Goal: Transaction & Acquisition: Book appointment/travel/reservation

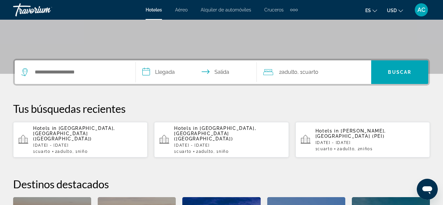
scroll to position [131, 0]
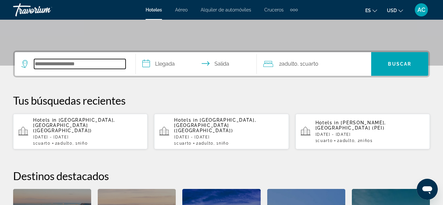
click at [87, 68] on input "Search hotel destination" at bounding box center [79, 64] width 91 height 10
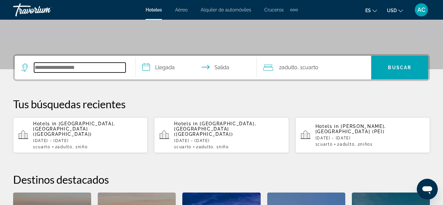
click at [86, 69] on input "Search hotel destination" at bounding box center [79, 68] width 91 height 10
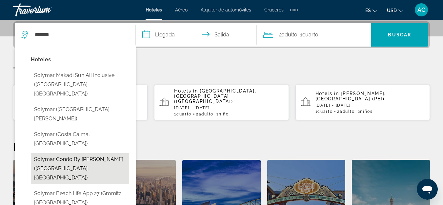
click at [109, 153] on button "Solymar Condo by [PERSON_NAME] ([GEOGRAPHIC_DATA], [GEOGRAPHIC_DATA])" at bounding box center [80, 168] width 98 height 31
type input "**********"
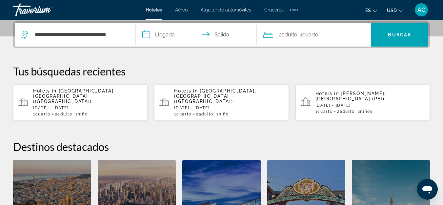
click at [174, 32] on input "**********" at bounding box center [198, 36] width 124 height 26
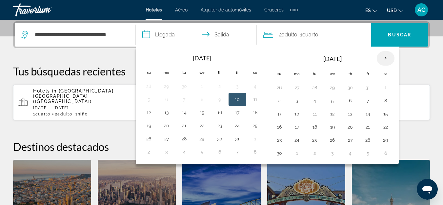
click at [381, 60] on th "Next month" at bounding box center [386, 58] width 18 height 14
click at [385, 58] on th "Next month" at bounding box center [386, 58] width 18 height 14
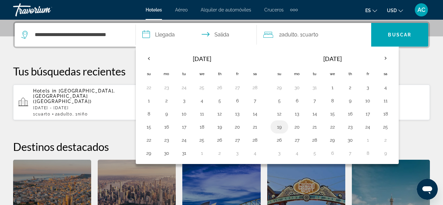
click at [281, 127] on button "19" at bounding box center [279, 126] width 10 height 9
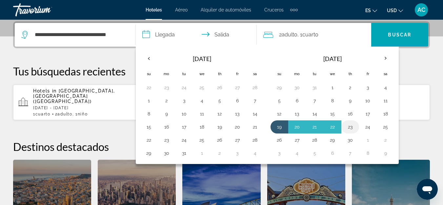
click at [350, 127] on button "23" at bounding box center [350, 126] width 10 height 9
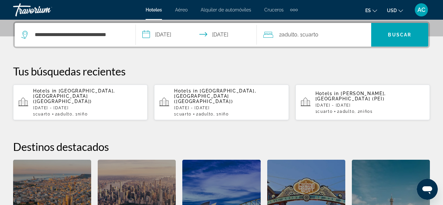
click at [234, 36] on input "**********" at bounding box center [198, 36] width 124 height 26
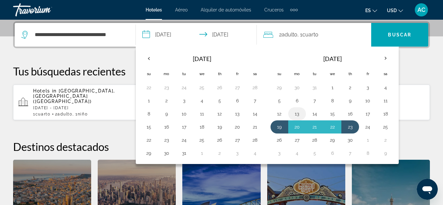
click at [297, 112] on button "13" at bounding box center [297, 113] width 10 height 9
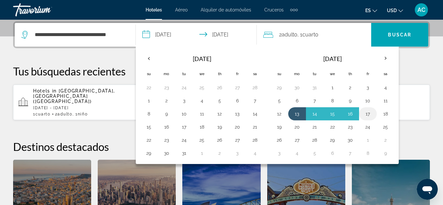
click at [366, 110] on button "17" at bounding box center [368, 113] width 10 height 9
type input "**********"
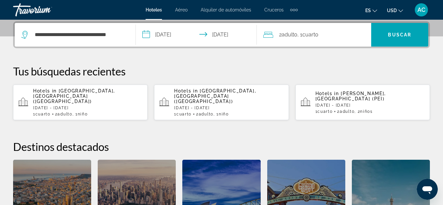
click at [352, 41] on div "2 Adulto Adulto , 1 Cuarto habitaciones" at bounding box center [317, 35] width 108 height 24
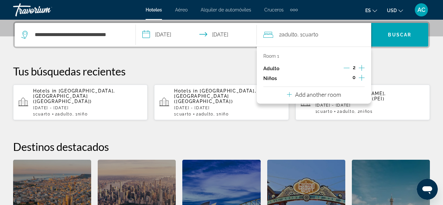
click at [363, 76] on icon "Increment children" at bounding box center [362, 78] width 6 height 8
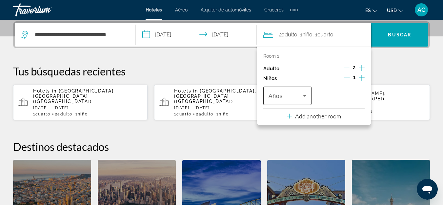
click at [291, 102] on div "Travelers: 2 adults, 1 child" at bounding box center [287, 96] width 38 height 18
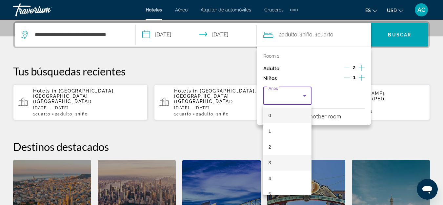
click at [291, 159] on mat-option "3" at bounding box center [287, 163] width 48 height 16
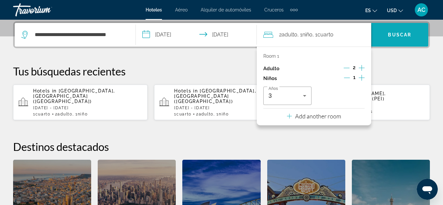
click at [393, 41] on span "Search" at bounding box center [399, 35] width 57 height 16
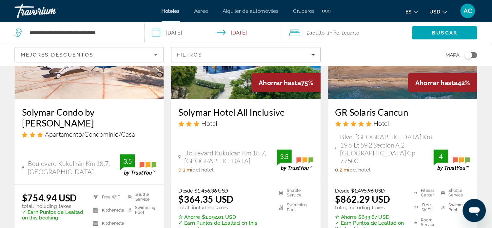
scroll to position [98, 0]
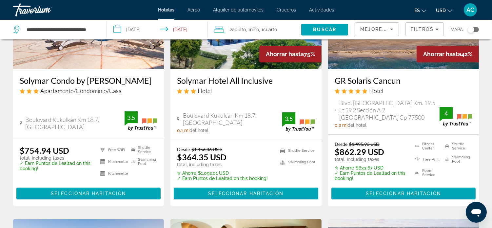
drag, startPoint x: 390, startPoint y: 1, endPoint x: 0, endPoint y: 127, distance: 410.2
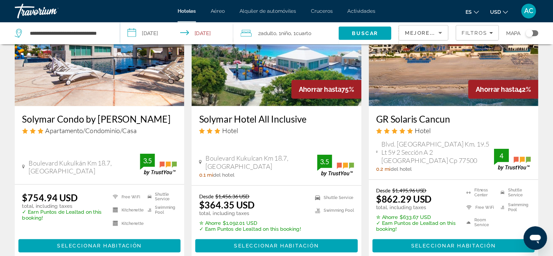
scroll to position [73, 0]
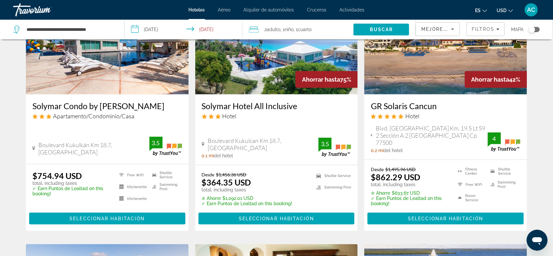
drag, startPoint x: 493, startPoint y: 1, endPoint x: 540, endPoint y: 102, distance: 111.3
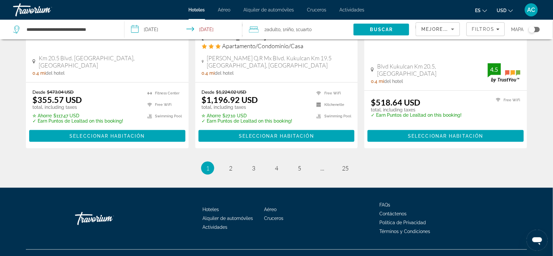
scroll to position [910, 0]
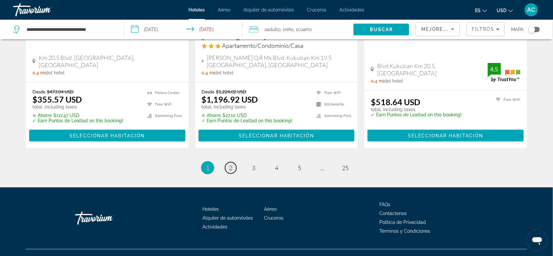
click at [234, 162] on link "page 2" at bounding box center [230, 167] width 11 height 11
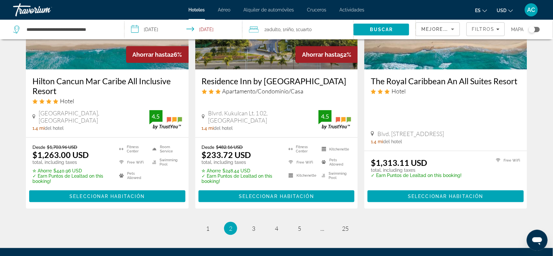
scroll to position [927, 0]
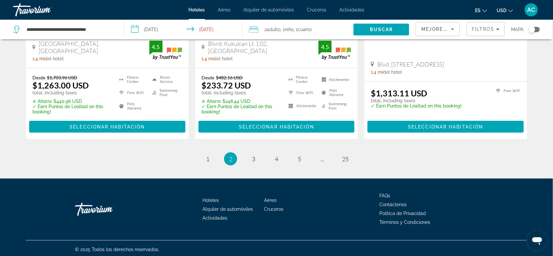
click at [249, 152] on li "page 3" at bounding box center [253, 158] width 13 height 13
click at [251, 156] on link "page 3" at bounding box center [253, 158] width 11 height 11
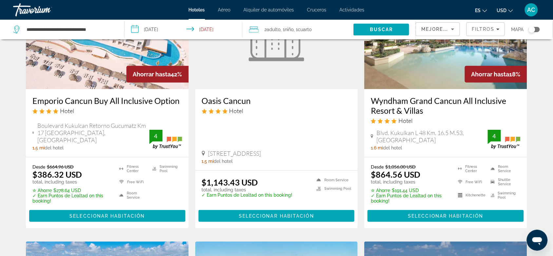
scroll to position [82, 0]
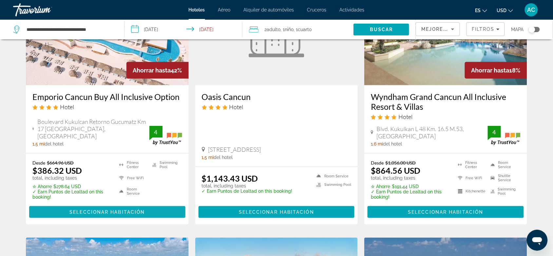
click at [153, 205] on span "Main content" at bounding box center [107, 212] width 156 height 16
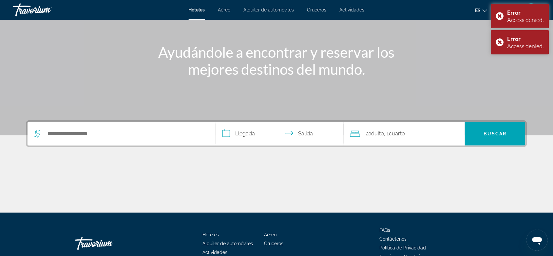
scroll to position [98, 0]
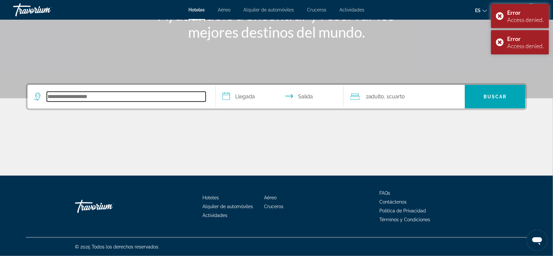
click at [158, 95] on input "Search hotel destination" at bounding box center [126, 97] width 159 height 10
type input "******"
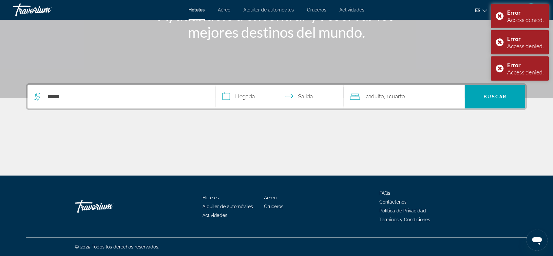
click at [235, 95] on input "**********" at bounding box center [281, 98] width 130 height 26
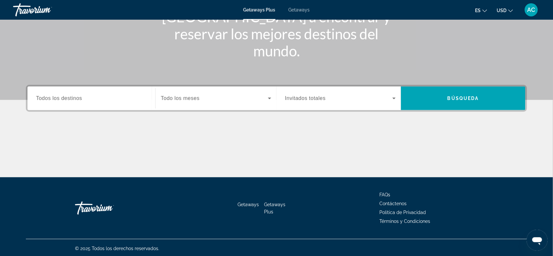
scroll to position [98, 0]
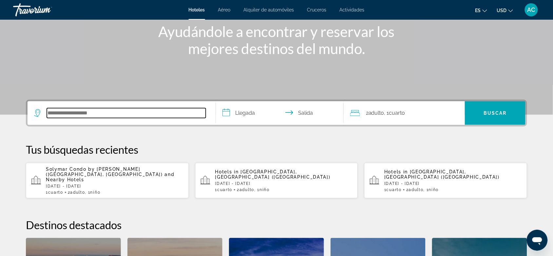
click at [131, 113] on input "Search hotel destination" at bounding box center [126, 113] width 159 height 10
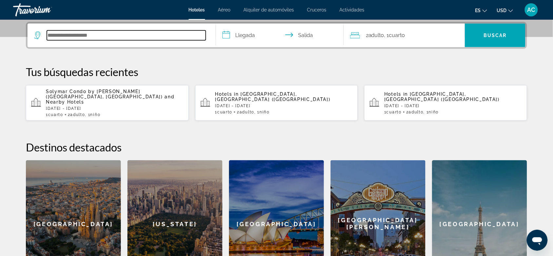
scroll to position [160, 0]
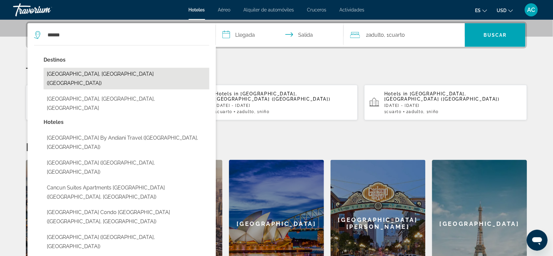
click at [123, 68] on button "[GEOGRAPHIC_DATA], [GEOGRAPHIC_DATA] ([GEOGRAPHIC_DATA])" at bounding box center [127, 79] width 166 height 22
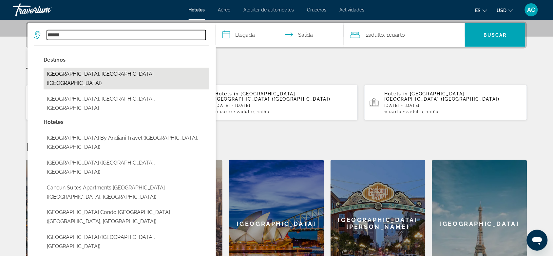
type input "**********"
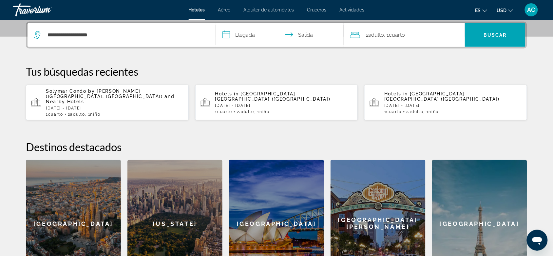
click at [248, 34] on input "**********" at bounding box center [281, 36] width 130 height 26
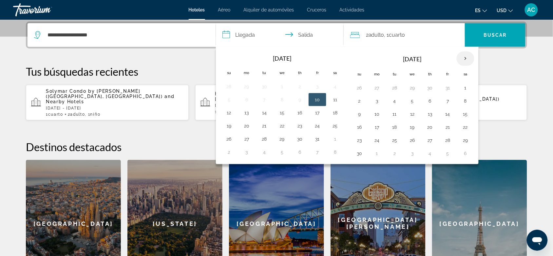
click at [474, 54] on th "Next month" at bounding box center [466, 58] width 18 height 14
click at [473, 56] on th "Next month" at bounding box center [466, 58] width 18 height 14
click at [472, 58] on th "Next month" at bounding box center [466, 58] width 18 height 14
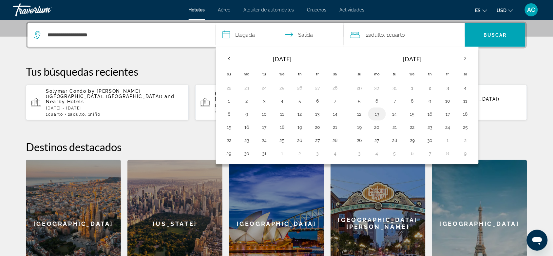
click at [376, 117] on button "13" at bounding box center [377, 113] width 10 height 9
click at [453, 114] on button "17" at bounding box center [448, 113] width 10 height 9
type input "**********"
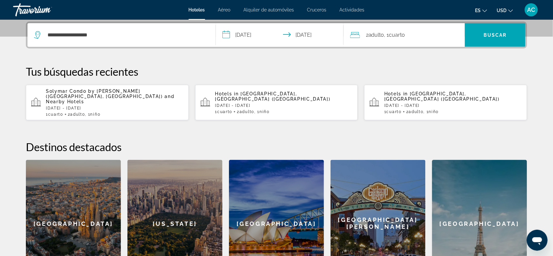
click at [410, 26] on div "2 Adulto Adulto , 1 Cuarto habitaciones" at bounding box center [407, 35] width 115 height 24
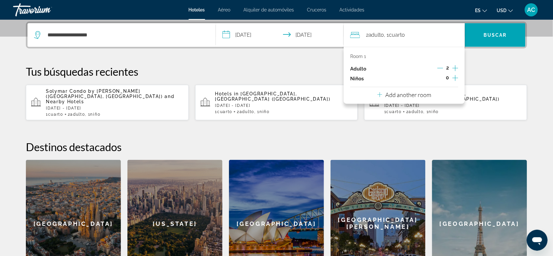
click at [455, 80] on icon "Increment children" at bounding box center [456, 78] width 6 height 8
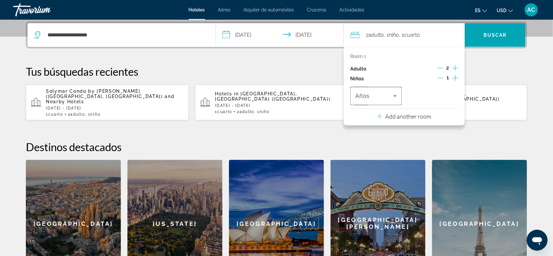
click at [400, 91] on div "Años" at bounding box center [376, 96] width 52 height 18
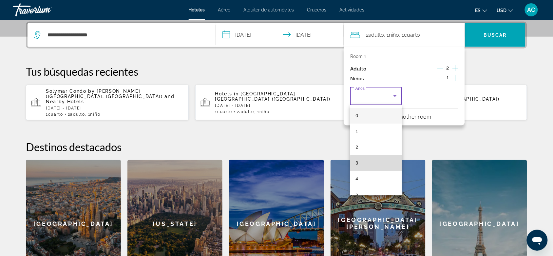
click at [379, 167] on mat-option "3" at bounding box center [376, 163] width 52 height 16
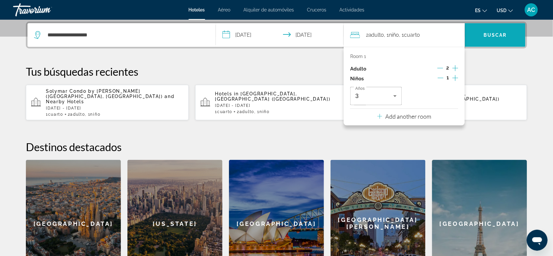
click at [500, 28] on span "Search" at bounding box center [495, 35] width 61 height 16
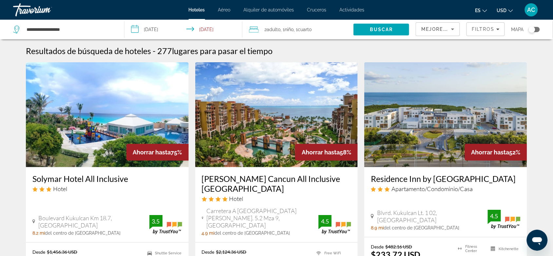
click at [447, 34] on div "Mejores descuentos" at bounding box center [438, 32] width 33 height 18
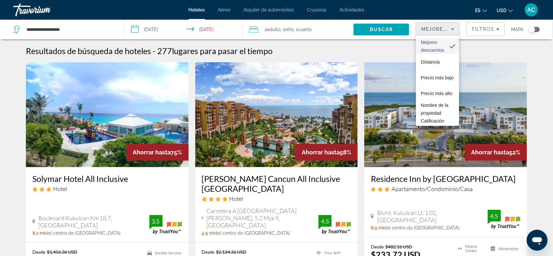
click at [522, 53] on div at bounding box center [276, 128] width 553 height 256
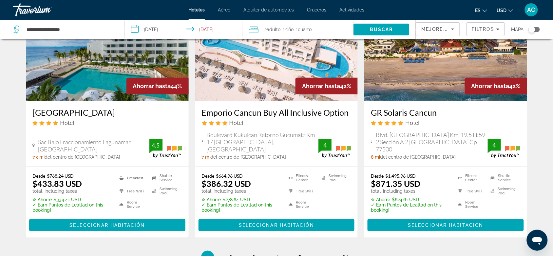
scroll to position [847, 0]
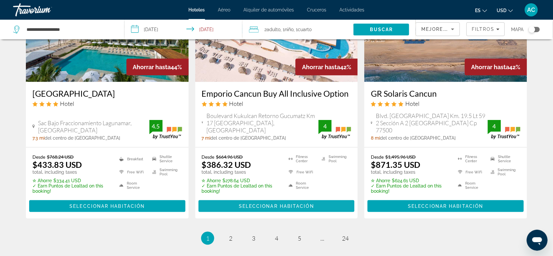
click at [328, 209] on span "Main content" at bounding box center [277, 206] width 156 height 16
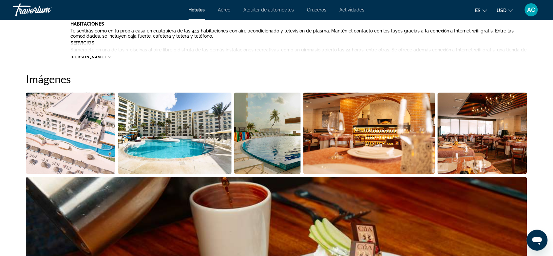
scroll to position [205, 0]
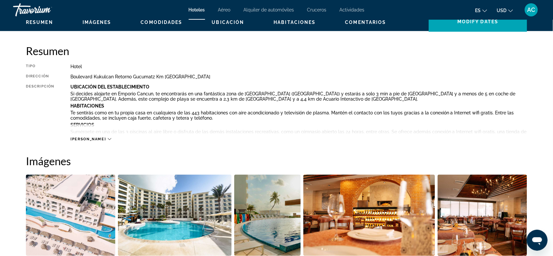
click at [78, 137] on button "[PERSON_NAME]" at bounding box center [90, 139] width 41 height 5
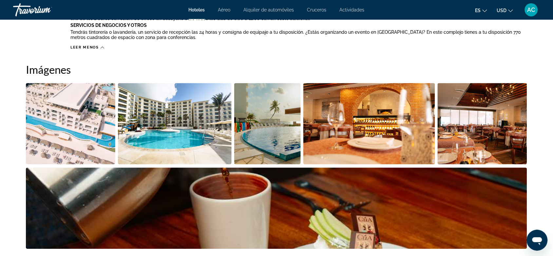
scroll to position [369, 0]
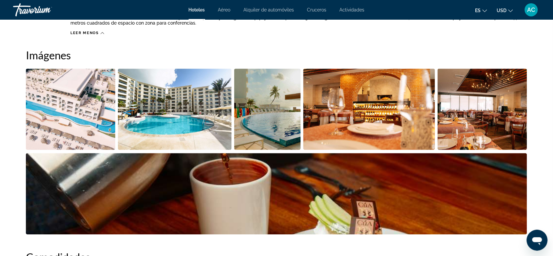
click at [292, 129] on img "Open full-screen image slider" at bounding box center [267, 109] width 67 height 81
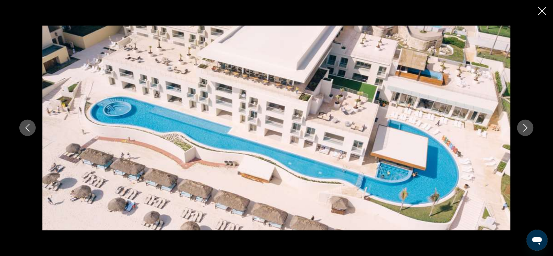
click at [530, 125] on icon "Next image" at bounding box center [526, 128] width 8 height 8
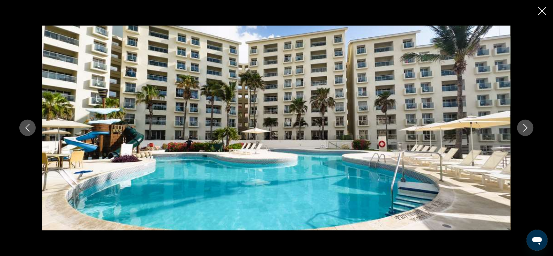
click at [530, 125] on icon "Next image" at bounding box center [526, 128] width 8 height 8
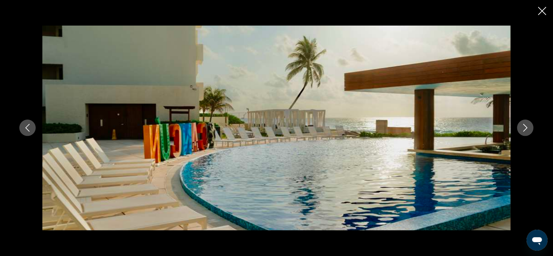
click at [530, 125] on icon "Next image" at bounding box center [526, 128] width 8 height 8
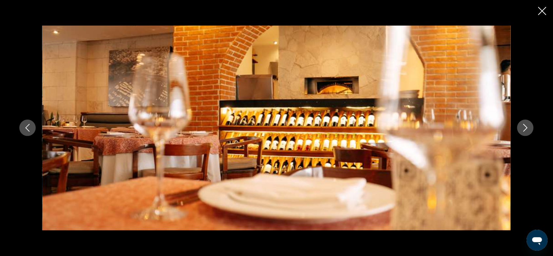
click at [538, 16] on div "prev next" at bounding box center [276, 128] width 553 height 256
click at [542, 14] on icon "Close slideshow" at bounding box center [543, 11] width 8 height 8
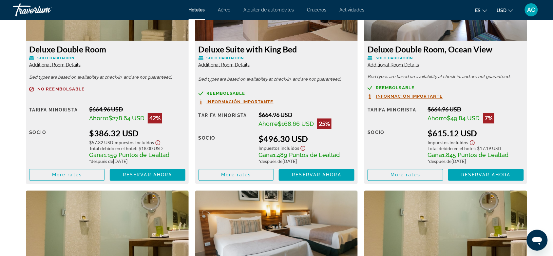
scroll to position [1028, 0]
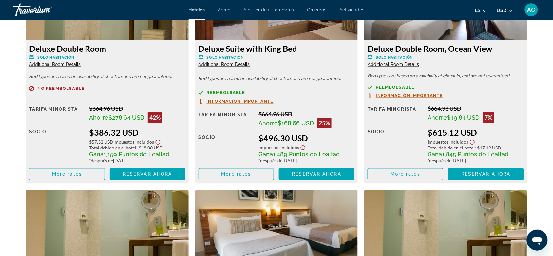
click at [72, 65] on span "Additional Room Details" at bounding box center [54, 64] width 51 height 5
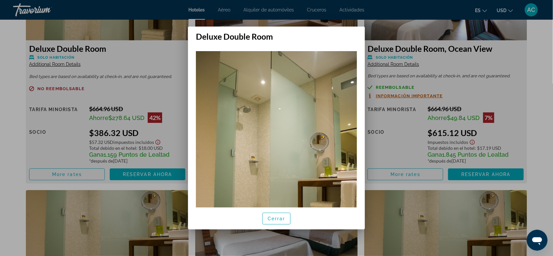
scroll to position [0, 0]
click at [275, 216] on span "Cerrar" at bounding box center [277, 218] width 18 height 5
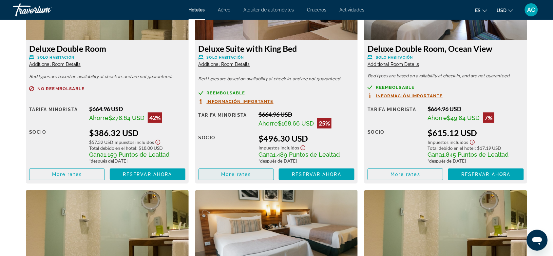
scroll to position [1028, 0]
drag, startPoint x: 319, startPoint y: 141, endPoint x: 259, endPoint y: 141, distance: 59.3
click at [259, 141] on div "$496.30 USD" at bounding box center [307, 138] width 96 height 10
drag, startPoint x: 259, startPoint y: 141, endPoint x: 321, endPoint y: 141, distance: 61.3
click at [321, 141] on div "$496.30 USD" at bounding box center [307, 138] width 96 height 10
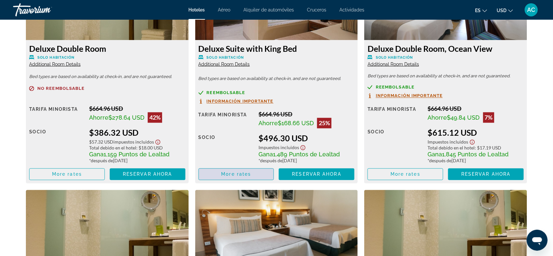
click at [253, 169] on span "Main content" at bounding box center [236, 175] width 75 height 16
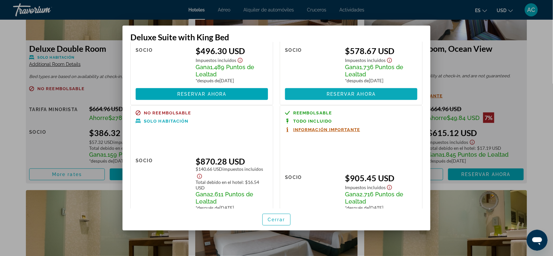
scroll to position [82, 0]
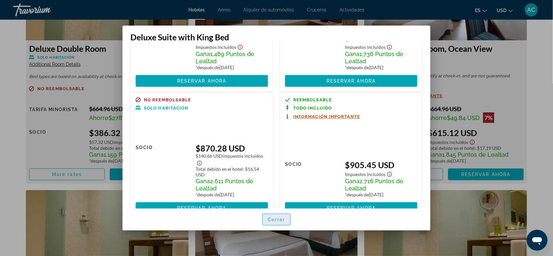
click at [273, 220] on span "Cerrar" at bounding box center [277, 219] width 18 height 5
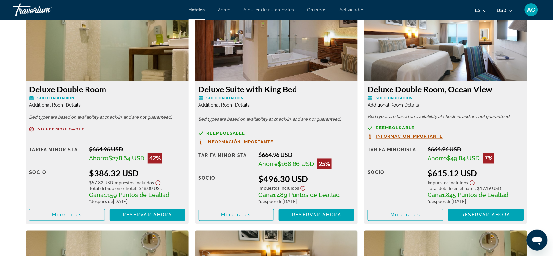
scroll to position [987, 0]
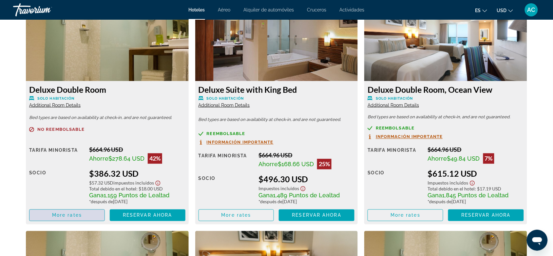
click at [66, 209] on span "Main content" at bounding box center [67, 216] width 75 height 16
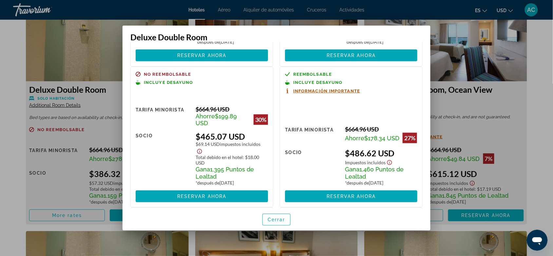
scroll to position [287, 0]
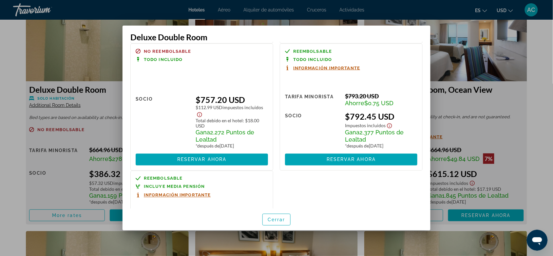
click at [201, 197] on span "Información importante" at bounding box center [177, 195] width 67 height 4
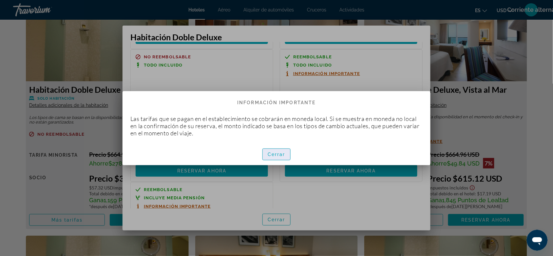
click at [272, 153] on span "Cerrar" at bounding box center [277, 154] width 18 height 5
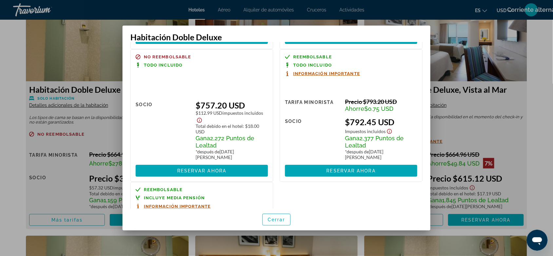
click at [188, 196] on span "Incluye media pensión" at bounding box center [174, 198] width 61 height 4
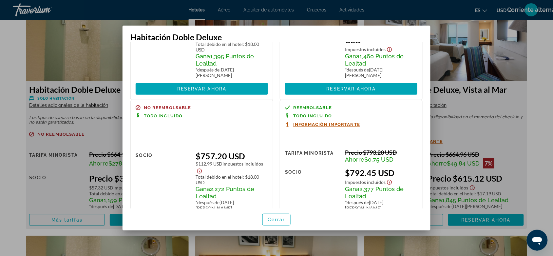
click at [335, 122] on span "Información importante" at bounding box center [326, 124] width 67 height 4
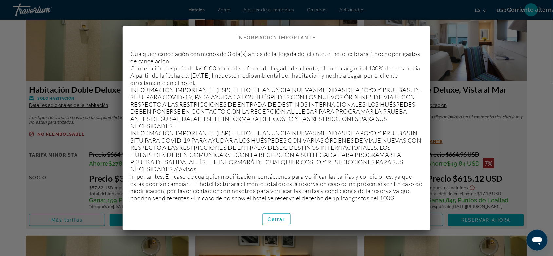
scroll to position [12, 0]
click at [270, 220] on span "Cerrar" at bounding box center [277, 219] width 18 height 5
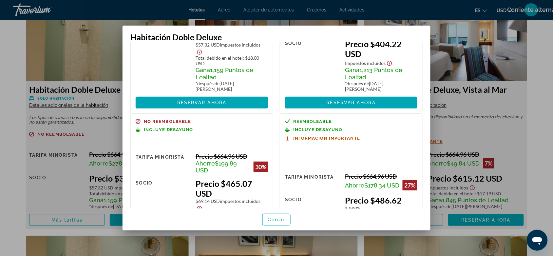
scroll to position [82, 0]
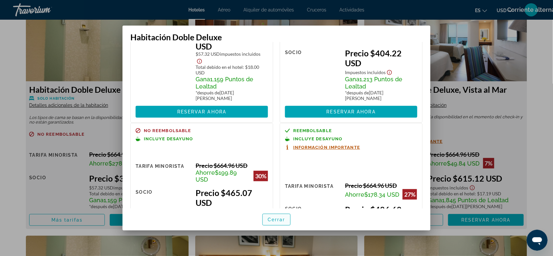
click at [284, 222] on span "Cerrar" at bounding box center [277, 219] width 18 height 5
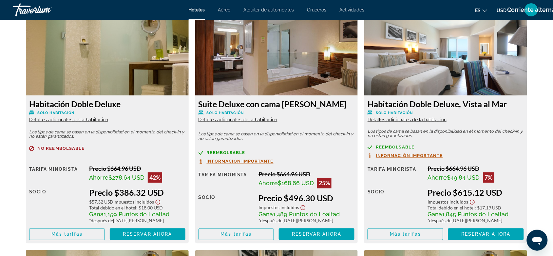
scroll to position [987, 0]
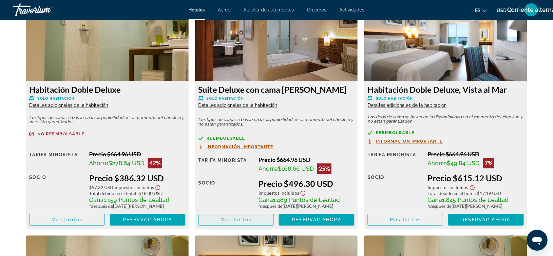
click at [233, 214] on span "Main content" at bounding box center [236, 220] width 75 height 16
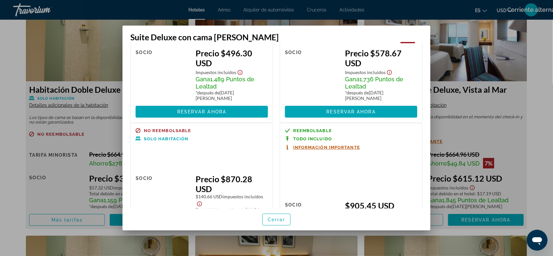
scroll to position [0, 0]
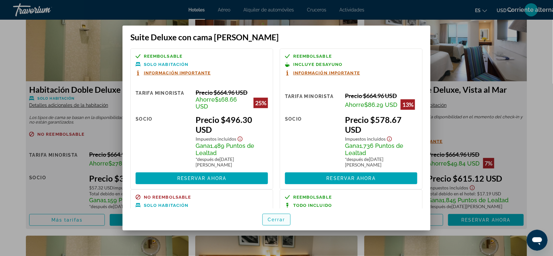
click at [271, 220] on span "Cerrar" at bounding box center [277, 219] width 18 height 5
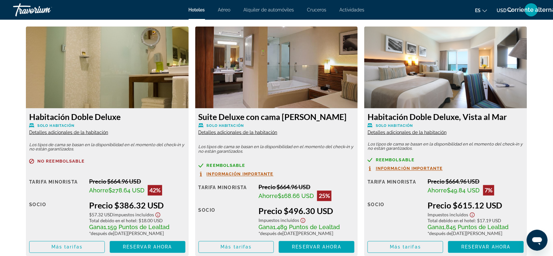
scroll to position [984, 0]
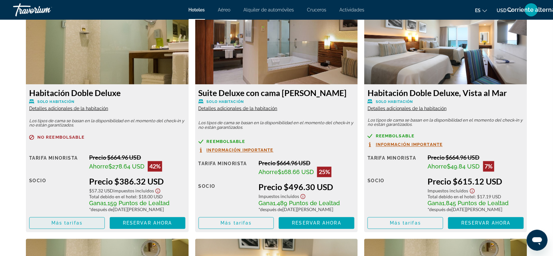
click at [76, 221] on span "Más tarifas" at bounding box center [66, 223] width 31 height 5
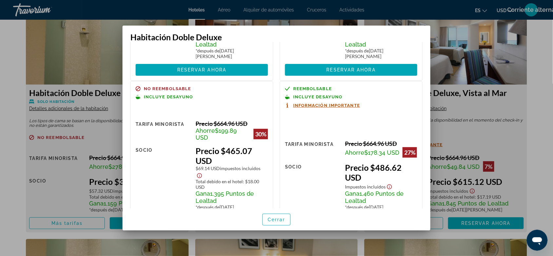
scroll to position [123, 0]
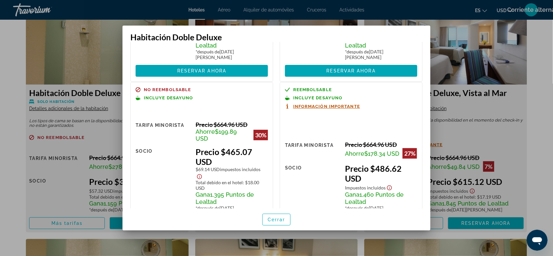
click at [476, 99] on div at bounding box center [276, 128] width 553 height 256
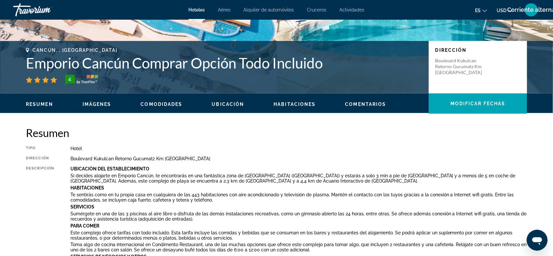
click at [98, 107] on span "Imágenes" at bounding box center [97, 104] width 29 height 5
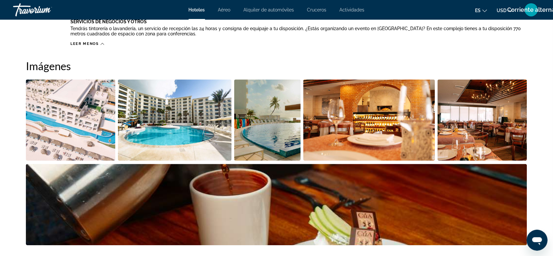
scroll to position [378, 0]
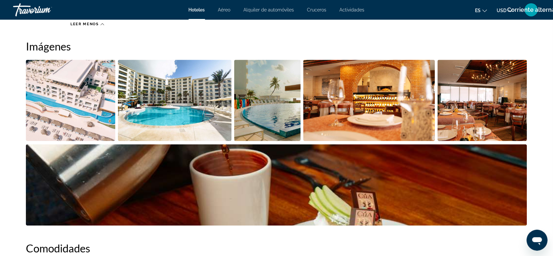
click at [78, 122] on img "Abrir control deslizante de imagen a pantalla completa" at bounding box center [70, 100] width 89 height 81
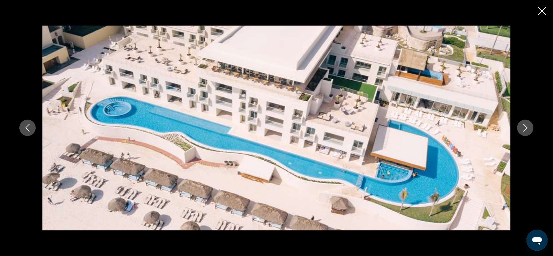
click at [520, 125] on button "Siguiente imagen" at bounding box center [526, 128] width 16 height 16
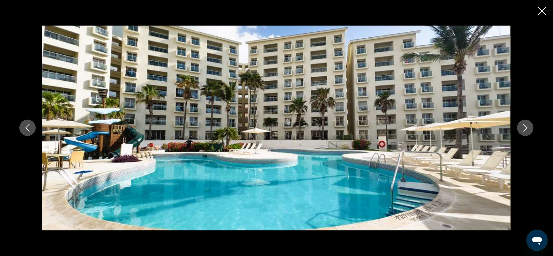
click at [520, 125] on button "Siguiente imagen" at bounding box center [526, 128] width 16 height 16
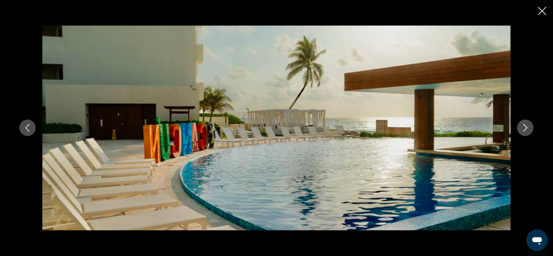
click at [520, 125] on button "Siguiente imagen" at bounding box center [526, 128] width 16 height 16
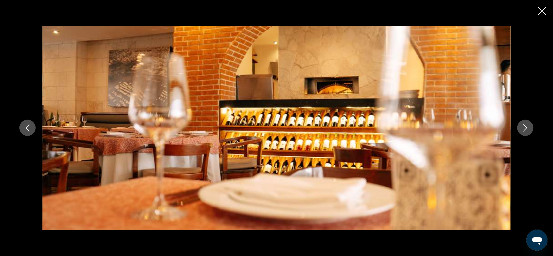
click at [520, 125] on button "Siguiente imagen" at bounding box center [526, 128] width 16 height 16
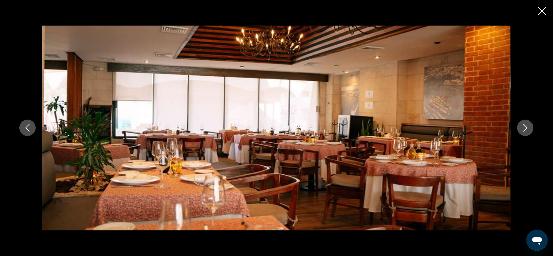
click at [520, 125] on button "Siguiente imagen" at bounding box center [526, 128] width 16 height 16
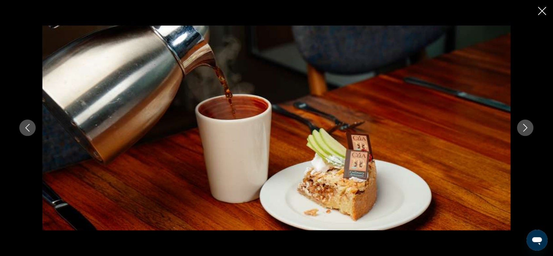
click at [520, 125] on button "Siguiente imagen" at bounding box center [526, 128] width 16 height 16
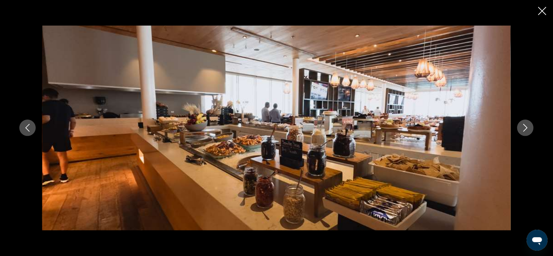
click at [520, 125] on button "Siguiente imagen" at bounding box center [526, 128] width 16 height 16
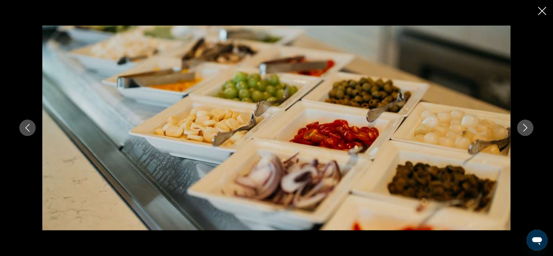
click at [520, 125] on button "Siguiente imagen" at bounding box center [526, 128] width 16 height 16
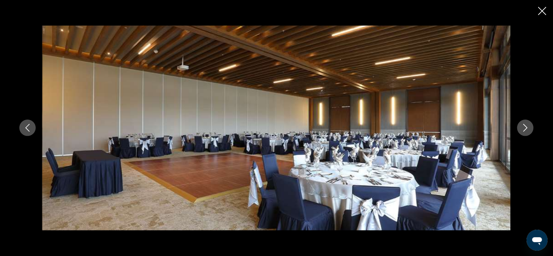
click at [520, 125] on button "Siguiente imagen" at bounding box center [526, 128] width 16 height 16
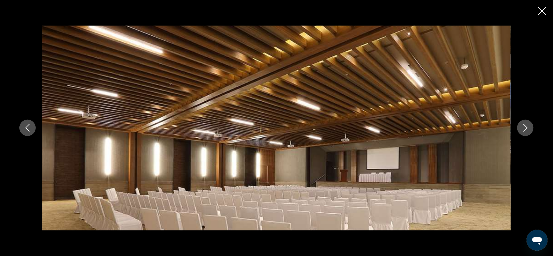
click at [520, 125] on button "Siguiente imagen" at bounding box center [526, 128] width 16 height 16
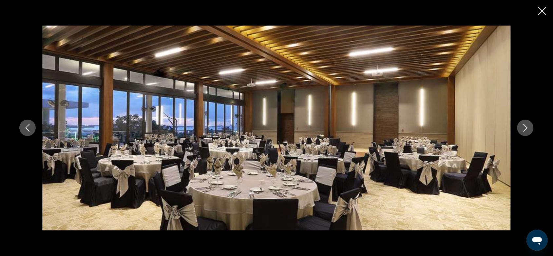
click at [520, 125] on button "Siguiente imagen" at bounding box center [526, 128] width 16 height 16
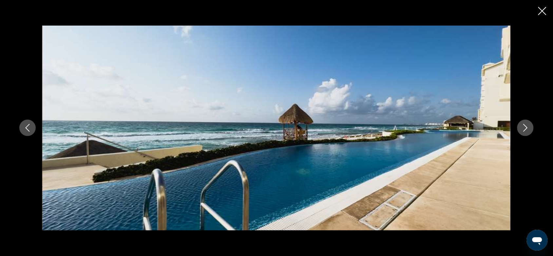
click at [520, 125] on button "Siguiente imagen" at bounding box center [526, 128] width 16 height 16
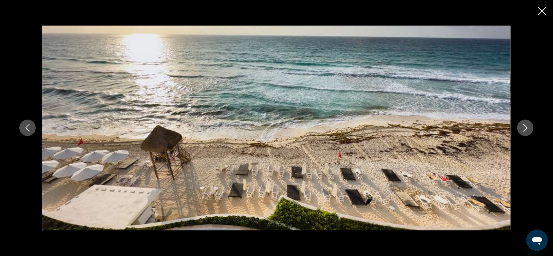
click at [520, 125] on button "Siguiente imagen" at bounding box center [526, 128] width 16 height 16
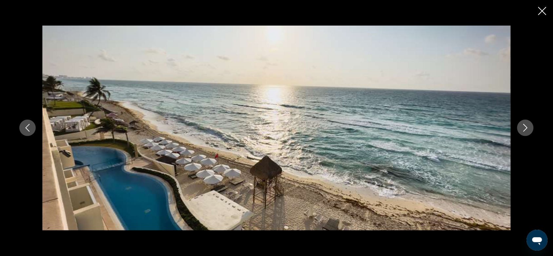
click at [520, 125] on button "Siguiente imagen" at bounding box center [526, 128] width 16 height 16
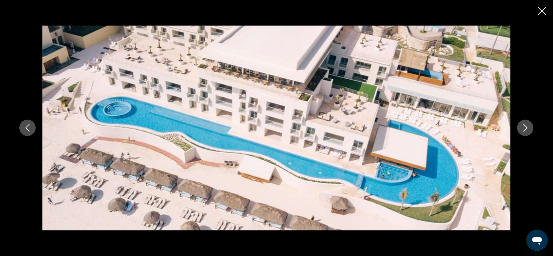
click at [520, 125] on button "Siguiente imagen" at bounding box center [526, 128] width 16 height 16
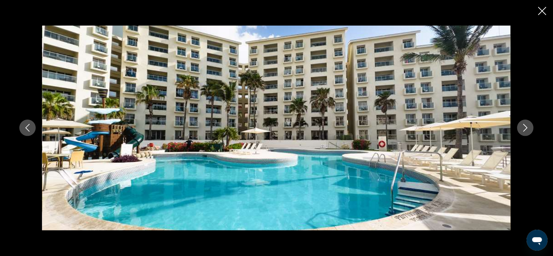
click at [544, 11] on icon "Cerrar presentación de diapositivas" at bounding box center [543, 11] width 8 height 8
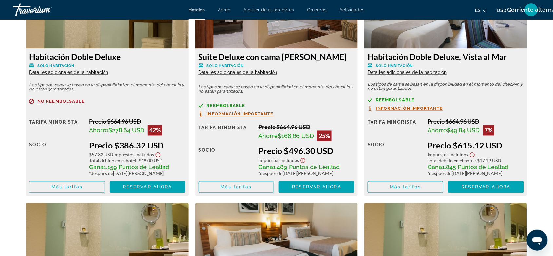
scroll to position [1034, 0]
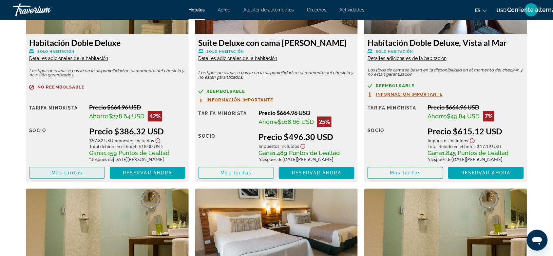
click at [73, 170] on span "Más tarifas" at bounding box center [66, 172] width 31 height 5
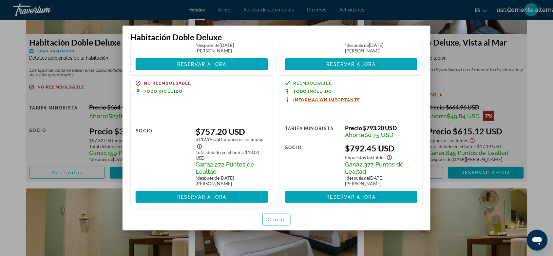
scroll to position [287, 0]
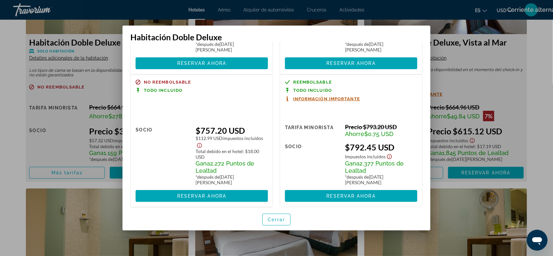
drag, startPoint x: 343, startPoint y: 140, endPoint x: 392, endPoint y: 137, distance: 49.6
click at [392, 137] on div "Tarifa Minorista Precio $793.20 USD Ahorre $0.75 USD cuando canjeas Socio $792.…" at bounding box center [351, 162] width 132 height 79
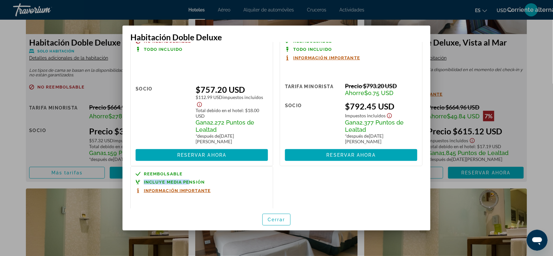
drag, startPoint x: 184, startPoint y: 164, endPoint x: 127, endPoint y: 166, distance: 57.1
click at [127, 166] on div "Reembolsable Incluye media pensión Información importante Tarifa Minorista $0.0…" at bounding box center [201, 234] width 149 height 137
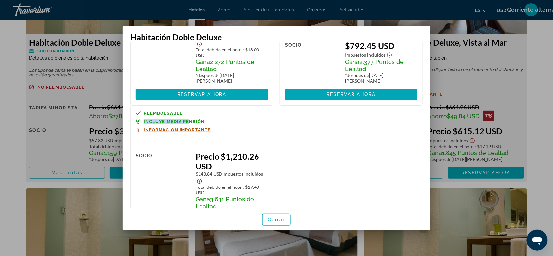
scroll to position [408, 0]
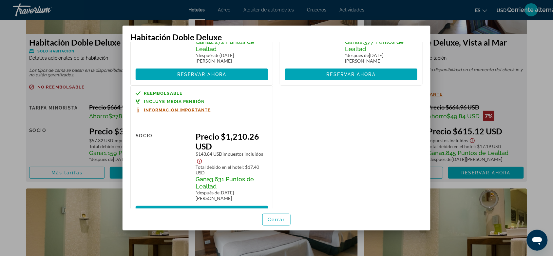
click at [235, 151] on span "Impuestos incluidos" at bounding box center [243, 154] width 41 height 6
click at [154, 108] on span "Información importante" at bounding box center [177, 110] width 67 height 4
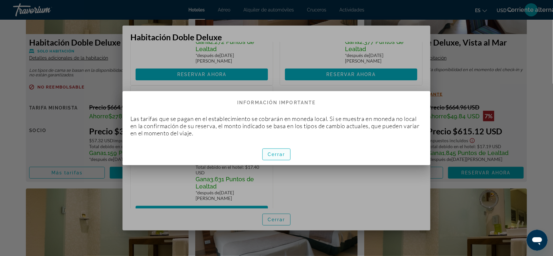
click at [273, 152] on span "Cerrar" at bounding box center [277, 154] width 18 height 5
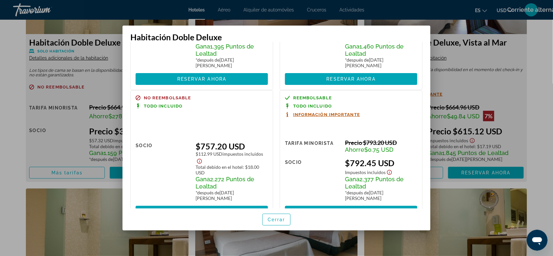
scroll to position [286, 0]
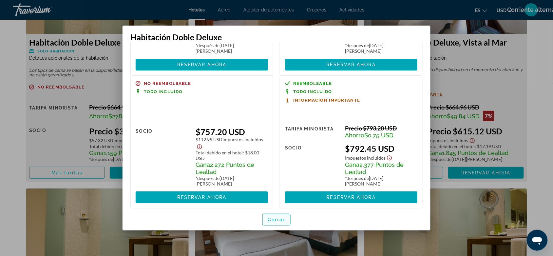
click at [275, 219] on span "Cerrar" at bounding box center [277, 219] width 18 height 5
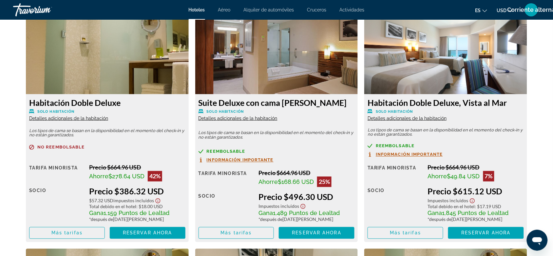
scroll to position [993, 0]
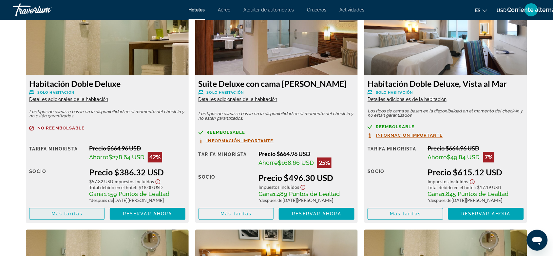
click at [73, 216] on span "Más tarifas" at bounding box center [66, 213] width 31 height 5
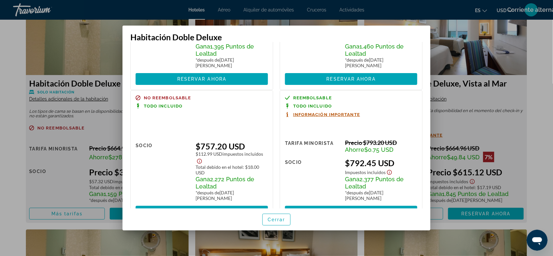
scroll to position [286, 0]
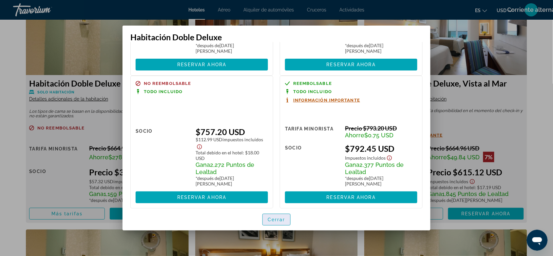
click at [279, 218] on span "Cerrar" at bounding box center [277, 219] width 18 height 5
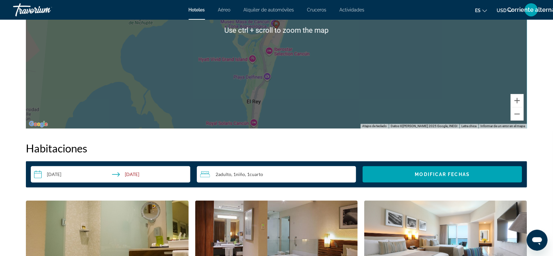
scroll to position [861, 0]
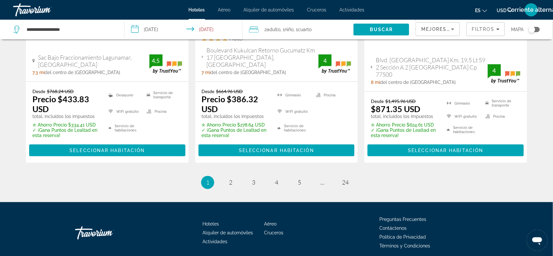
scroll to position [956, 0]
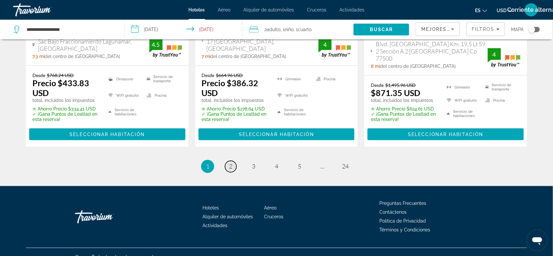
click at [232, 163] on span "2" at bounding box center [230, 166] width 3 height 7
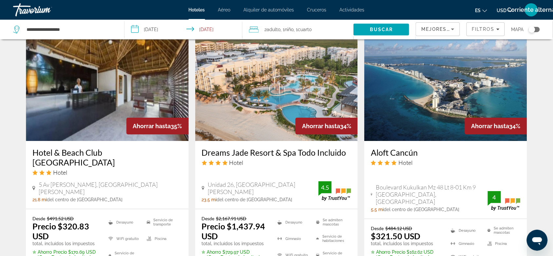
scroll to position [574, 0]
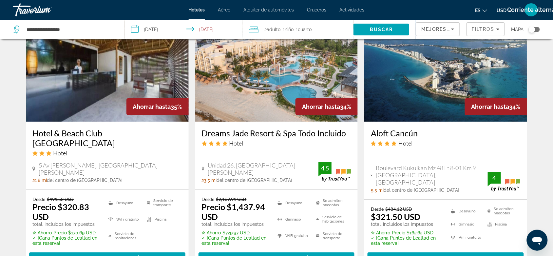
click at [424, 94] on img "Contenido principal" at bounding box center [446, 69] width 163 height 105
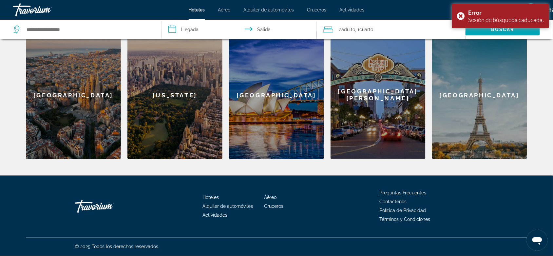
scroll to position [79, 0]
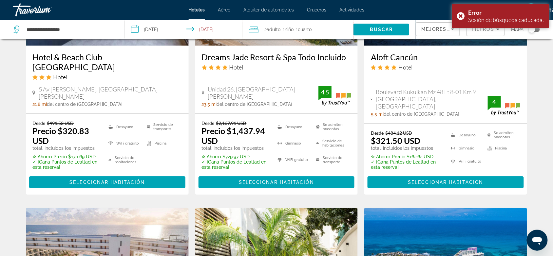
scroll to position [656, 0]
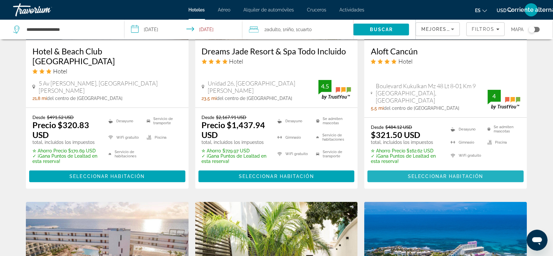
click at [403, 169] on span "Contenido principal" at bounding box center [446, 177] width 156 height 16
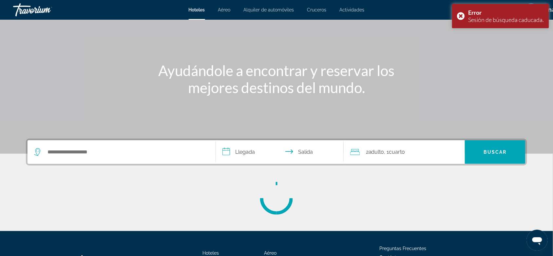
scroll to position [98, 0]
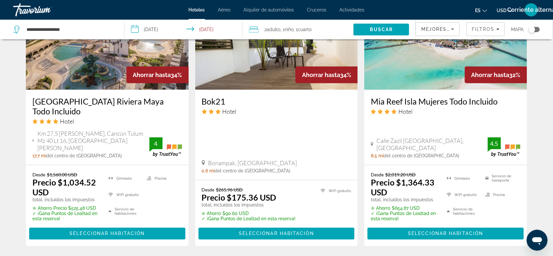
scroll to position [902, 0]
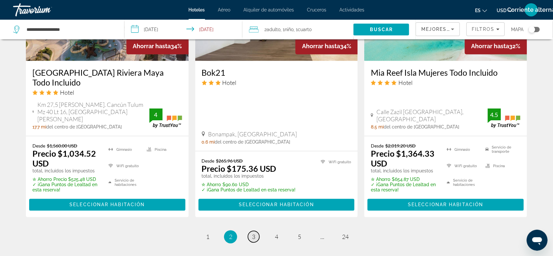
click at [255, 231] on link "página 3" at bounding box center [253, 236] width 11 height 11
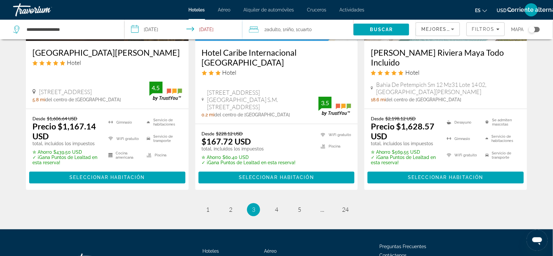
scroll to position [943, 0]
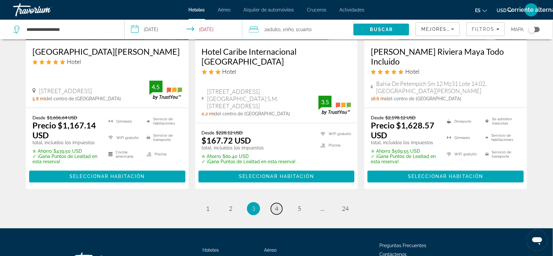
click at [279, 203] on link "página 4" at bounding box center [276, 208] width 11 height 11
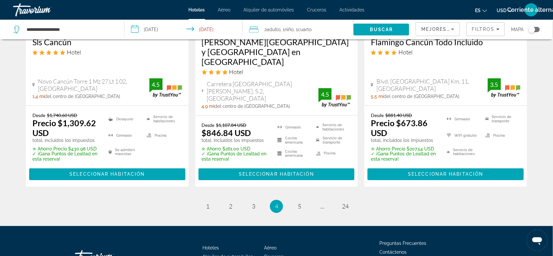
scroll to position [961, 0]
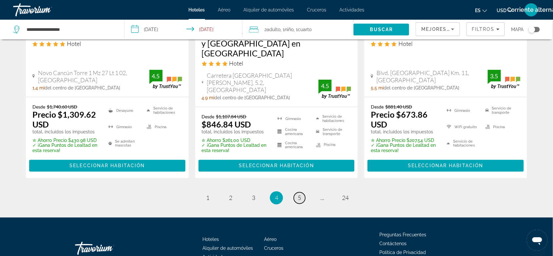
click at [298, 194] on span "5" at bounding box center [299, 197] width 3 height 7
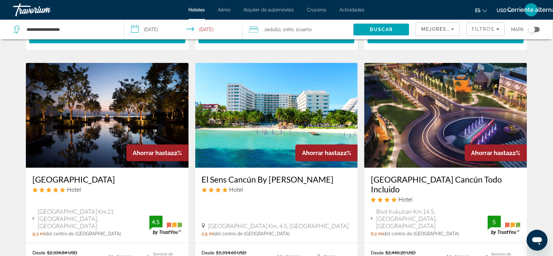
scroll to position [932, 0]
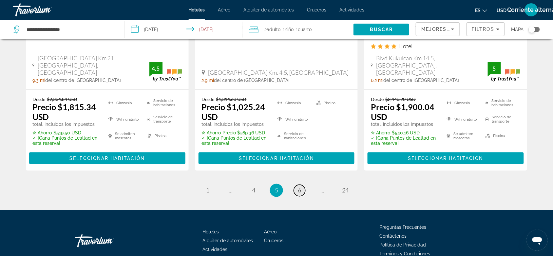
click at [304, 185] on link "página 6" at bounding box center [299, 190] width 11 height 11
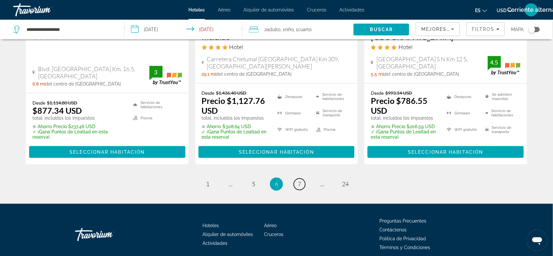
scroll to position [971, 0]
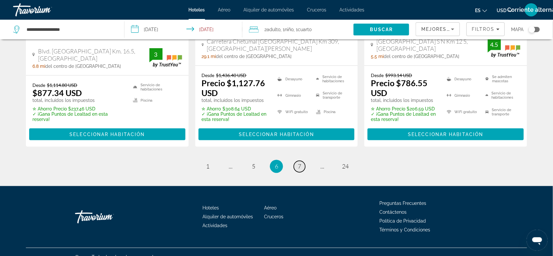
click at [302, 161] on link "página 7" at bounding box center [299, 166] width 11 height 11
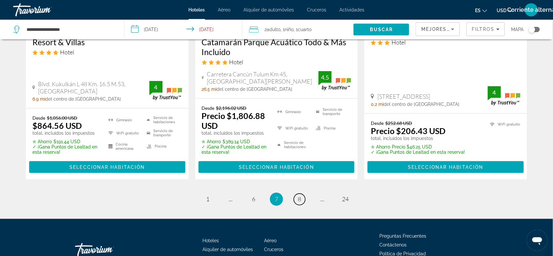
scroll to position [946, 0]
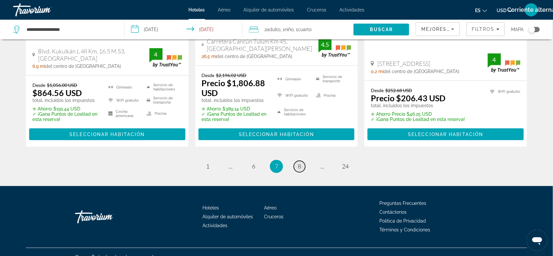
click at [297, 161] on link "página 8" at bounding box center [299, 166] width 11 height 11
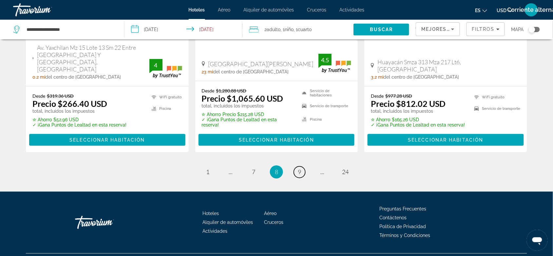
scroll to position [966, 0]
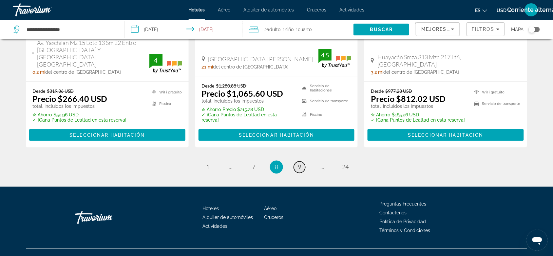
click at [304, 162] on link "página 9" at bounding box center [299, 167] width 11 height 11
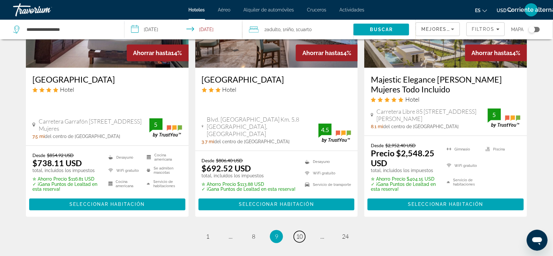
scroll to position [964, 0]
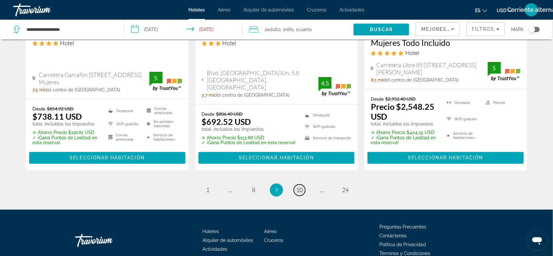
click at [298, 187] on span "10" at bounding box center [299, 190] width 7 height 7
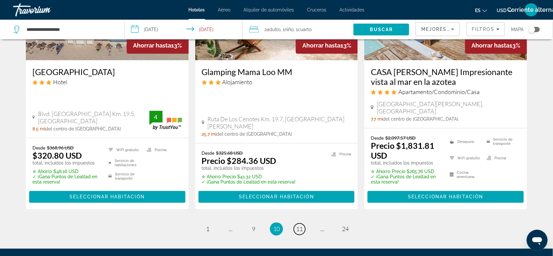
scroll to position [943, 0]
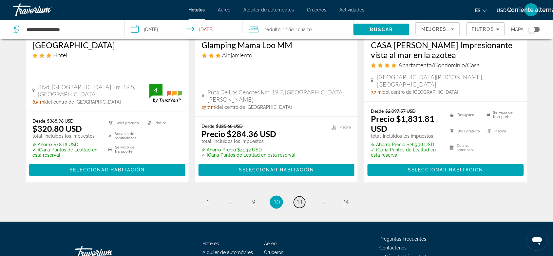
click at [300, 199] on span "11" at bounding box center [299, 202] width 7 height 7
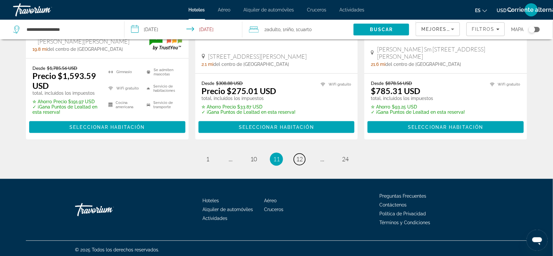
scroll to position [961, 0]
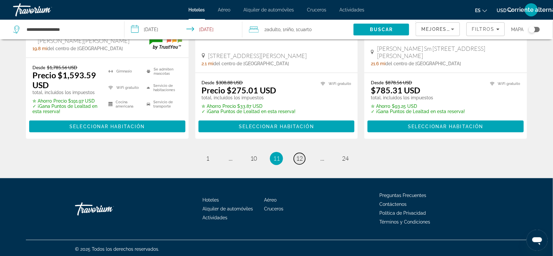
click at [298, 156] on span "12" at bounding box center [299, 158] width 7 height 7
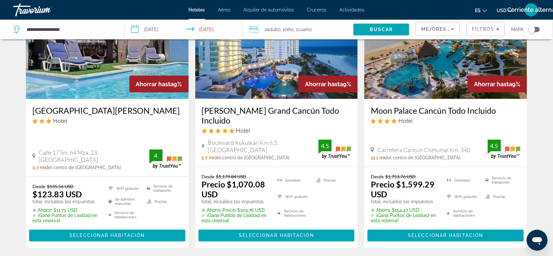
scroll to position [962, 0]
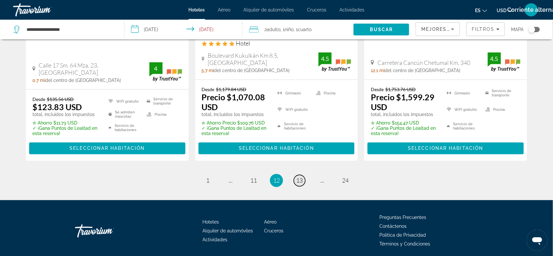
click at [294, 175] on link "página 13" at bounding box center [299, 180] width 11 height 11
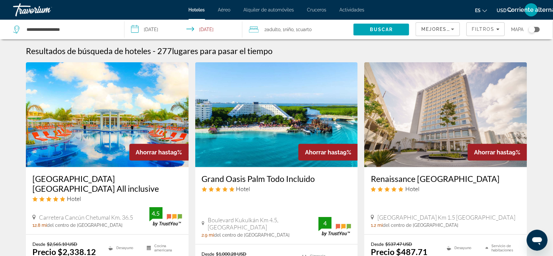
click at [204, 12] on span "Hoteles" at bounding box center [197, 9] width 16 height 5
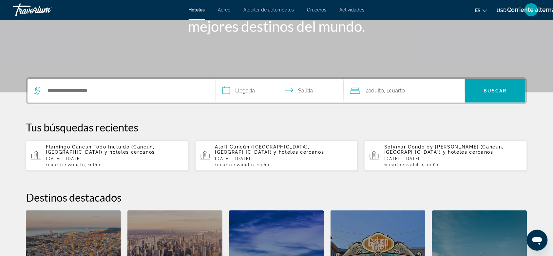
scroll to position [284, 0]
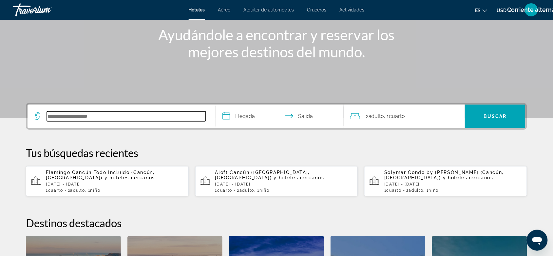
click at [110, 119] on input "Buscar destino de hotel" at bounding box center [126, 116] width 159 height 10
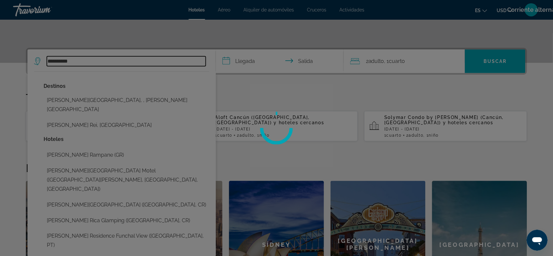
scroll to position [119, 0]
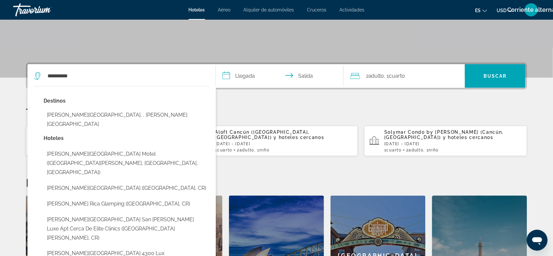
click at [125, 114] on button "Costa Rica, , Costa Rica" at bounding box center [127, 120] width 166 height 22
type input "**********"
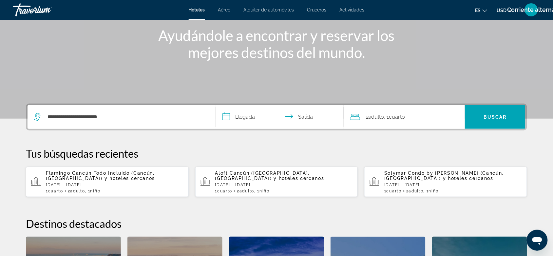
click at [253, 121] on input "**********" at bounding box center [281, 118] width 130 height 26
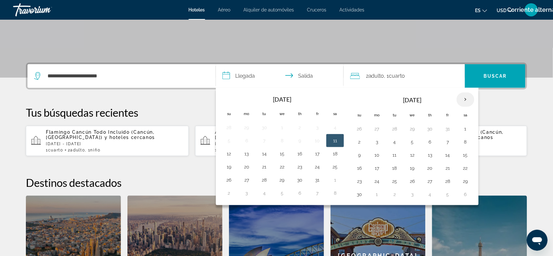
click at [464, 102] on th "Next month" at bounding box center [466, 99] width 18 height 14
click at [249, 156] on button "12" at bounding box center [247, 154] width 10 height 9
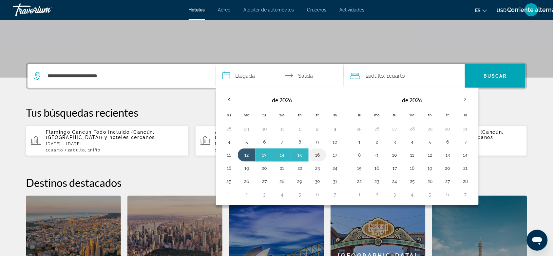
click at [323, 155] on button "16" at bounding box center [317, 154] width 10 height 9
type input "**********"
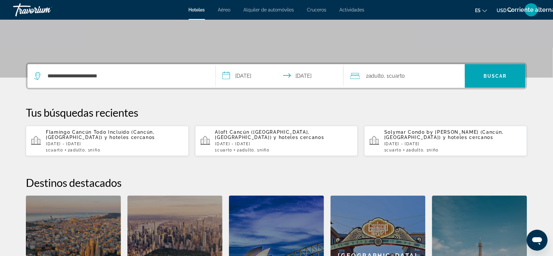
click at [404, 79] on span ", 1 Cuarto habitaciones" at bounding box center [395, 75] width 21 height 9
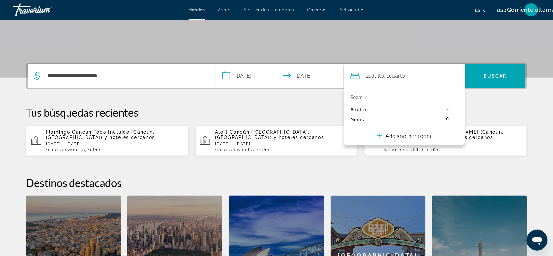
scroll to position [160, 0]
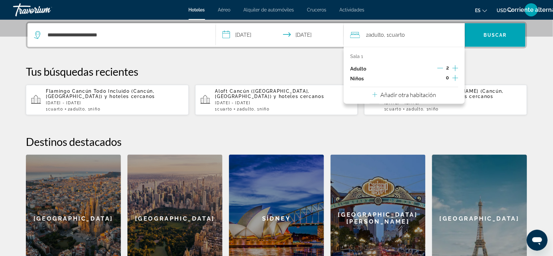
click at [455, 70] on icon "Incrementar adultos" at bounding box center [456, 68] width 6 height 8
click at [456, 79] on icon "Incrementar elementos secundarios" at bounding box center [456, 78] width 6 height 8
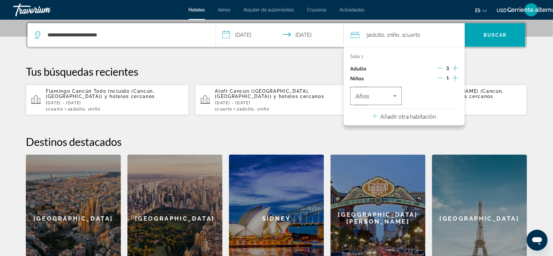
click at [392, 94] on icon "Viajeros: 3 adultos, 1 niño" at bounding box center [395, 96] width 8 height 8
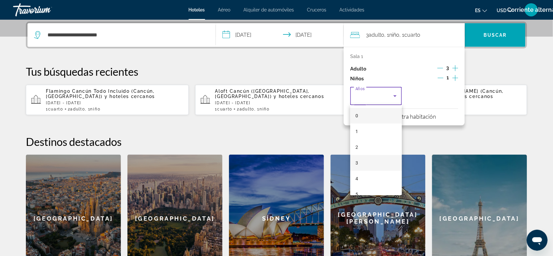
click at [364, 161] on mat-option "3" at bounding box center [376, 163] width 52 height 16
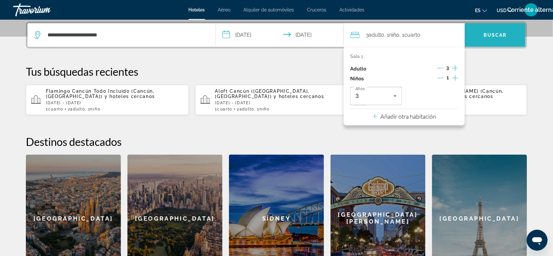
click at [501, 41] on span "Buscar" at bounding box center [495, 35] width 61 height 16
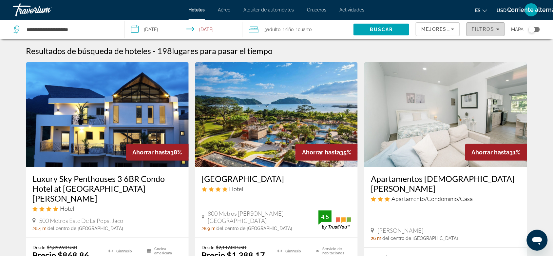
click at [470, 30] on span "Filtros" at bounding box center [486, 29] width 38 height 16
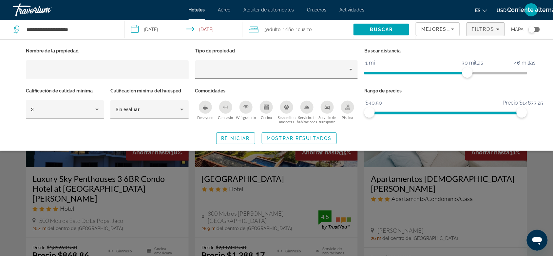
click at [210, 109] on div "Desayuno" at bounding box center [205, 107] width 13 height 13
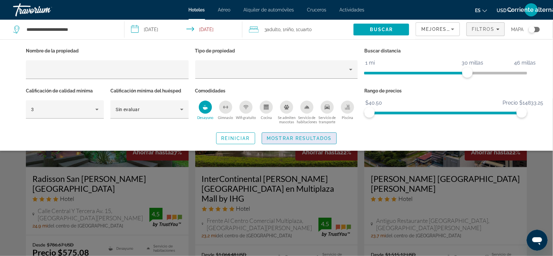
click at [309, 140] on span "Mostrar resultados" at bounding box center [299, 138] width 65 height 5
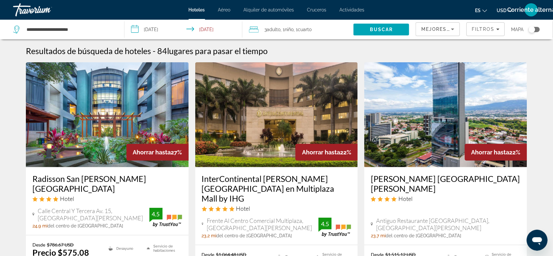
click at [105, 35] on div "**********" at bounding box center [65, 30] width 105 height 20
click at [97, 32] on input "**********" at bounding box center [70, 30] width 89 height 10
drag, startPoint x: 97, startPoint y: 32, endPoint x: 21, endPoint y: 28, distance: 76.8
click at [21, 28] on div "**********" at bounding box center [63, 30] width 101 height 10
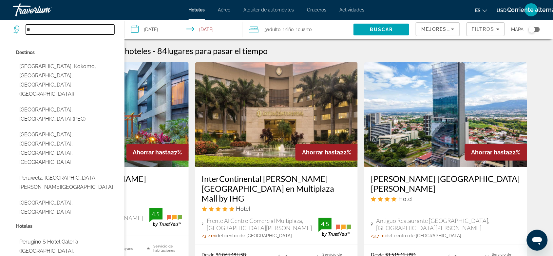
type input "*"
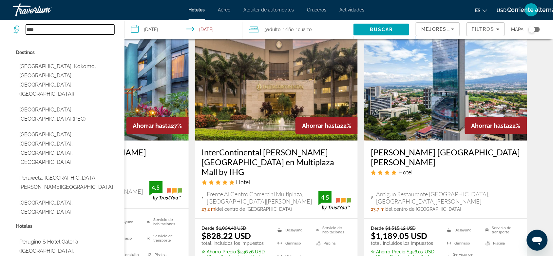
scroll to position [41, 0]
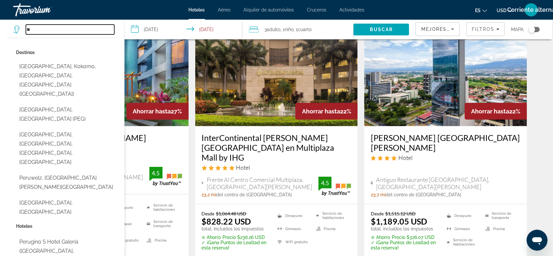
type input "*"
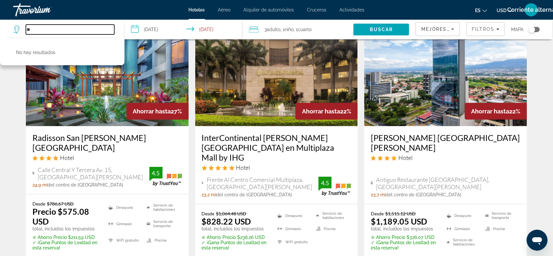
type input "*"
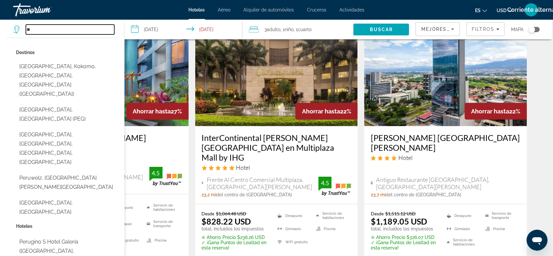
type input "*"
click at [89, 29] on input "Buscar destino de hotel" at bounding box center [70, 30] width 89 height 10
click at [79, 30] on input "Buscar destino de hotel" at bounding box center [70, 30] width 89 height 10
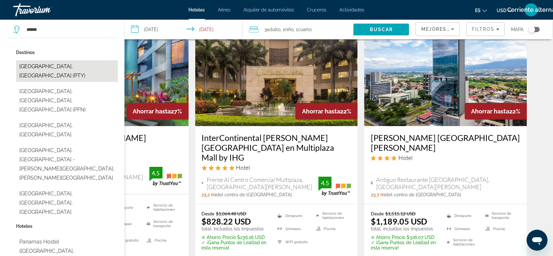
click at [84, 71] on button "Ciudad de Panamá, Panamá (PTY)" at bounding box center [67, 71] width 102 height 22
type input "**********"
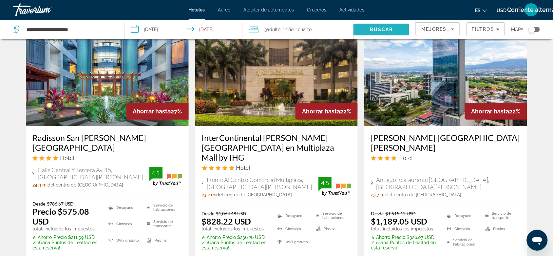
click at [388, 26] on span "Buscar" at bounding box center [382, 30] width 56 height 16
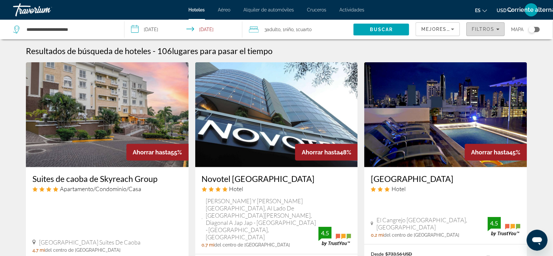
click at [476, 28] on span "Filtros" at bounding box center [483, 29] width 23 height 5
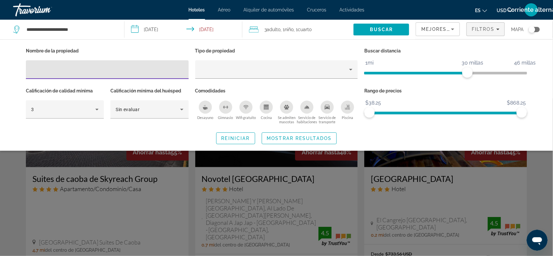
click at [205, 102] on div "Desayuno" at bounding box center [205, 107] width 13 height 13
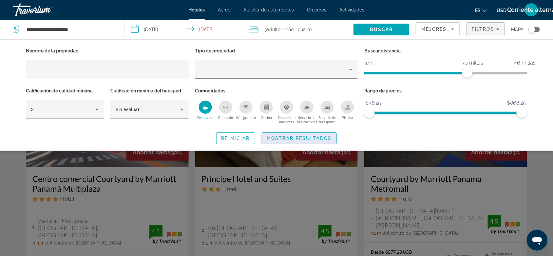
click at [310, 136] on span "Mostrar resultados" at bounding box center [299, 138] width 65 height 5
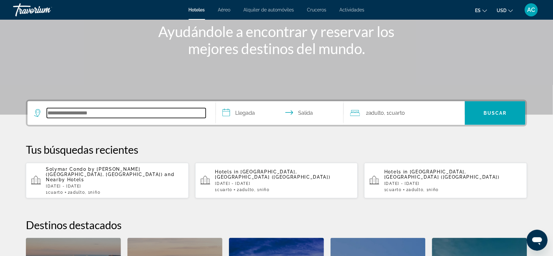
click at [99, 111] on input "Search hotel destination" at bounding box center [126, 113] width 159 height 10
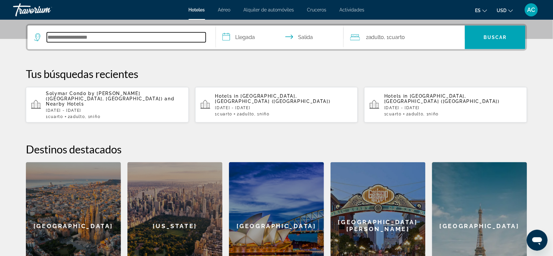
scroll to position [160, 0]
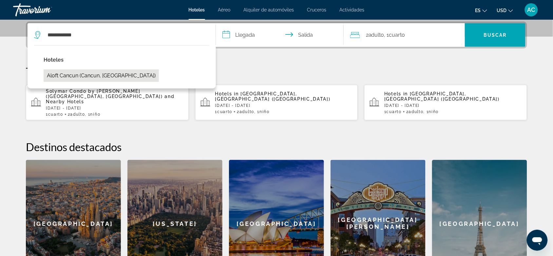
click at [102, 76] on button "Aloft Cancun (Cancun, MX)" at bounding box center [101, 76] width 115 height 12
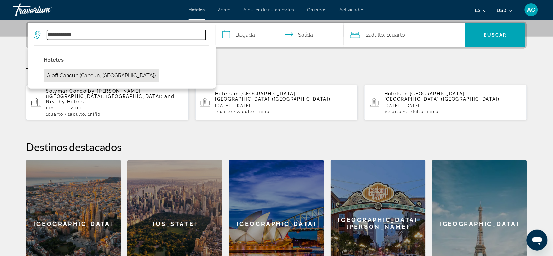
type input "**********"
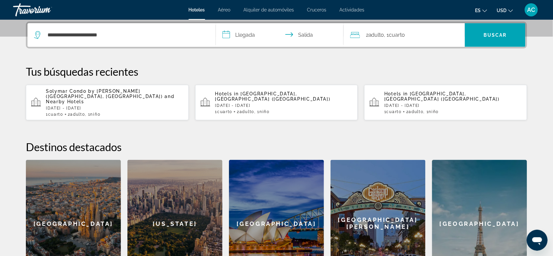
click at [255, 34] on input "**********" at bounding box center [281, 36] width 130 height 26
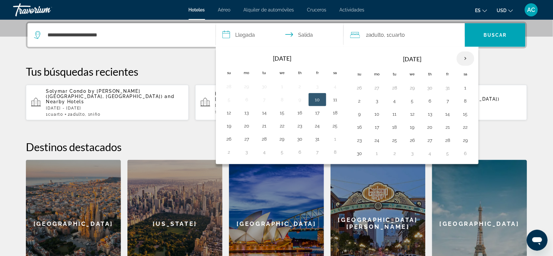
click at [447, 60] on th "Next month" at bounding box center [466, 58] width 18 height 14
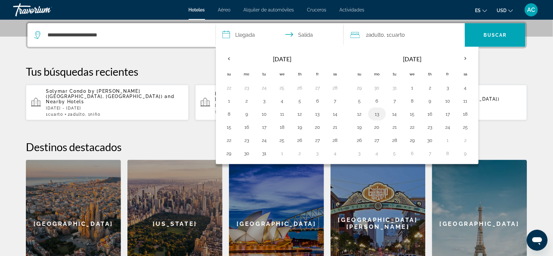
click at [378, 118] on button "13" at bounding box center [377, 113] width 10 height 9
click at [447, 115] on button "17" at bounding box center [448, 113] width 10 height 9
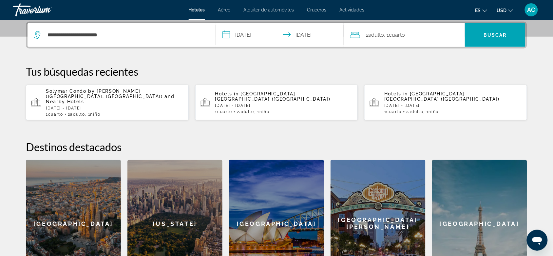
type input "**********"
click at [408, 33] on div "2 Adulto Adulto , 1 Cuarto habitaciones" at bounding box center [407, 34] width 115 height 9
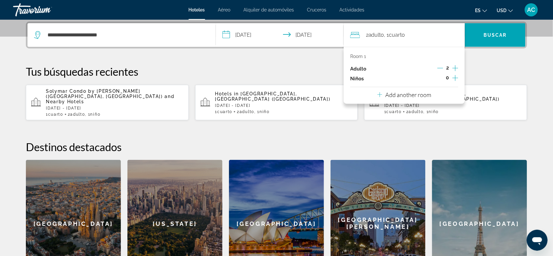
click at [447, 81] on icon "Increment children" at bounding box center [456, 78] width 6 height 8
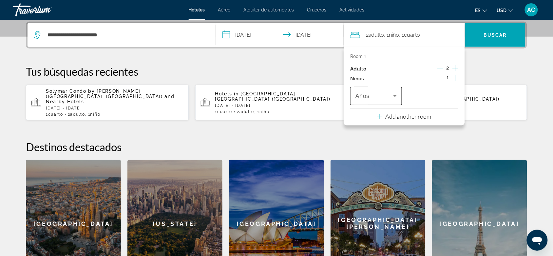
click at [388, 96] on span "Travelers: 2 adults, 1 child" at bounding box center [375, 96] width 38 height 8
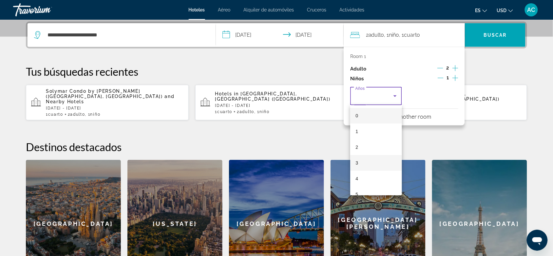
click at [363, 167] on mat-option "3" at bounding box center [376, 163] width 52 height 16
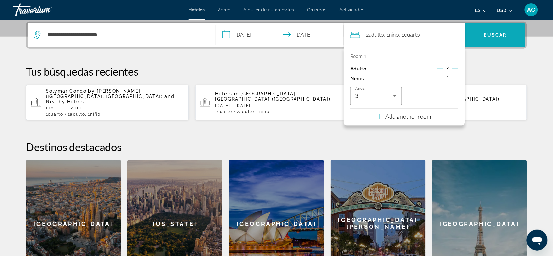
click at [447, 38] on span "Search" at bounding box center [495, 35] width 61 height 16
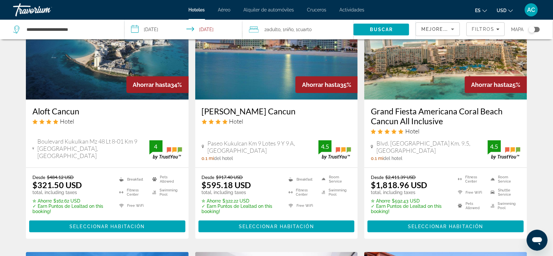
scroll to position [82, 0]
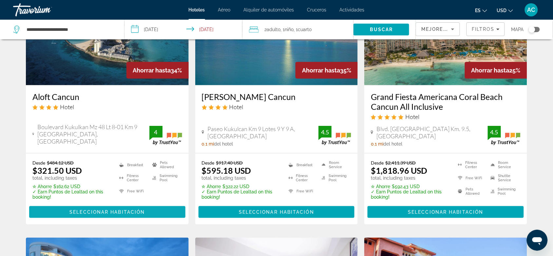
click at [114, 205] on span "Seleccionar habitación" at bounding box center [107, 211] width 75 height 5
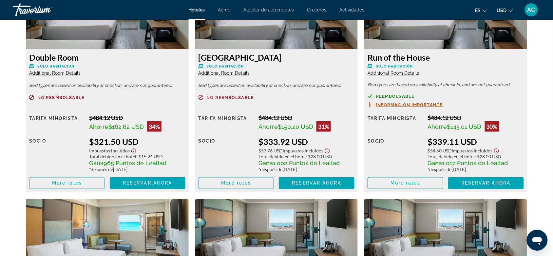
scroll to position [943, 0]
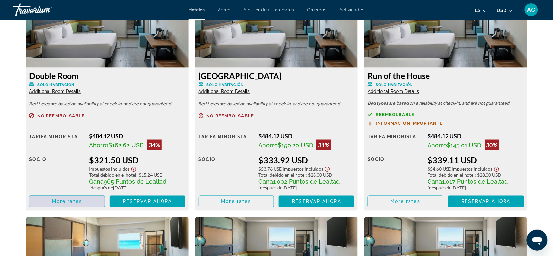
click at [88, 203] on span "Main content" at bounding box center [67, 202] width 75 height 16
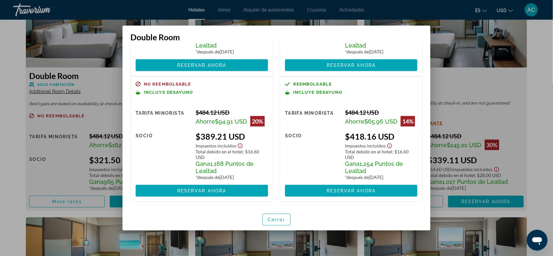
scroll to position [111, 0]
click at [281, 205] on span "Cerrar" at bounding box center [277, 219] width 18 height 5
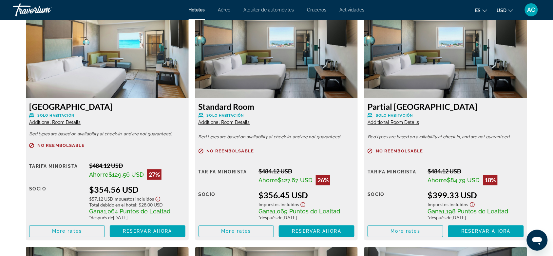
scroll to position [1188, 0]
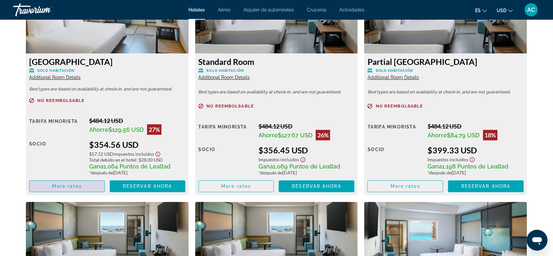
click at [78, 189] on span "Main content" at bounding box center [67, 186] width 75 height 16
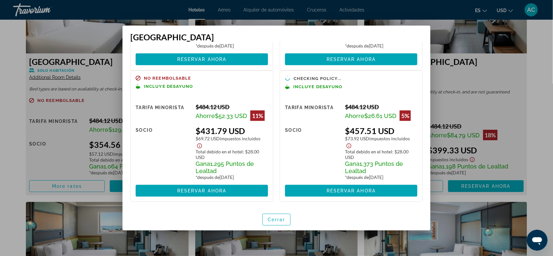
scroll to position [124, 0]
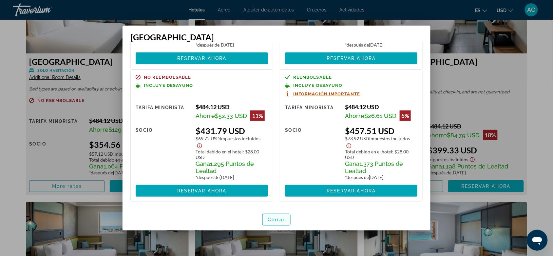
click at [275, 205] on span "Cerrar" at bounding box center [277, 219] width 18 height 5
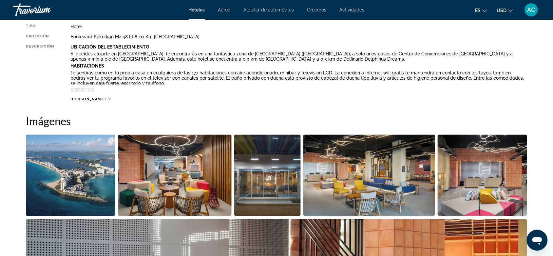
scroll to position [328, 0]
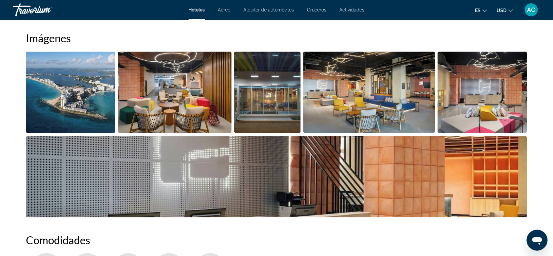
click at [162, 107] on img "Open full-screen image slider" at bounding box center [175, 92] width 114 height 81
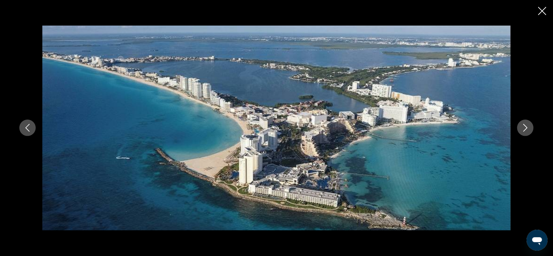
click at [447, 125] on button "Next image" at bounding box center [526, 128] width 16 height 16
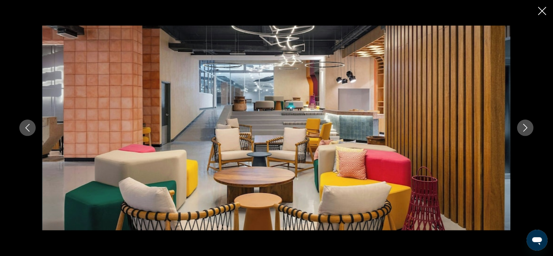
click at [447, 125] on button "Next image" at bounding box center [526, 128] width 16 height 16
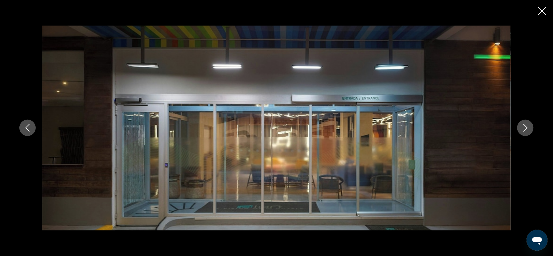
click at [447, 125] on button "Next image" at bounding box center [526, 128] width 16 height 16
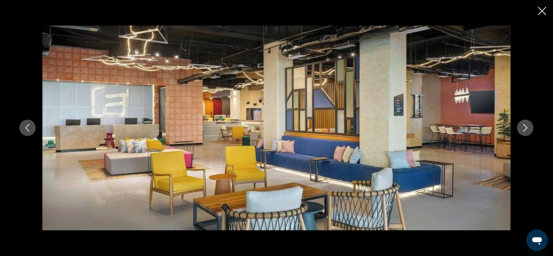
click at [447, 125] on button "Next image" at bounding box center [526, 128] width 16 height 16
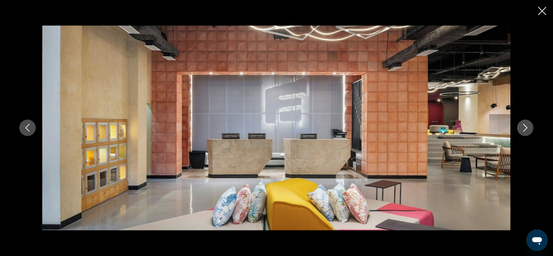
click at [447, 125] on button "Next image" at bounding box center [526, 128] width 16 height 16
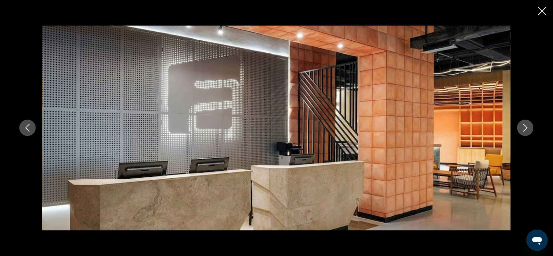
click at [447, 125] on button "Next image" at bounding box center [526, 128] width 16 height 16
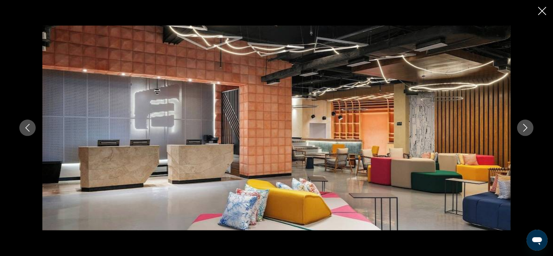
click at [447, 125] on button "Next image" at bounding box center [526, 128] width 16 height 16
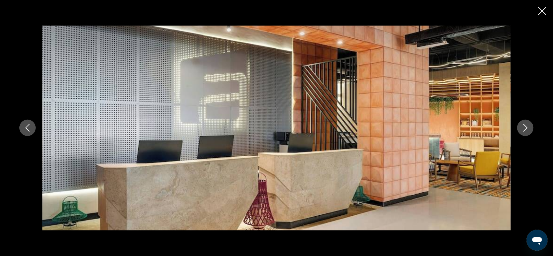
click at [447, 125] on button "Next image" at bounding box center [526, 128] width 16 height 16
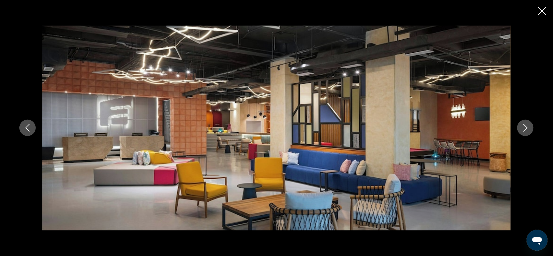
click at [447, 125] on button "Next image" at bounding box center [526, 128] width 16 height 16
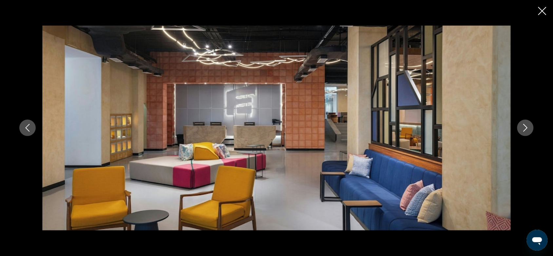
click at [447, 125] on button "Next image" at bounding box center [526, 128] width 16 height 16
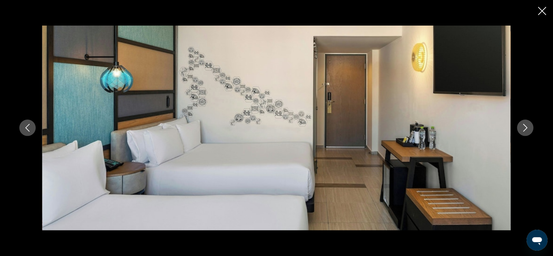
click at [447, 125] on button "Next image" at bounding box center [526, 128] width 16 height 16
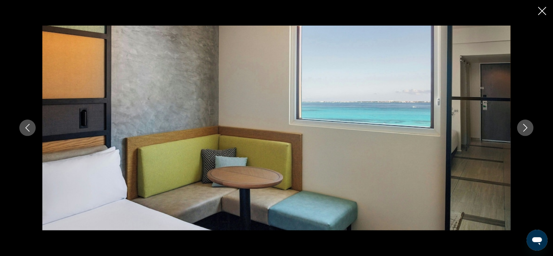
click at [447, 125] on button "Next image" at bounding box center [526, 128] width 16 height 16
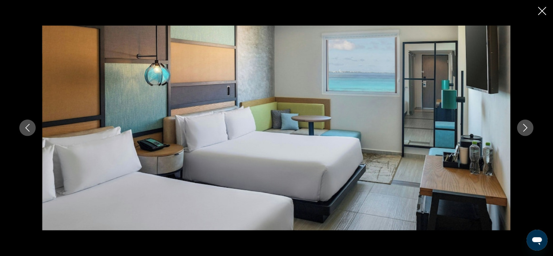
click at [447, 125] on button "Next image" at bounding box center [526, 128] width 16 height 16
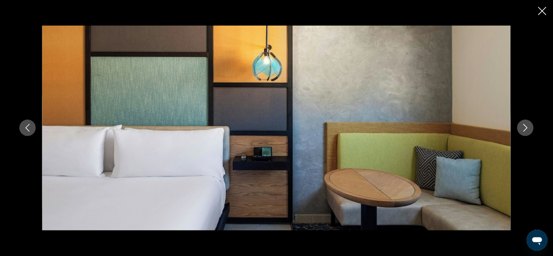
click at [447, 125] on button "Next image" at bounding box center [526, 128] width 16 height 16
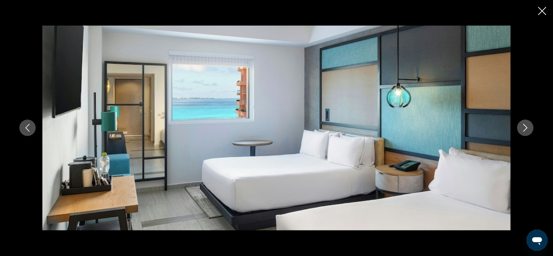
click at [447, 125] on button "Next image" at bounding box center [526, 128] width 16 height 16
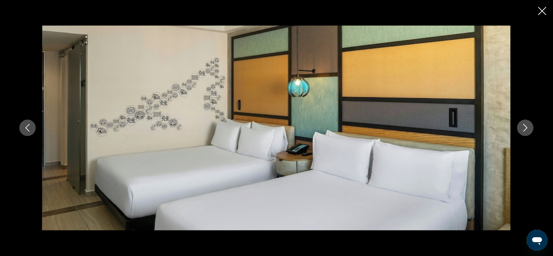
click at [447, 125] on button "Next image" at bounding box center [526, 128] width 16 height 16
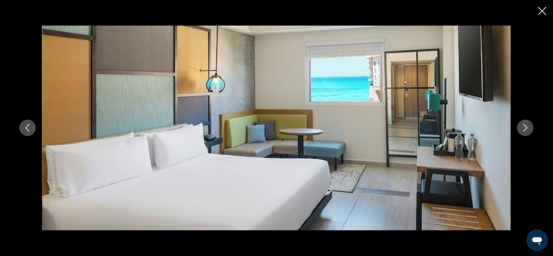
click at [447, 125] on button "Next image" at bounding box center [526, 128] width 16 height 16
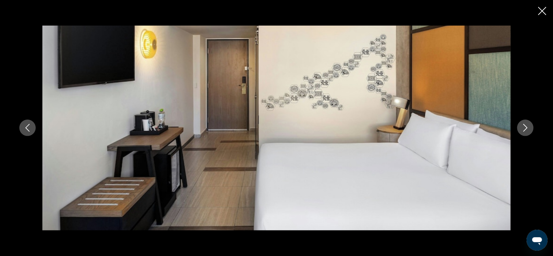
click at [447, 125] on button "Next image" at bounding box center [526, 128] width 16 height 16
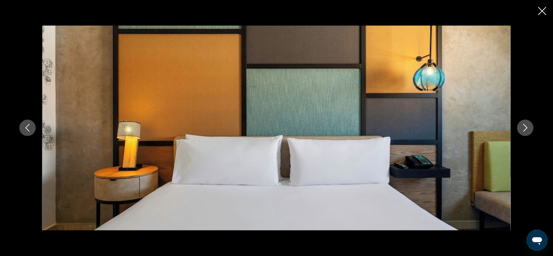
click at [447, 125] on button "Next image" at bounding box center [526, 128] width 16 height 16
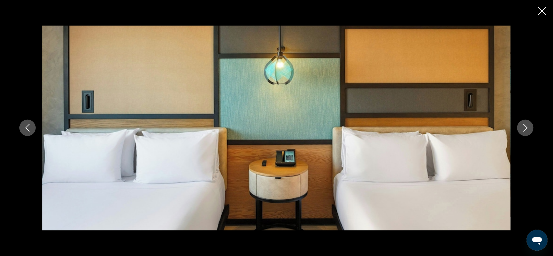
click at [447, 125] on button "Next image" at bounding box center [526, 128] width 16 height 16
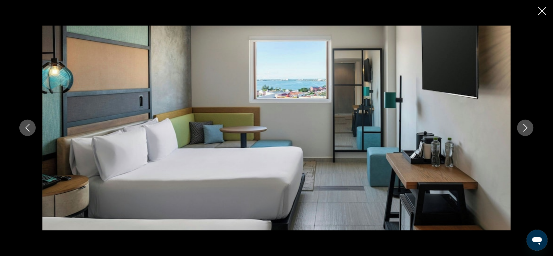
click at [447, 125] on button "Next image" at bounding box center [526, 128] width 16 height 16
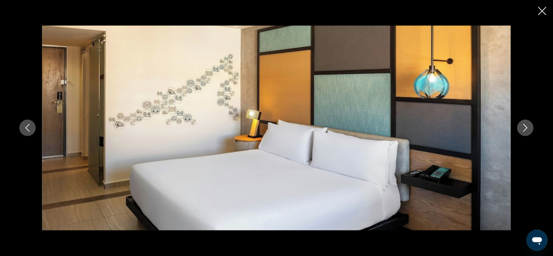
click at [447, 125] on button "Next image" at bounding box center [526, 128] width 16 height 16
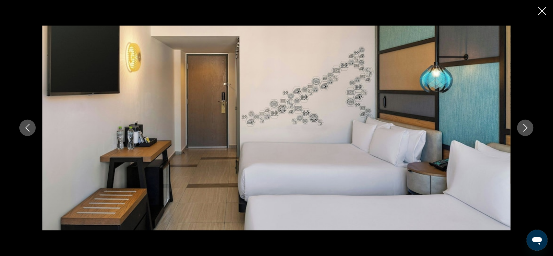
click at [447, 125] on button "Next image" at bounding box center [526, 128] width 16 height 16
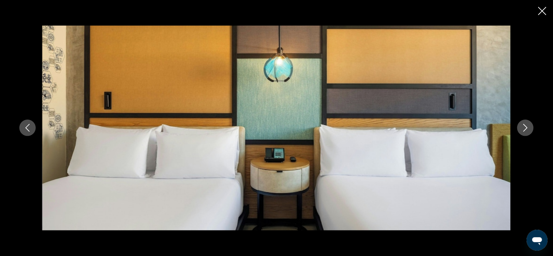
click at [447, 125] on button "Next image" at bounding box center [526, 128] width 16 height 16
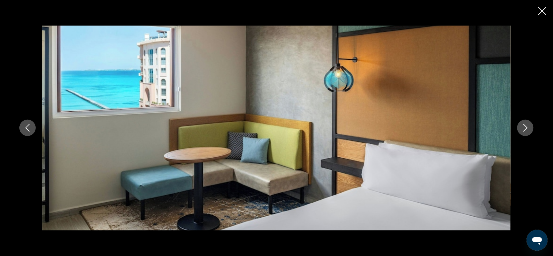
click at [447, 125] on button "Next image" at bounding box center [526, 128] width 16 height 16
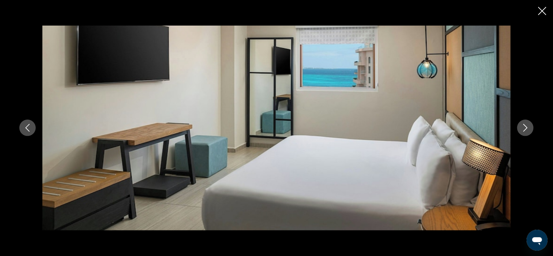
click at [447, 125] on button "Next image" at bounding box center [526, 128] width 16 height 16
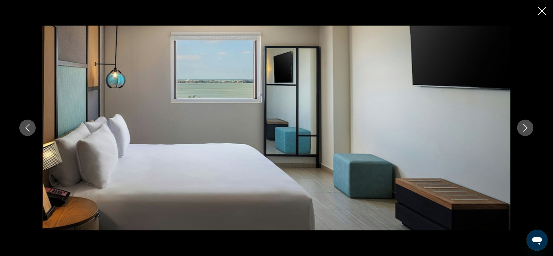
click at [447, 125] on button "Next image" at bounding box center [526, 128] width 16 height 16
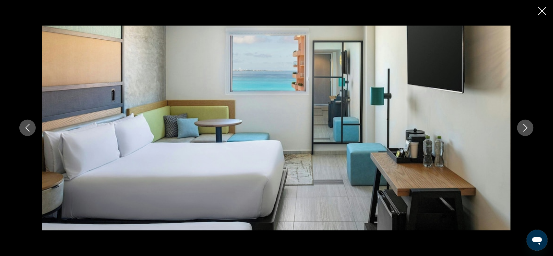
click at [447, 125] on button "Next image" at bounding box center [526, 128] width 16 height 16
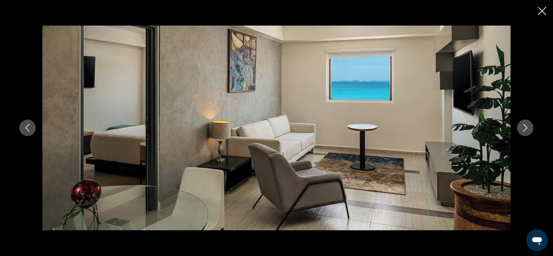
click at [447, 125] on button "Next image" at bounding box center [526, 128] width 16 height 16
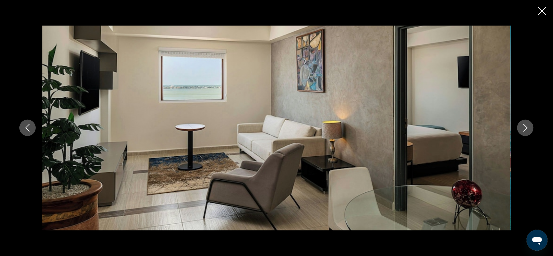
click at [447, 125] on button "Next image" at bounding box center [526, 128] width 16 height 16
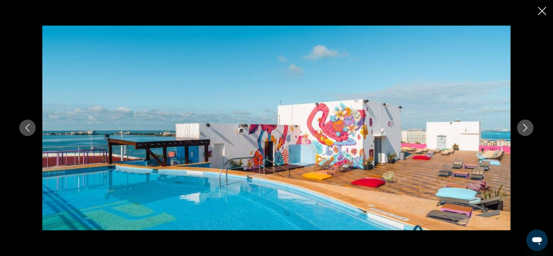
click at [447, 125] on button "Next image" at bounding box center [526, 128] width 16 height 16
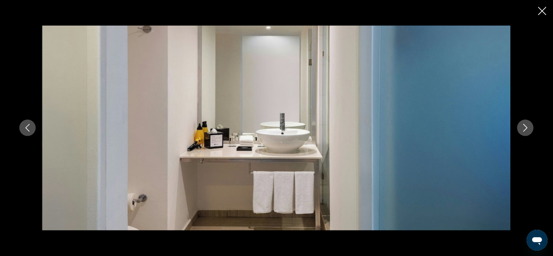
click at [447, 125] on button "Next image" at bounding box center [526, 128] width 16 height 16
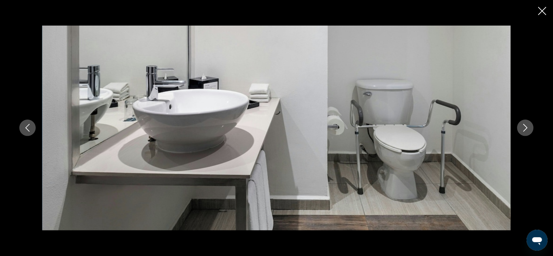
click at [447, 15] on button "Close slideshow" at bounding box center [543, 12] width 8 height 10
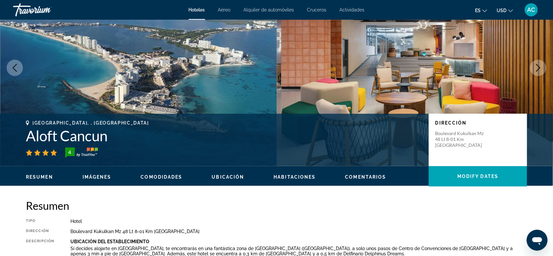
scroll to position [0, 0]
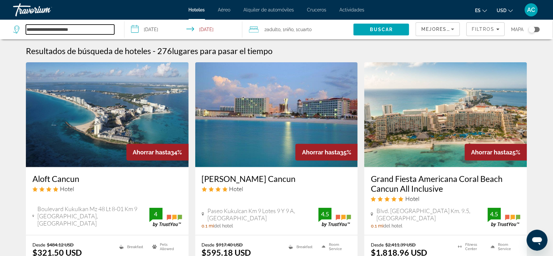
click at [101, 26] on input "**********" at bounding box center [70, 30] width 89 height 10
drag, startPoint x: 101, startPoint y: 26, endPoint x: 0, endPoint y: 38, distance: 101.8
click at [0, 38] on app-destination-search "**********" at bounding box center [62, 30] width 125 height 20
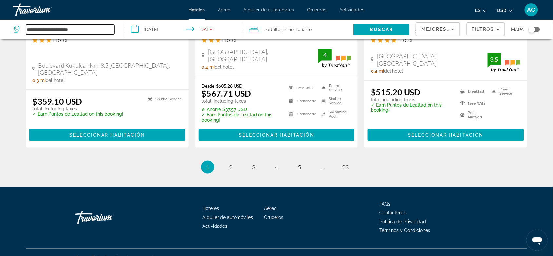
scroll to position [666, 0]
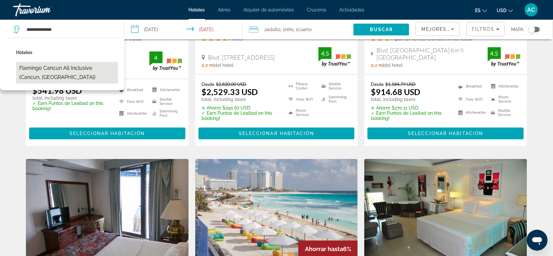
click at [86, 70] on button "Flamingo Cancun All Inclusive (Cancun, MX)" at bounding box center [67, 73] width 102 height 22
type input "**********"
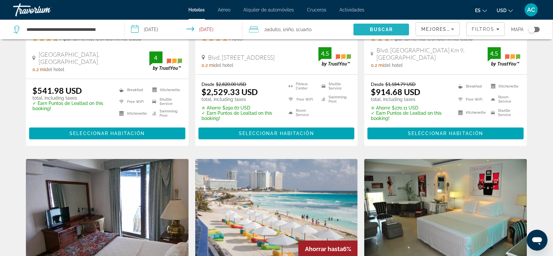
click at [380, 33] on span "Search" at bounding box center [382, 30] width 56 height 16
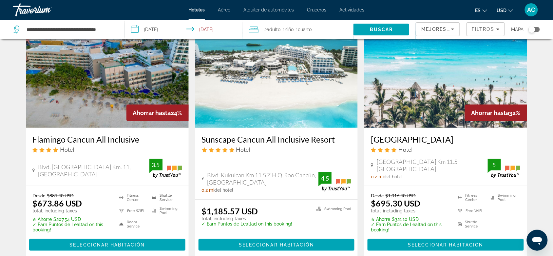
scroll to position [41, 0]
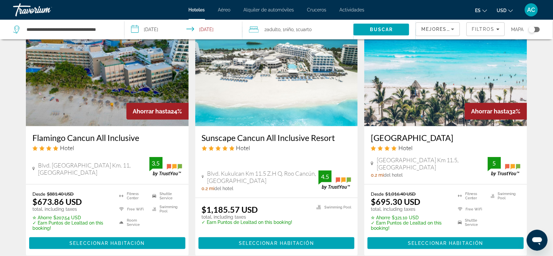
click at [85, 88] on img "Main content" at bounding box center [107, 73] width 163 height 105
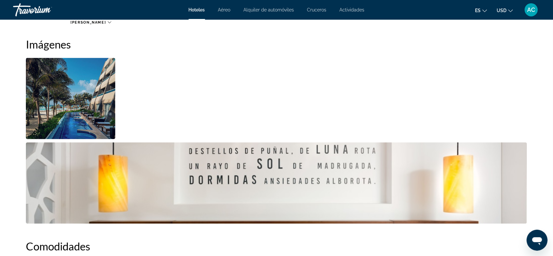
scroll to position [287, 0]
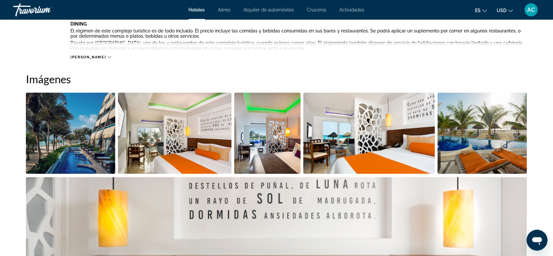
click at [163, 129] on img "Open full-screen image slider" at bounding box center [175, 133] width 114 height 81
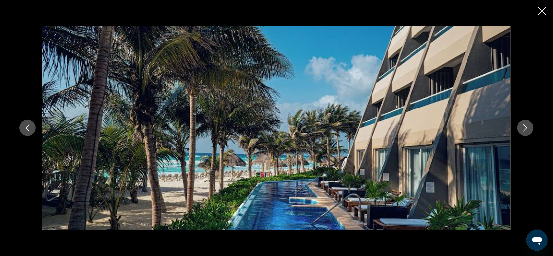
click at [447, 125] on icon "Next image" at bounding box center [526, 128] width 8 height 8
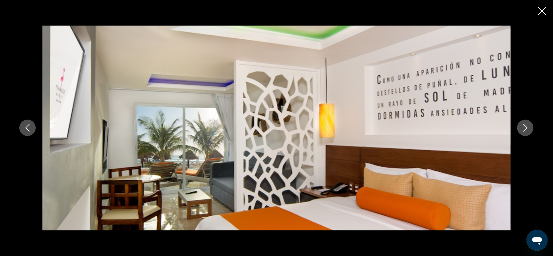
click at [447, 125] on icon "Next image" at bounding box center [526, 128] width 8 height 8
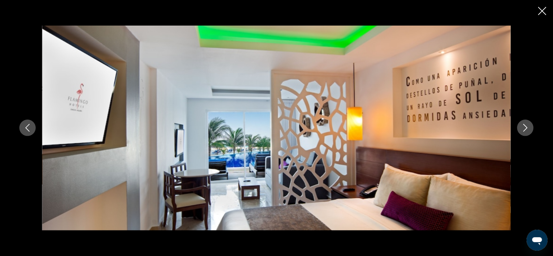
click at [447, 125] on icon "Next image" at bounding box center [526, 128] width 8 height 8
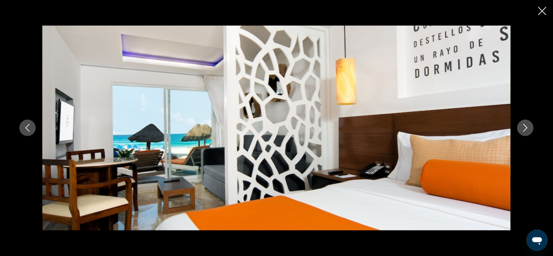
click at [447, 125] on icon "Next image" at bounding box center [526, 128] width 8 height 8
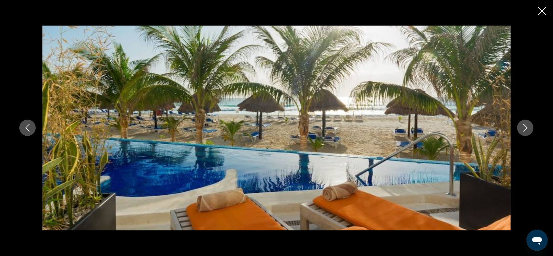
click at [447, 125] on icon "Next image" at bounding box center [526, 128] width 8 height 8
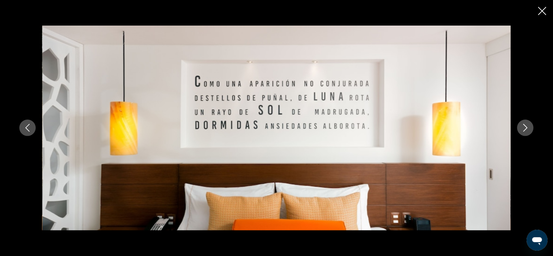
click at [447, 125] on icon "Next image" at bounding box center [526, 128] width 8 height 8
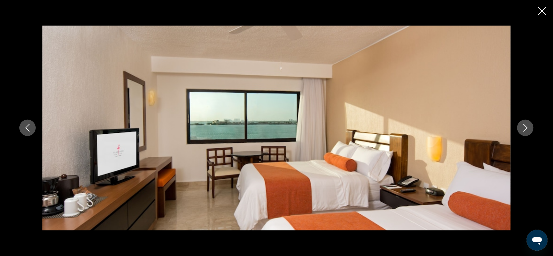
click at [447, 125] on icon "Next image" at bounding box center [526, 128] width 8 height 8
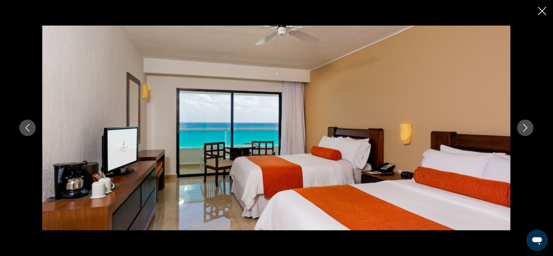
click at [447, 125] on icon "Next image" at bounding box center [526, 128] width 8 height 8
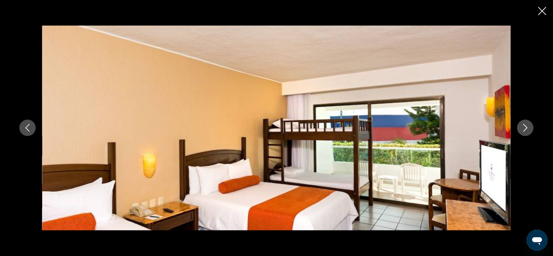
click at [447, 125] on icon "Next image" at bounding box center [526, 128] width 8 height 8
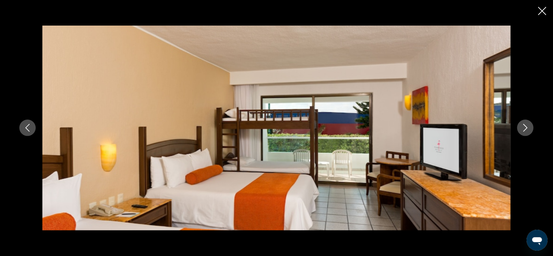
click at [447, 125] on icon "Next image" at bounding box center [526, 128] width 8 height 8
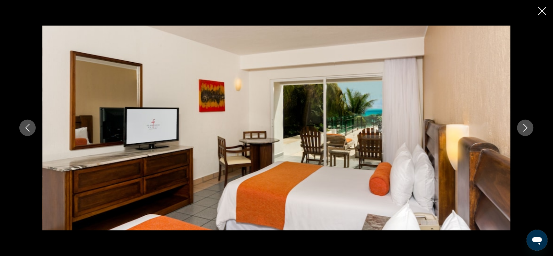
click at [447, 125] on icon "Next image" at bounding box center [526, 128] width 8 height 8
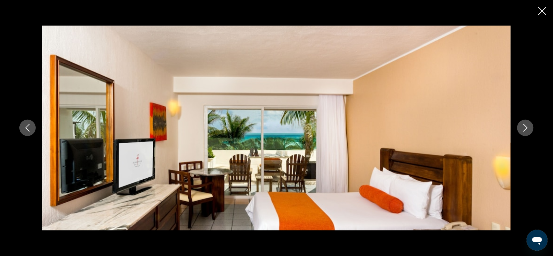
click at [447, 125] on icon "Next image" at bounding box center [526, 128] width 8 height 8
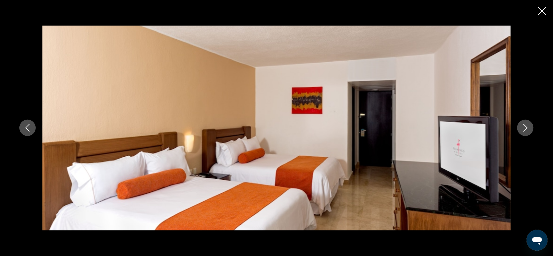
click at [447, 125] on icon "Next image" at bounding box center [526, 128] width 8 height 8
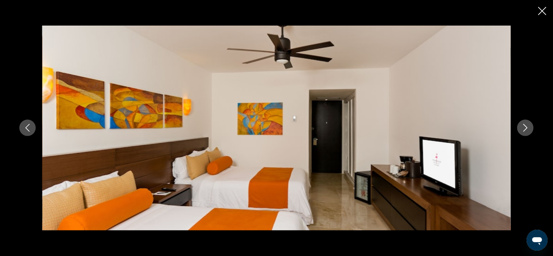
click at [447, 125] on icon "Next image" at bounding box center [526, 128] width 8 height 8
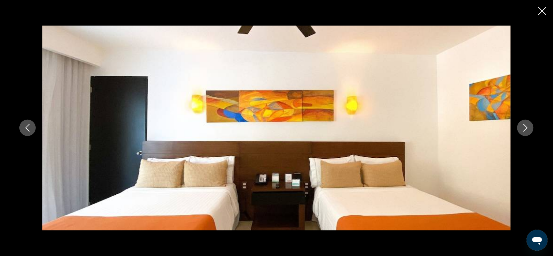
click at [447, 125] on icon "Next image" at bounding box center [526, 128] width 8 height 8
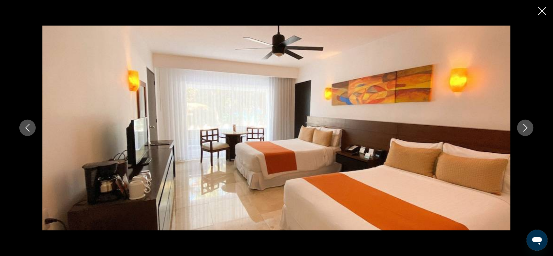
click at [447, 125] on icon "Next image" at bounding box center [526, 128] width 8 height 8
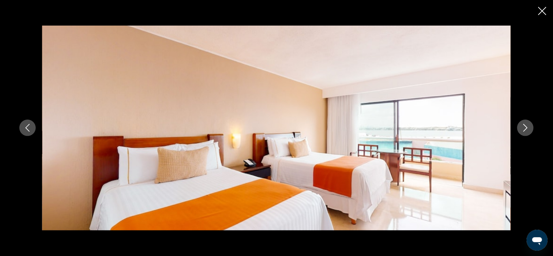
click at [447, 125] on icon "Next image" at bounding box center [526, 128] width 8 height 8
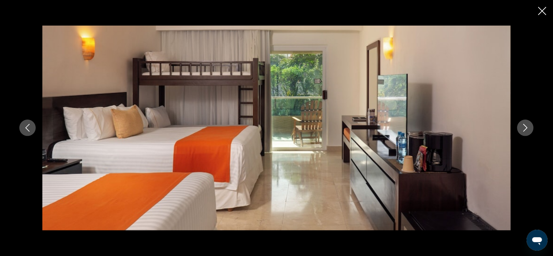
click at [447, 125] on icon "Next image" at bounding box center [526, 128] width 8 height 8
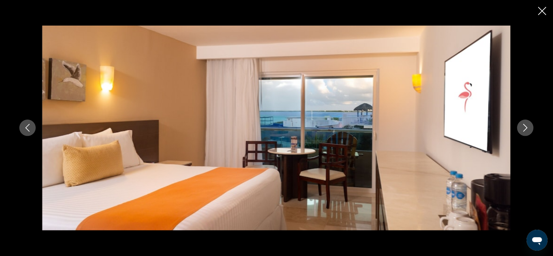
click at [447, 125] on icon "Next image" at bounding box center [526, 128] width 8 height 8
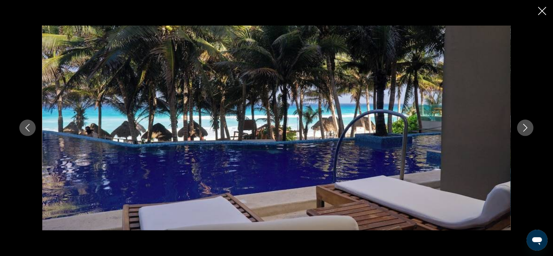
click at [447, 125] on icon "Next image" at bounding box center [526, 128] width 8 height 8
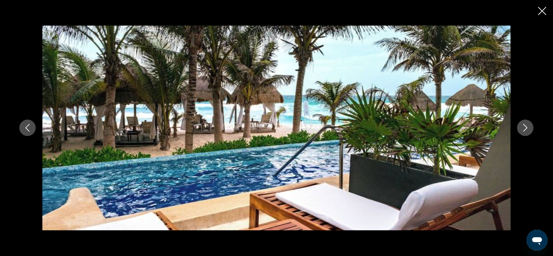
click at [447, 125] on icon "Next image" at bounding box center [526, 128] width 8 height 8
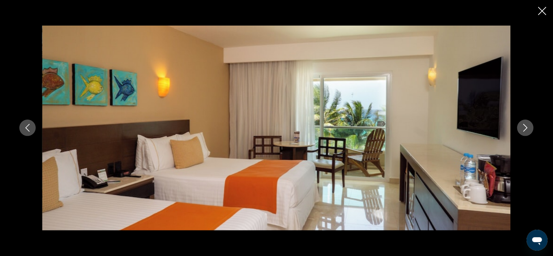
click at [447, 125] on icon "Next image" at bounding box center [526, 128] width 8 height 8
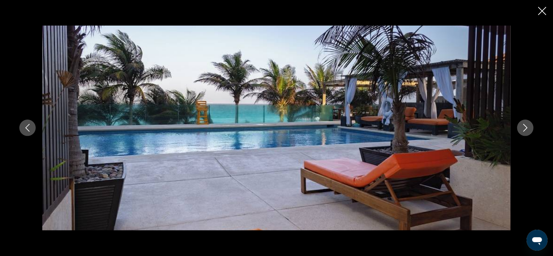
click at [447, 125] on icon "Next image" at bounding box center [526, 128] width 8 height 8
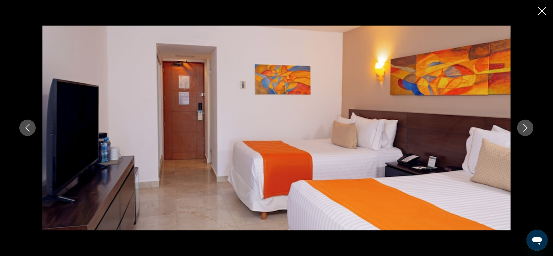
click at [447, 125] on icon "Next image" at bounding box center [526, 128] width 8 height 8
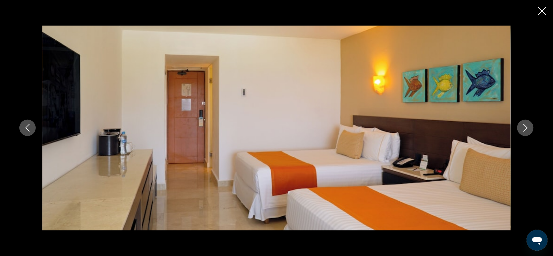
click at [447, 125] on icon "Next image" at bounding box center [526, 128] width 8 height 8
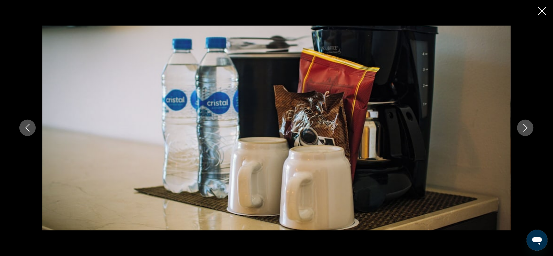
click at [447, 125] on icon "Next image" at bounding box center [526, 128] width 8 height 8
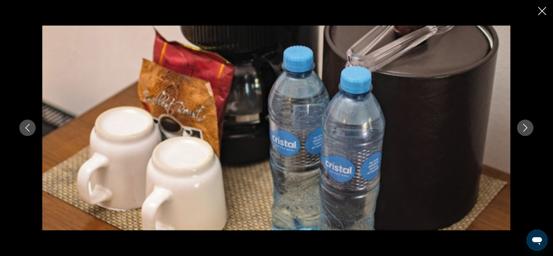
click at [447, 125] on icon "Next image" at bounding box center [526, 128] width 8 height 8
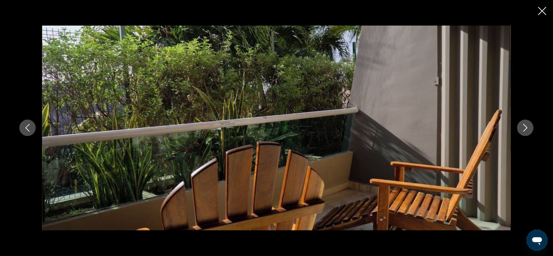
click at [447, 125] on icon "Next image" at bounding box center [526, 128] width 8 height 8
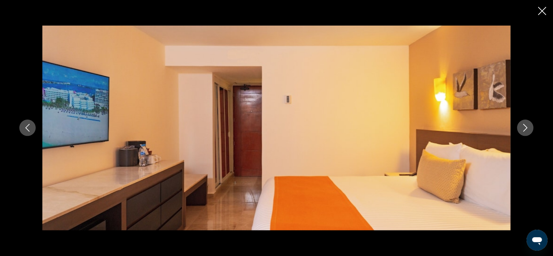
click at [447, 125] on icon "Next image" at bounding box center [526, 128] width 8 height 8
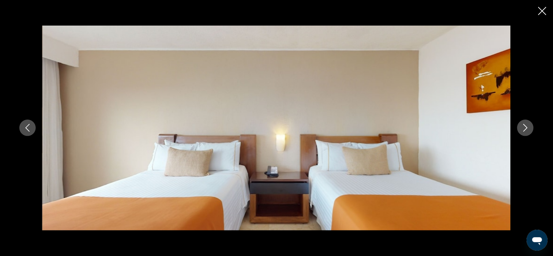
click at [447, 125] on icon "Next image" at bounding box center [526, 128] width 8 height 8
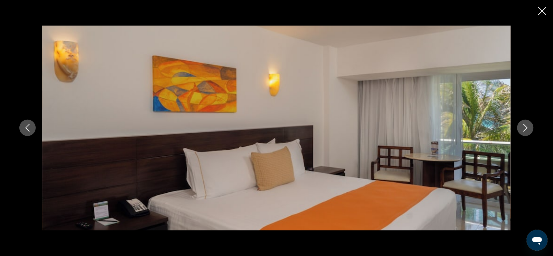
click at [447, 125] on icon "Next image" at bounding box center [526, 128] width 8 height 8
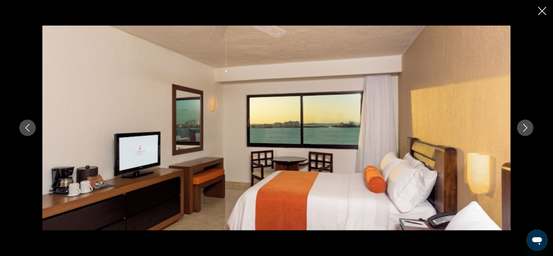
click at [447, 125] on icon "Next image" at bounding box center [526, 128] width 8 height 8
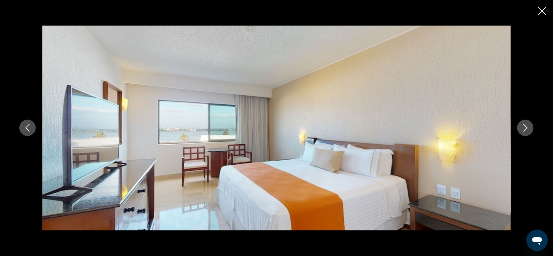
click at [447, 125] on icon "Next image" at bounding box center [526, 128] width 8 height 8
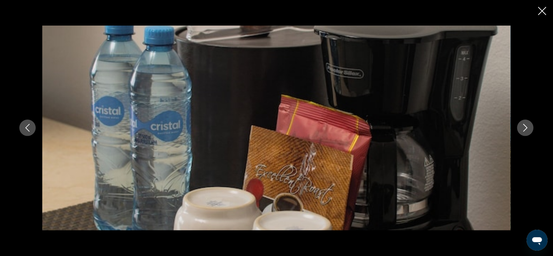
click at [447, 125] on icon "Next image" at bounding box center [526, 128] width 8 height 8
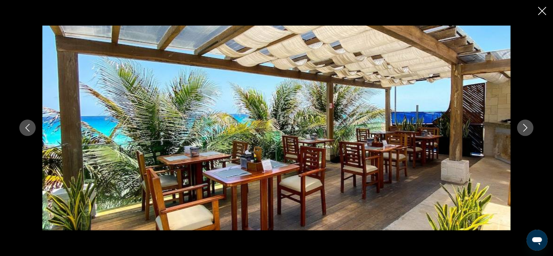
click at [447, 125] on icon "Next image" at bounding box center [526, 128] width 8 height 8
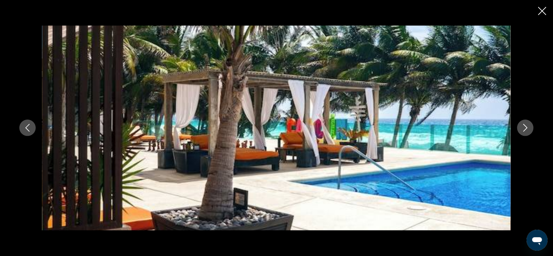
click at [447, 125] on icon "Next image" at bounding box center [526, 128] width 8 height 8
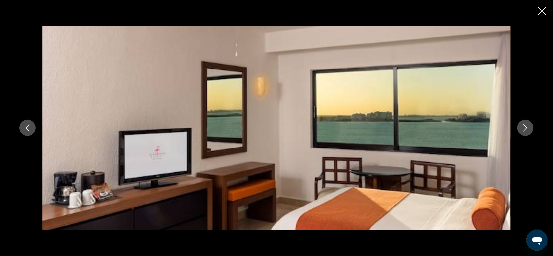
click at [447, 125] on icon "Next image" at bounding box center [526, 128] width 8 height 8
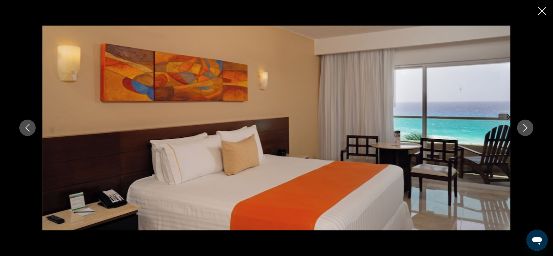
click at [447, 125] on icon "Next image" at bounding box center [526, 128] width 8 height 8
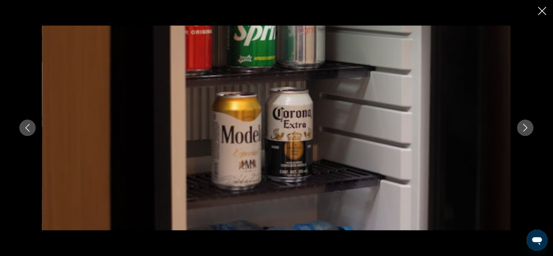
click at [447, 125] on icon "Next image" at bounding box center [526, 128] width 8 height 8
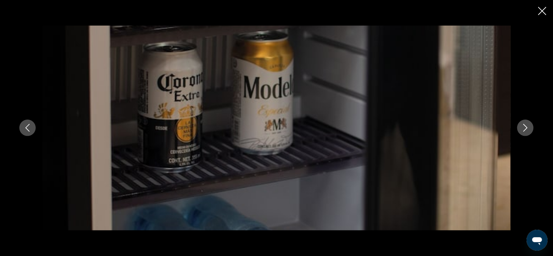
click at [447, 125] on icon "Next image" at bounding box center [526, 128] width 8 height 8
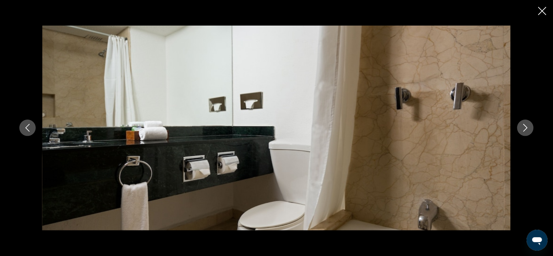
click at [447, 125] on icon "Next image" at bounding box center [526, 128] width 8 height 8
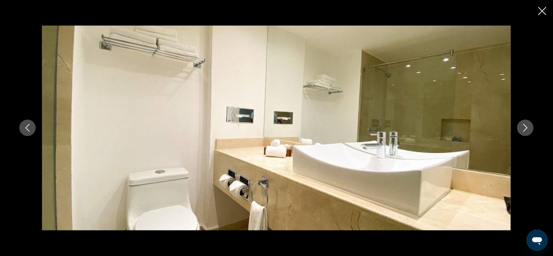
click at [447, 125] on icon "Next image" at bounding box center [526, 128] width 8 height 8
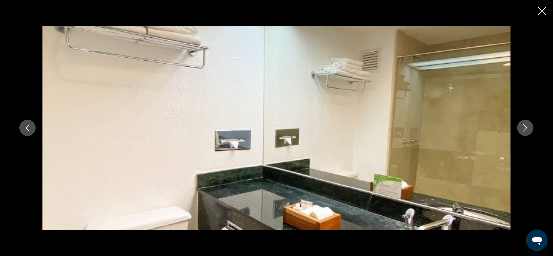
click at [447, 125] on icon "Next image" at bounding box center [526, 128] width 8 height 8
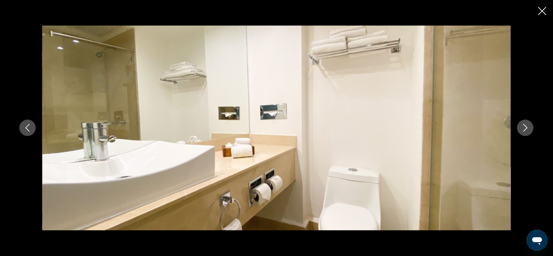
click at [447, 125] on icon "Next image" at bounding box center [526, 128] width 8 height 8
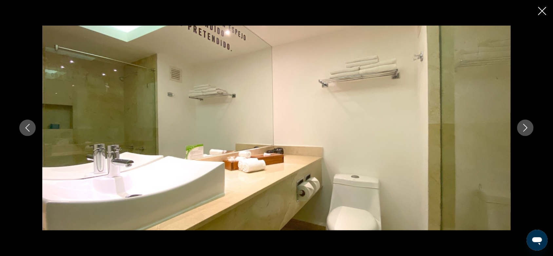
click at [447, 125] on icon "Next image" at bounding box center [526, 128] width 8 height 8
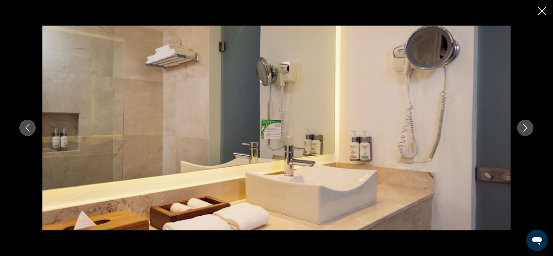
click at [447, 125] on icon "Next image" at bounding box center [526, 128] width 8 height 8
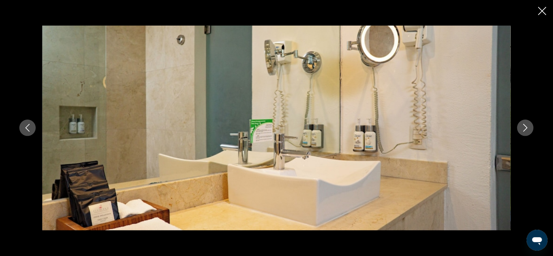
click at [447, 125] on icon "Next image" at bounding box center [526, 128] width 8 height 8
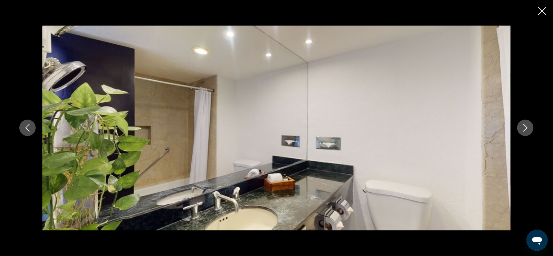
click at [447, 125] on icon "Next image" at bounding box center [526, 128] width 8 height 8
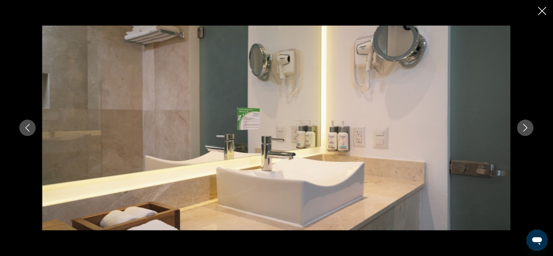
click at [447, 125] on icon "Next image" at bounding box center [526, 128] width 8 height 8
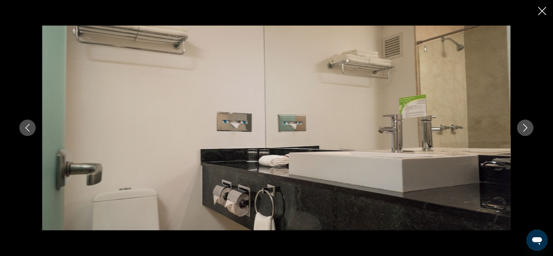
click at [447, 125] on icon "Next image" at bounding box center [526, 128] width 8 height 8
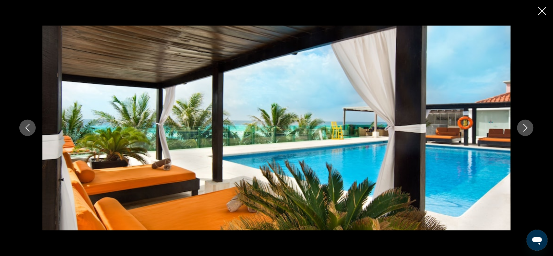
click at [447, 11] on div "prev next" at bounding box center [276, 128] width 553 height 256
click at [447, 12] on icon "Close slideshow" at bounding box center [543, 11] width 8 height 8
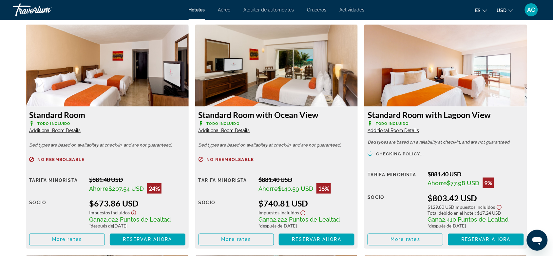
scroll to position [902, 0]
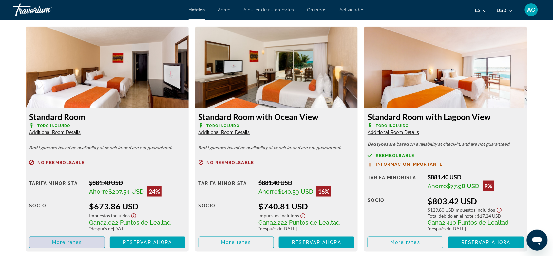
click at [75, 205] on span "More rates" at bounding box center [67, 242] width 30 height 5
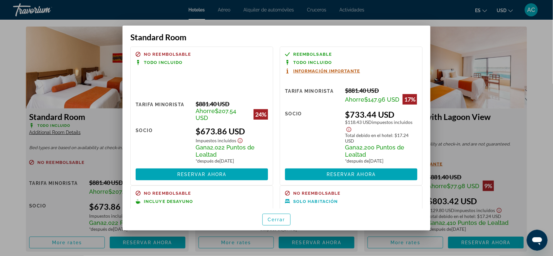
scroll to position [0, 0]
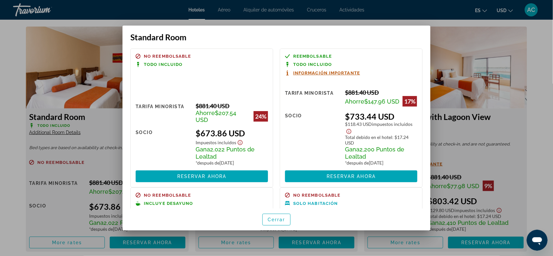
click at [447, 110] on div at bounding box center [276, 128] width 553 height 256
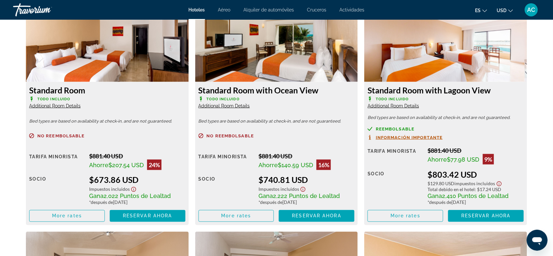
scroll to position [943, 0]
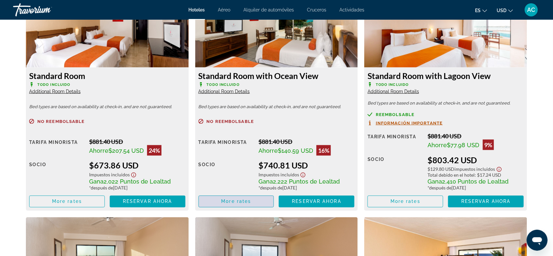
click at [252, 204] on span "Main content" at bounding box center [236, 202] width 75 height 16
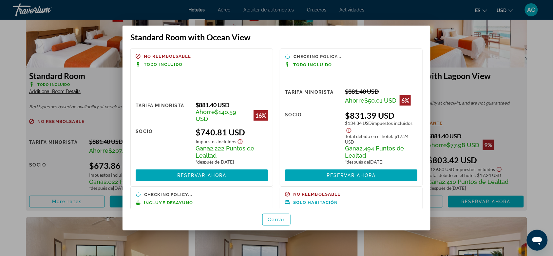
scroll to position [0, 0]
click at [276, 205] on span "button" at bounding box center [277, 220] width 28 height 16
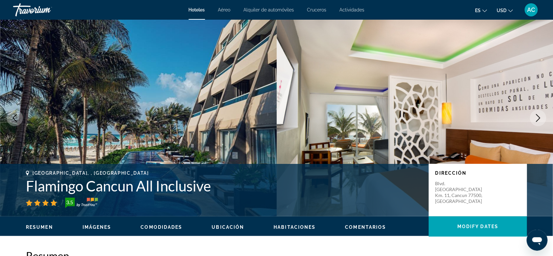
click at [447, 112] on button "Next image" at bounding box center [538, 118] width 16 height 16
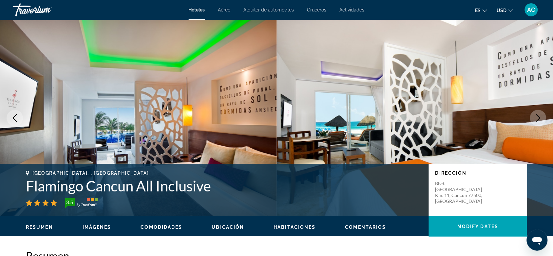
click at [447, 112] on button "Next image" at bounding box center [538, 118] width 16 height 16
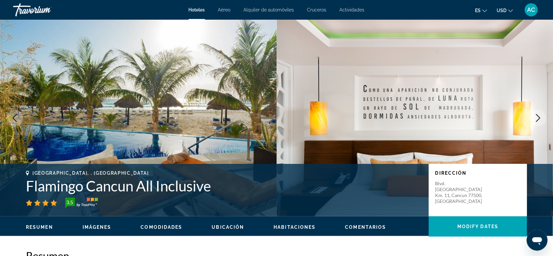
click at [447, 112] on button "Next image" at bounding box center [538, 118] width 16 height 16
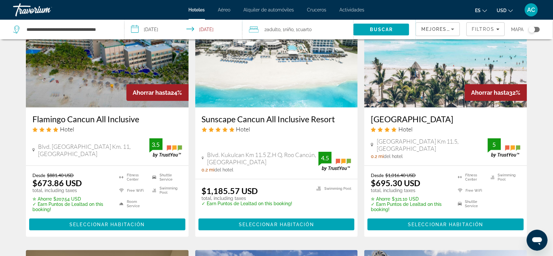
scroll to position [41, 0]
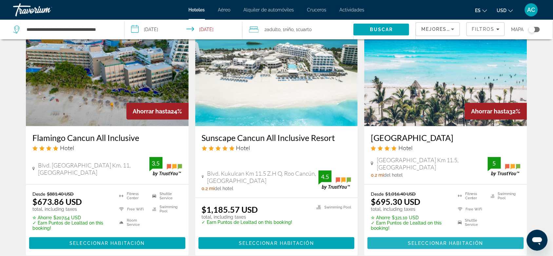
click at [447, 205] on span "Seleccionar habitación" at bounding box center [445, 243] width 75 height 5
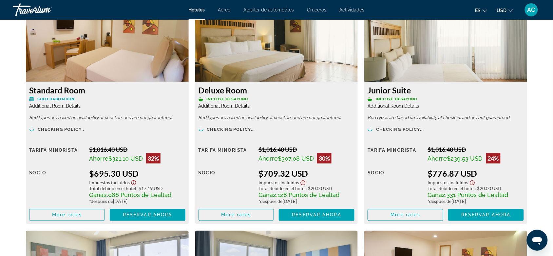
scroll to position [943, 0]
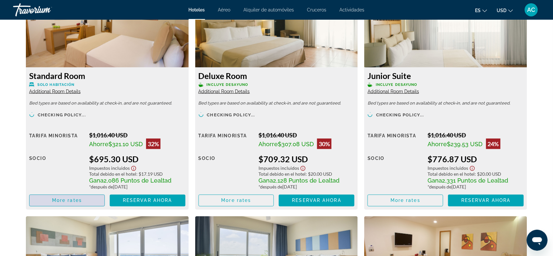
click at [94, 202] on span "Main content" at bounding box center [67, 201] width 75 height 16
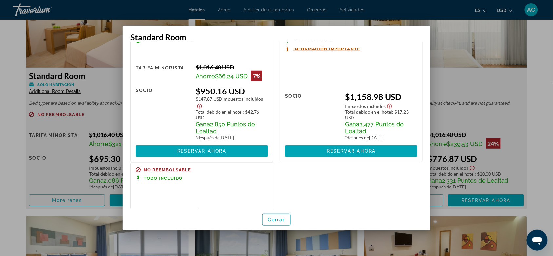
scroll to position [164, 0]
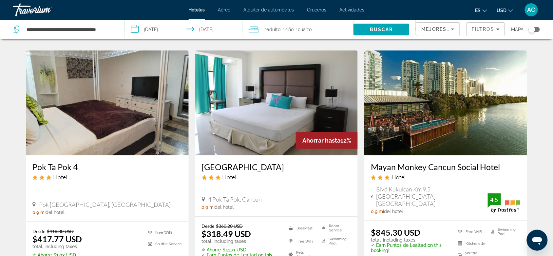
scroll to position [820, 0]
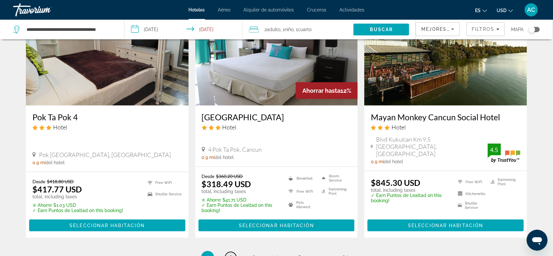
click at [233, 205] on link "page 2" at bounding box center [230, 257] width 11 height 11
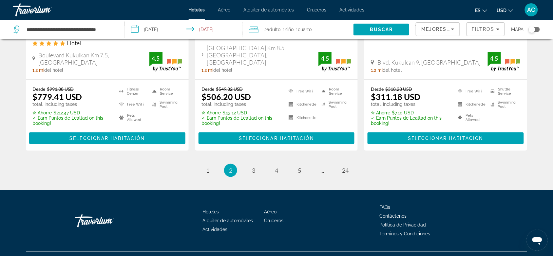
scroll to position [912, 0]
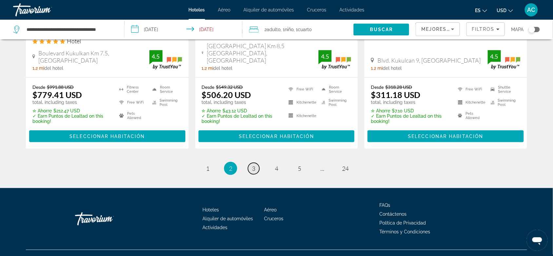
click at [255, 165] on span "3" at bounding box center [253, 168] width 3 height 7
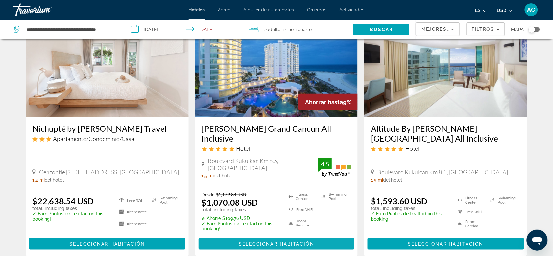
scroll to position [861, 0]
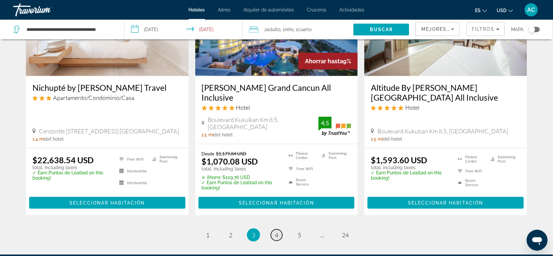
click at [274, 205] on link "page 4" at bounding box center [276, 234] width 11 height 11
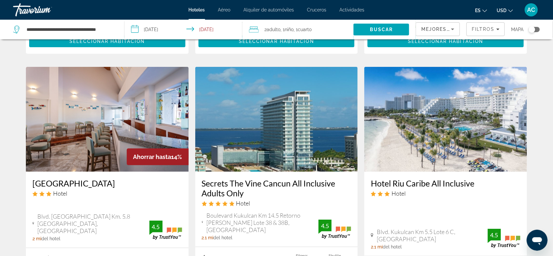
scroll to position [820, 0]
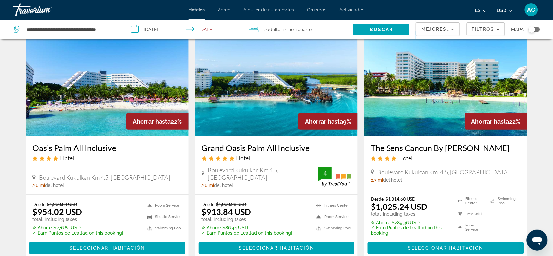
scroll to position [820, 0]
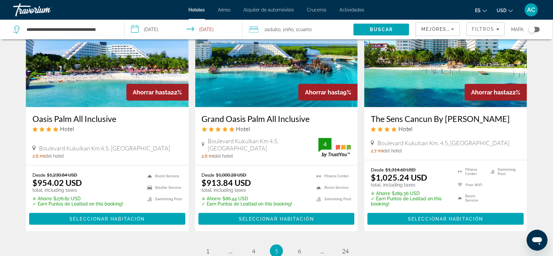
click at [304, 205] on li "page 6" at bounding box center [299, 251] width 13 height 13
click at [303, 205] on link "page 6" at bounding box center [299, 251] width 11 height 11
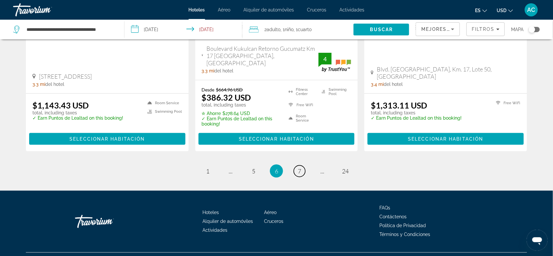
scroll to position [799, 0]
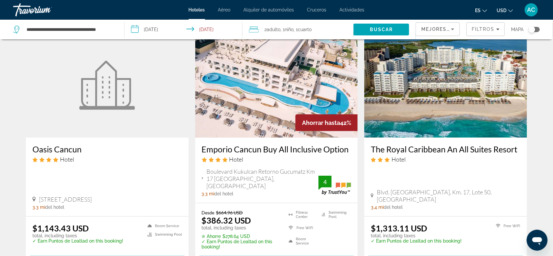
click at [249, 120] on img "Main content" at bounding box center [276, 85] width 163 height 105
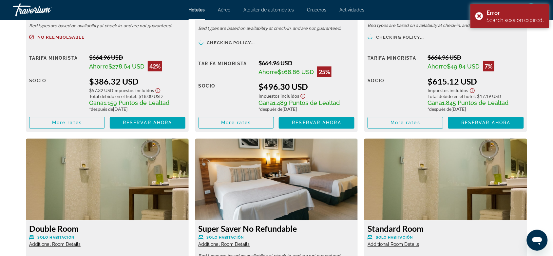
scroll to position [1024, 0]
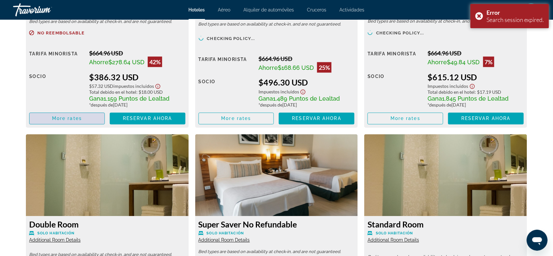
click at [61, 120] on span "More rates" at bounding box center [67, 118] width 30 height 5
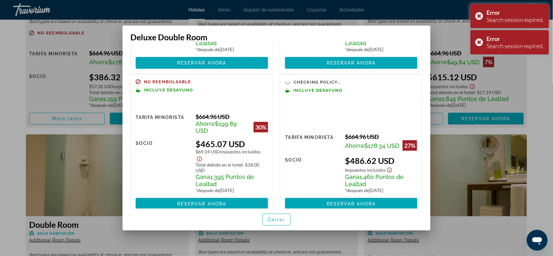
scroll to position [123, 0]
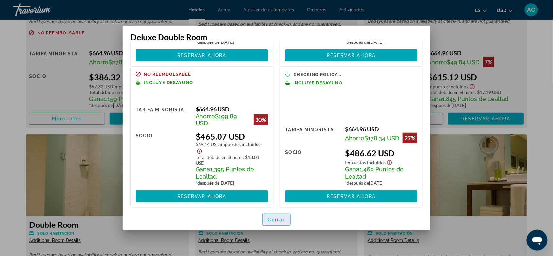
click at [276, 205] on span "Cerrar" at bounding box center [277, 219] width 18 height 5
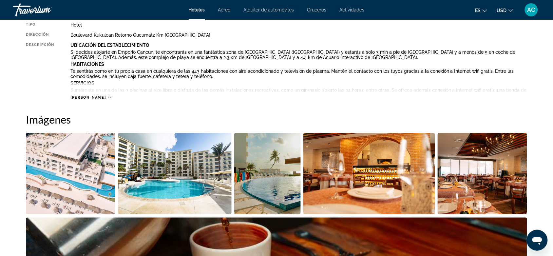
scroll to position [287, 0]
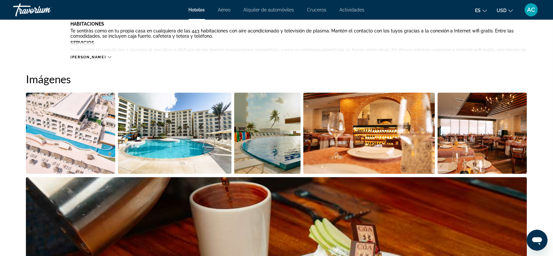
click at [290, 158] on img "Open full-screen image slider" at bounding box center [267, 133] width 67 height 81
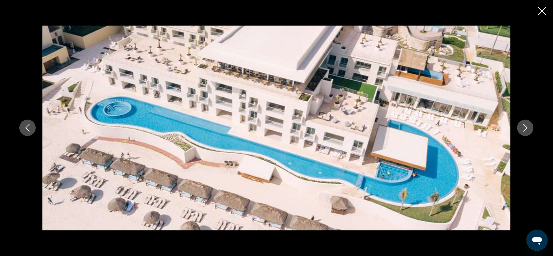
click at [447, 132] on icon "Next image" at bounding box center [526, 128] width 8 height 8
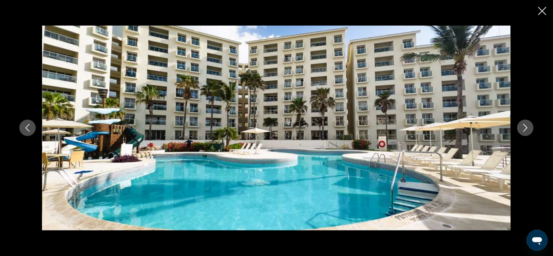
click at [447, 132] on icon "Next image" at bounding box center [526, 128] width 8 height 8
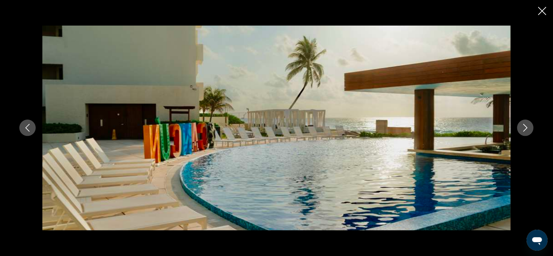
click at [447, 132] on icon "Next image" at bounding box center [526, 128] width 8 height 8
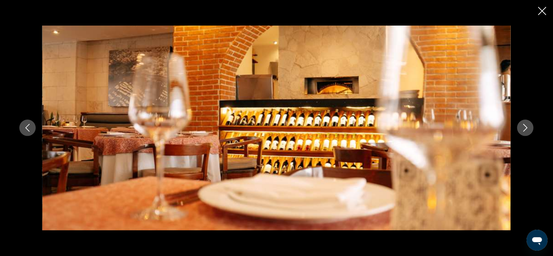
click at [447, 132] on icon "Next image" at bounding box center [526, 128] width 8 height 8
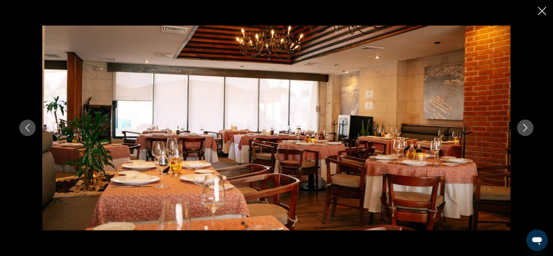
click at [447, 132] on icon "Next image" at bounding box center [526, 128] width 8 height 8
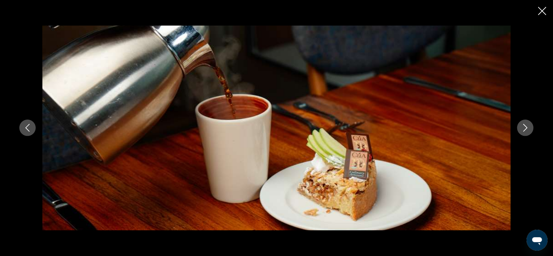
click at [447, 132] on icon "Next image" at bounding box center [526, 128] width 8 height 8
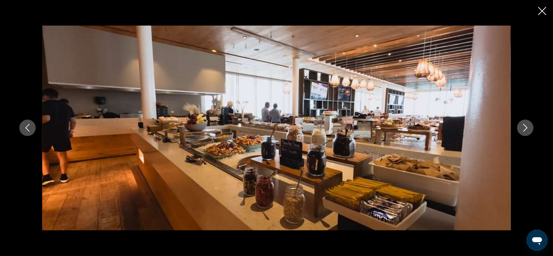
click at [447, 132] on icon "Next image" at bounding box center [526, 128] width 8 height 8
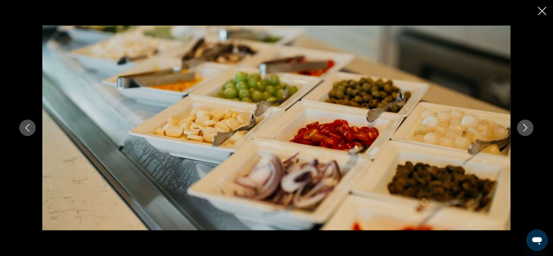
click at [447, 9] on icon "Close slideshow" at bounding box center [543, 11] width 8 height 8
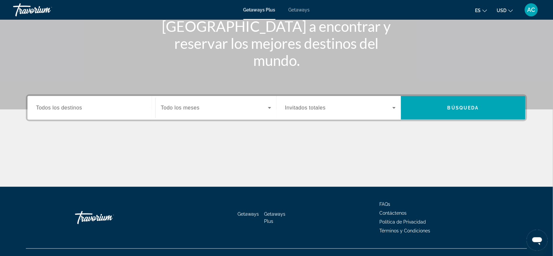
scroll to position [98, 0]
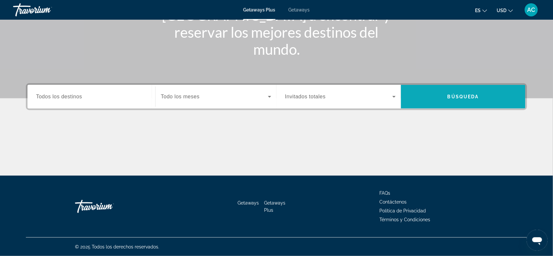
click at [476, 89] on span "Search" at bounding box center [463, 97] width 125 height 16
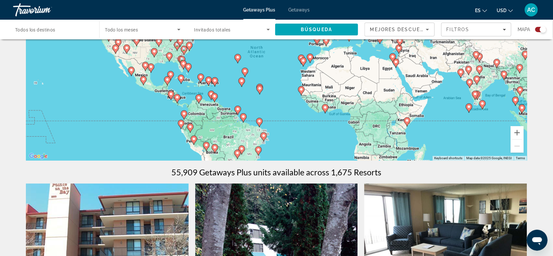
scroll to position [41, 0]
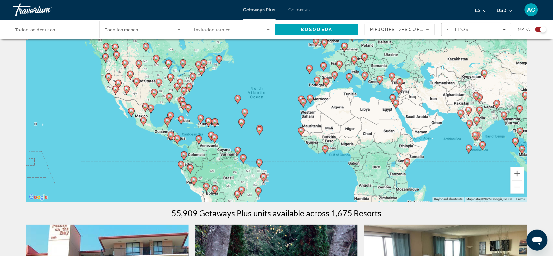
click at [145, 119] on image "Main content" at bounding box center [144, 120] width 4 height 4
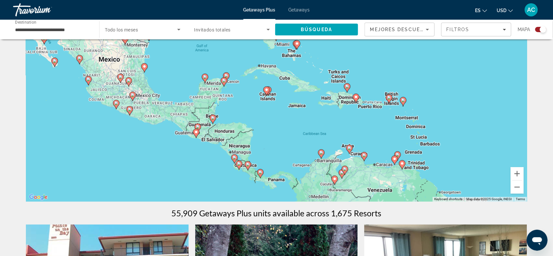
drag, startPoint x: 319, startPoint y: 144, endPoint x: 153, endPoint y: 149, distance: 166.0
click at [153, 149] on div "To activate drag with keyboard, press Alt + Enter. Once in keyboard drag state,…" at bounding box center [277, 103] width 502 height 197
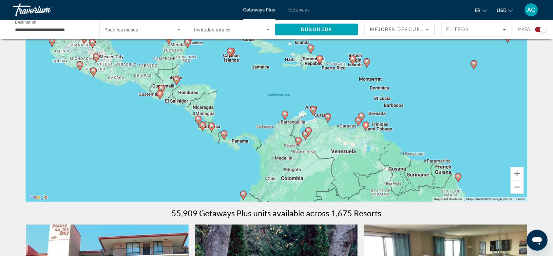
drag, startPoint x: 229, startPoint y: 163, endPoint x: 194, endPoint y: 125, distance: 51.8
click at [194, 125] on div "To activate drag with keyboard, press Alt + Enter. Once in keyboard drag state,…" at bounding box center [277, 103] width 502 height 197
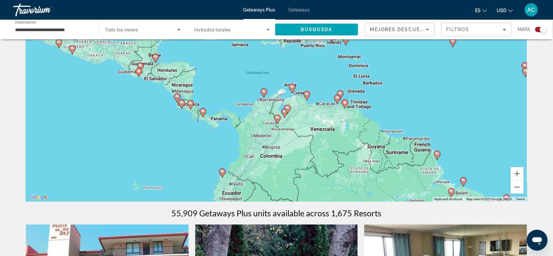
drag, startPoint x: 212, startPoint y: 152, endPoint x: 189, endPoint y: 129, distance: 32.0
click at [189, 129] on div "To activate drag with keyboard, press Alt + Enter. Once in keyboard drag state,…" at bounding box center [277, 103] width 502 height 197
drag, startPoint x: 159, startPoint y: 130, endPoint x: 148, endPoint y: 124, distance: 12.9
click at [148, 124] on div "To activate drag with keyboard, press Alt + Enter. Once in keyboard drag state,…" at bounding box center [277, 103] width 502 height 197
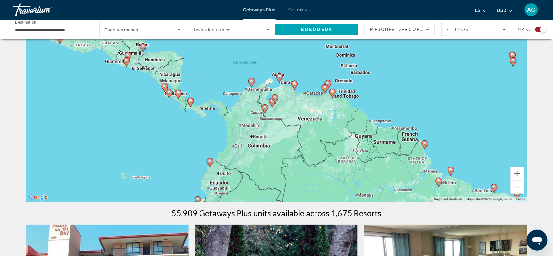
click at [159, 107] on div "To activate drag with keyboard, press Alt + Enter. Once in keyboard drag state,…" at bounding box center [277, 103] width 502 height 197
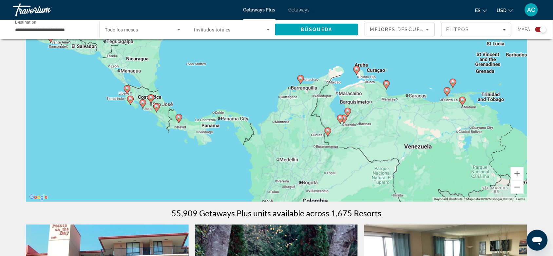
drag, startPoint x: 233, startPoint y: 131, endPoint x: 189, endPoint y: 149, distance: 47.9
click at [189, 149] on div "To activate drag with keyboard, press Alt + Enter. Once in keyboard drag state,…" at bounding box center [277, 103] width 502 height 197
click at [153, 98] on image "Main content" at bounding box center [151, 98] width 4 height 4
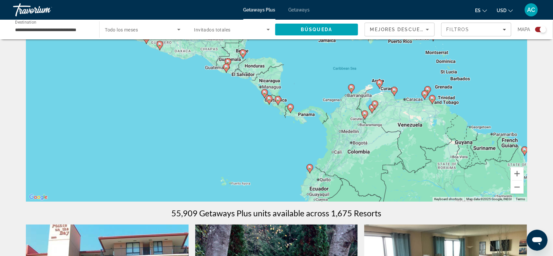
click at [271, 97] on icon "Main content" at bounding box center [270, 100] width 6 height 9
type input "**********"
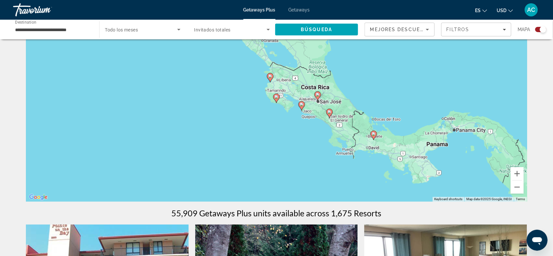
click at [302, 106] on image "Main content" at bounding box center [302, 105] width 4 height 4
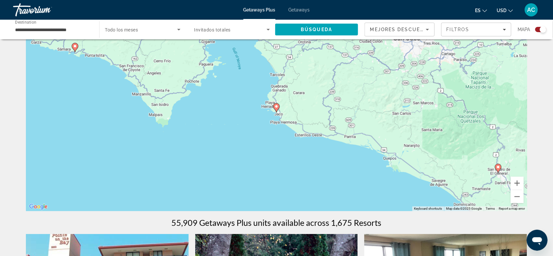
scroll to position [0, 0]
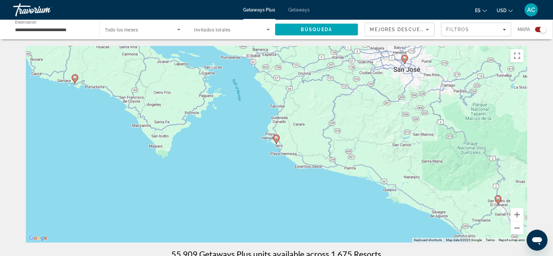
click at [347, 110] on div "To activate drag with keyboard, press Alt + Enter. Once in keyboard drag state,…" at bounding box center [277, 144] width 502 height 197
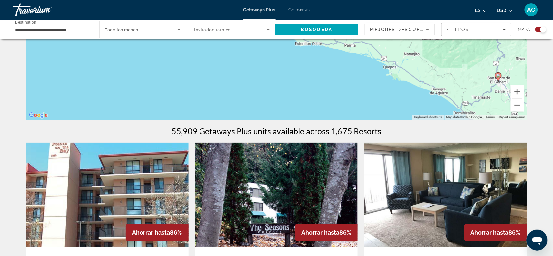
scroll to position [82, 0]
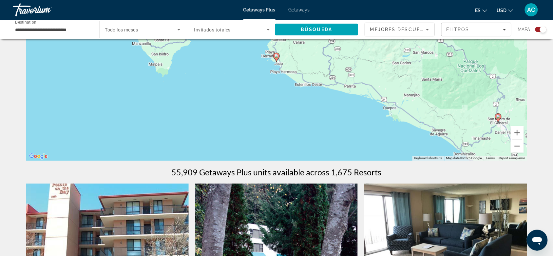
click at [268, 33] on icon "Search widget" at bounding box center [269, 30] width 8 height 8
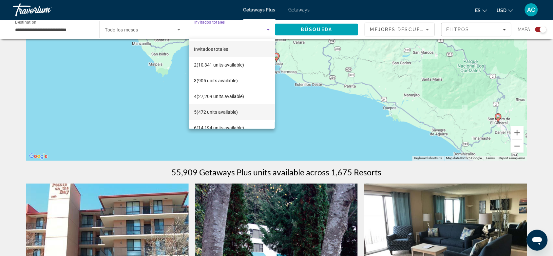
scroll to position [41, 0]
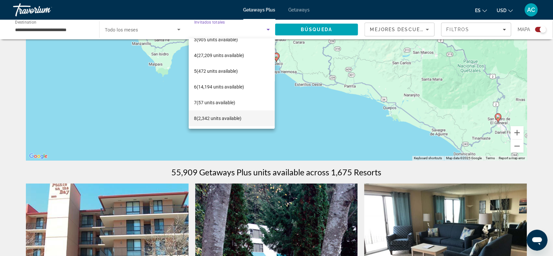
click at [231, 112] on mat-option "8 (2,342 units available)" at bounding box center [232, 118] width 86 height 16
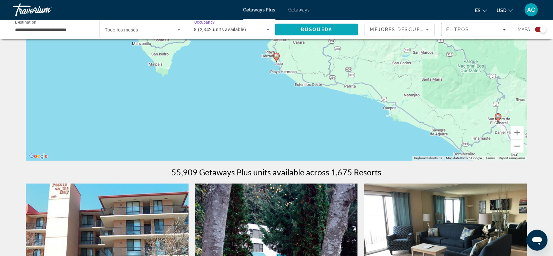
click at [298, 25] on span "Search" at bounding box center [316, 30] width 83 height 16
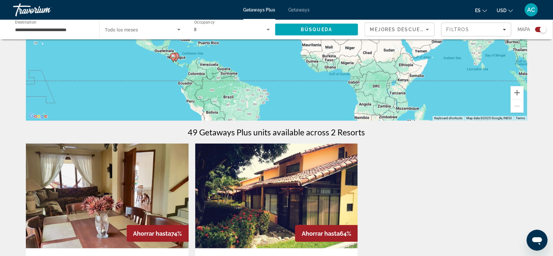
scroll to position [41, 0]
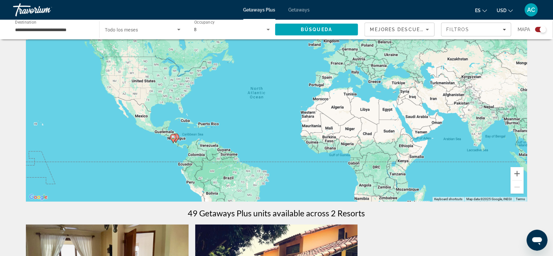
click at [225, 36] on div "8" at bounding box center [232, 29] width 76 height 18
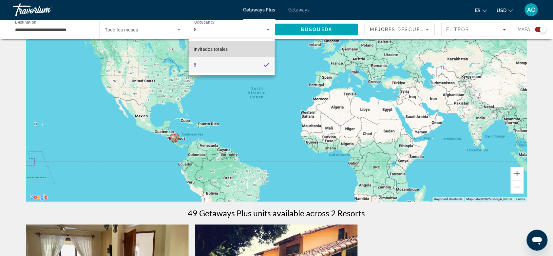
click at [239, 48] on mat-option "Invitados totales" at bounding box center [232, 49] width 86 height 16
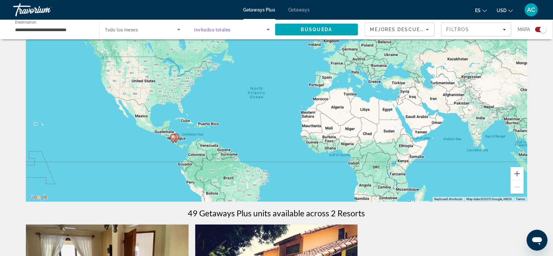
click at [245, 30] on span "Search widget" at bounding box center [230, 30] width 72 height 8
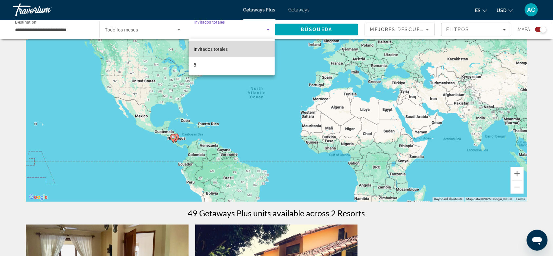
click at [240, 45] on mat-option "Invitados totales" at bounding box center [232, 49] width 86 height 16
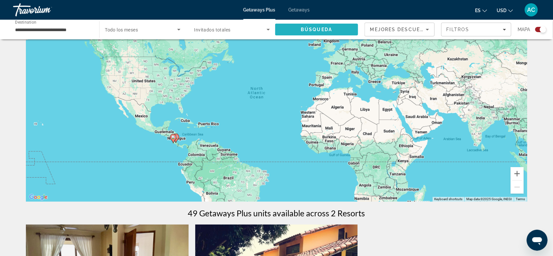
click at [298, 28] on span "Search" at bounding box center [316, 30] width 83 height 16
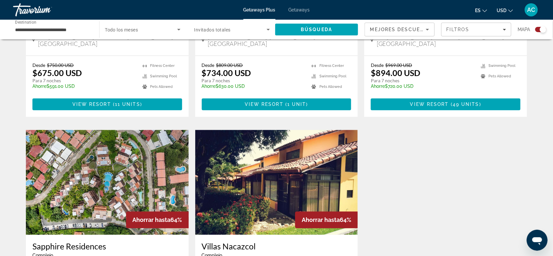
scroll to position [289, 0]
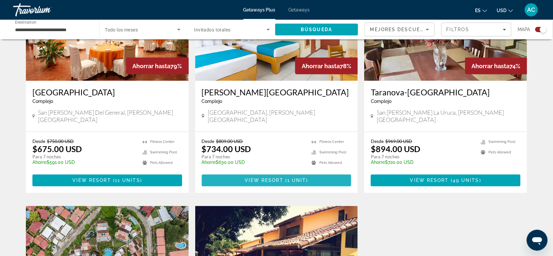
click at [265, 176] on span "Main content" at bounding box center [277, 181] width 150 height 16
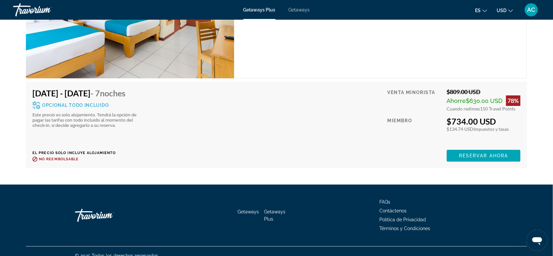
scroll to position [1326, 0]
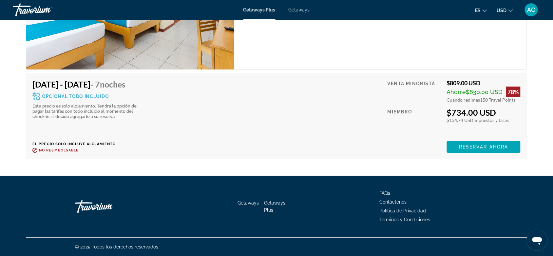
click at [33, 97] on icon "Main content" at bounding box center [36, 96] width 8 height 8
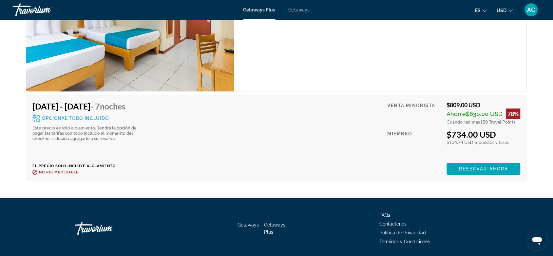
scroll to position [1285, 0]
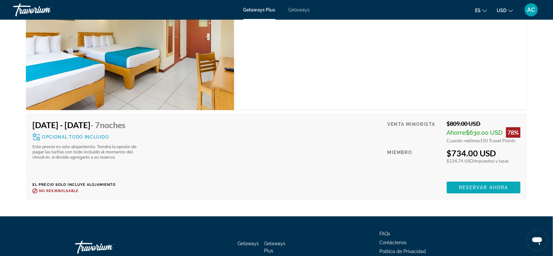
click at [454, 183] on span "Main content" at bounding box center [484, 188] width 74 height 16
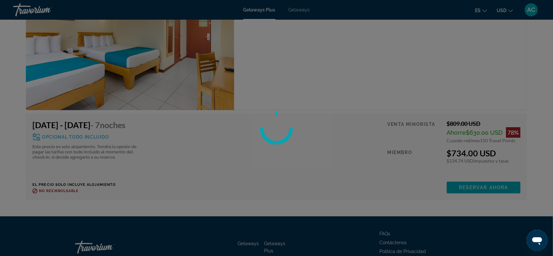
scroll to position [1203, 0]
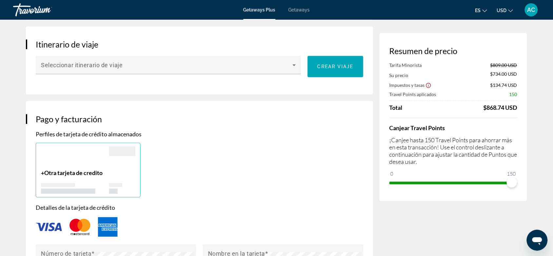
scroll to position [369, 0]
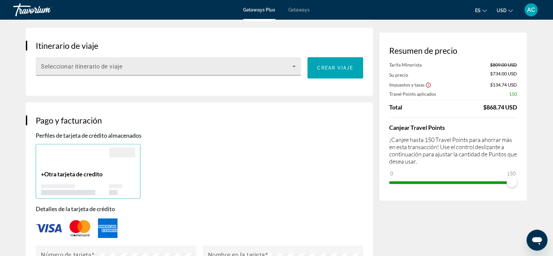
click at [185, 72] on span "Main content" at bounding box center [167, 69] width 252 height 8
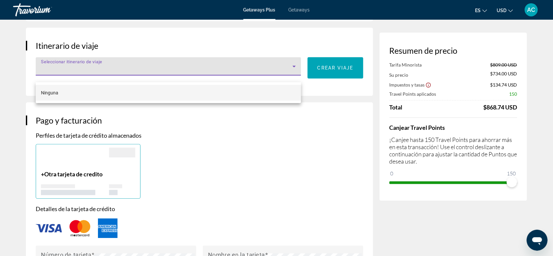
click at [185, 72] on div at bounding box center [276, 128] width 553 height 256
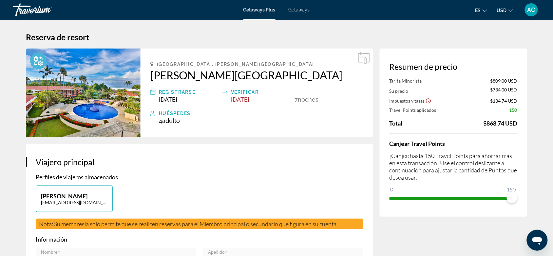
scroll to position [0, 0]
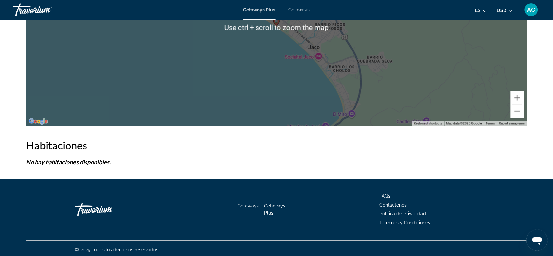
scroll to position [1081, 0]
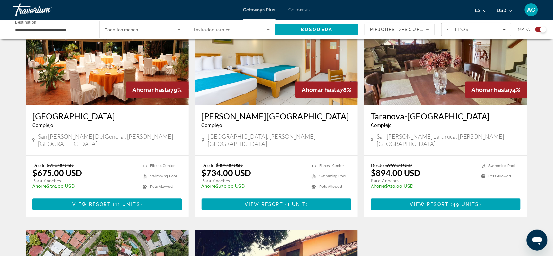
scroll to position [246, 0]
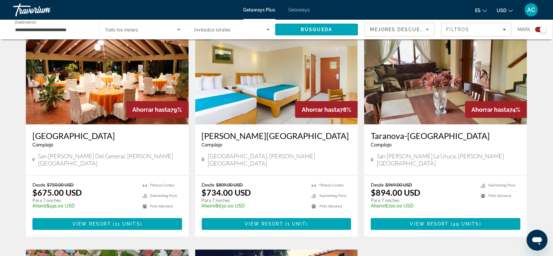
click at [220, 110] on img "Main content" at bounding box center [276, 72] width 163 height 105
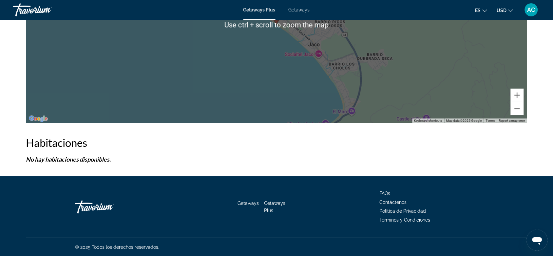
scroll to position [1081, 0]
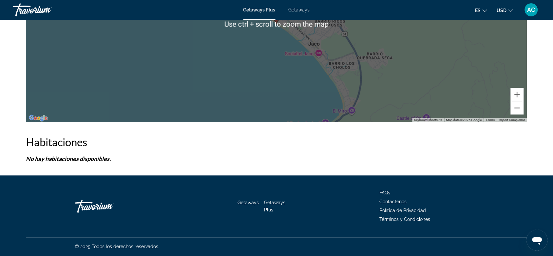
click at [145, 159] on p "No hay habitaciones disponibles." at bounding box center [277, 158] width 502 height 7
click at [101, 162] on p "No hay habitaciones disponibles." at bounding box center [277, 158] width 502 height 7
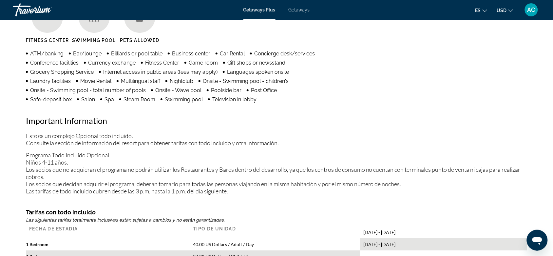
scroll to position [589, 0]
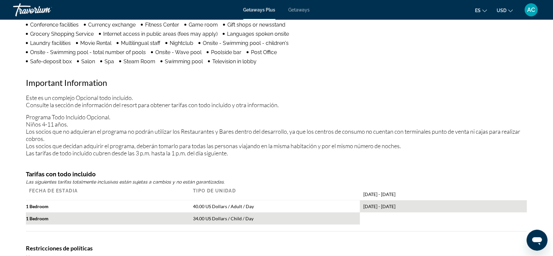
click at [543, 239] on icon "Open messaging window" at bounding box center [537, 240] width 12 height 12
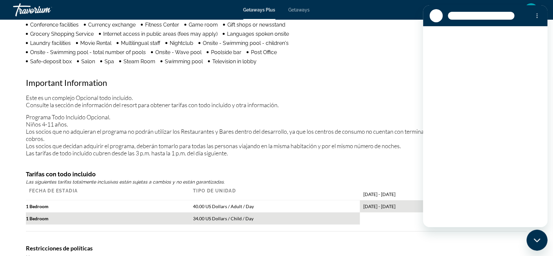
scroll to position [0, 0]
click at [539, 237] on div "Close messaging window" at bounding box center [537, 240] width 20 height 20
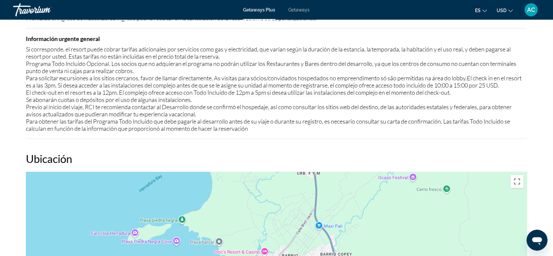
scroll to position [1081, 0]
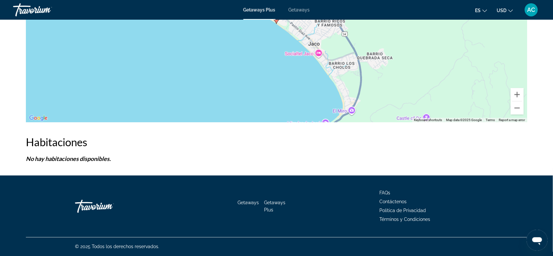
type textarea "*"
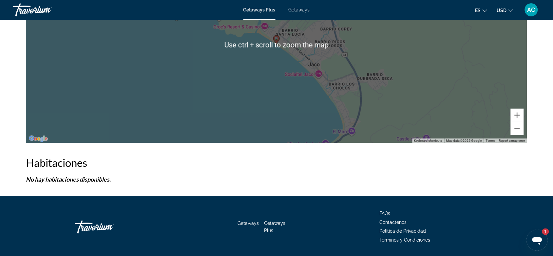
scroll to position [1081, 0]
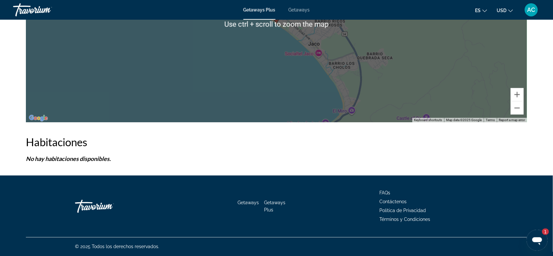
click at [66, 142] on h2 "Habitaciones" at bounding box center [277, 142] width 502 height 13
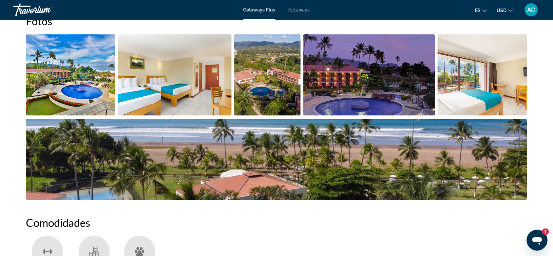
scroll to position [303, 0]
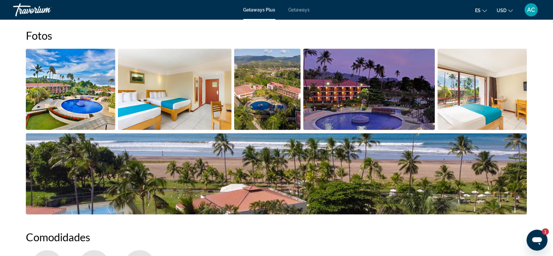
click at [314, 112] on img "Open full-screen image slider" at bounding box center [370, 89] width 132 height 81
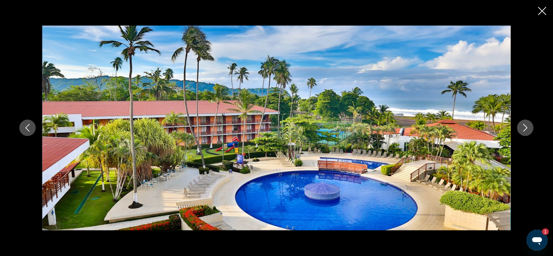
click at [524, 123] on button "Next image" at bounding box center [526, 128] width 16 height 16
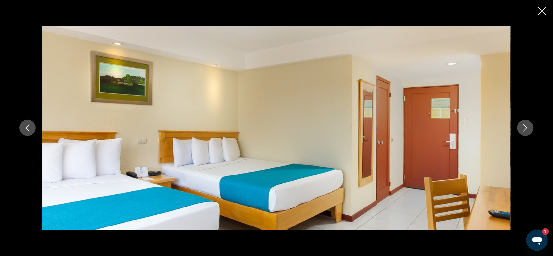
click at [524, 123] on button "Next image" at bounding box center [526, 128] width 16 height 16
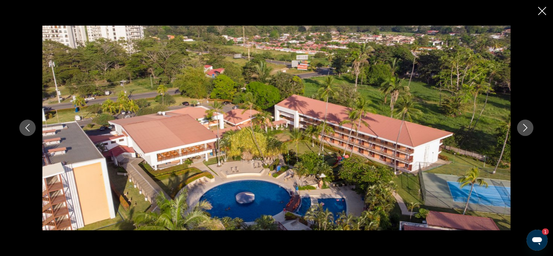
click at [524, 123] on button "Next image" at bounding box center [526, 128] width 16 height 16
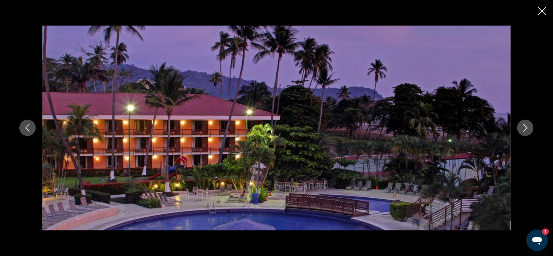
click at [524, 123] on button "Next image" at bounding box center [526, 128] width 16 height 16
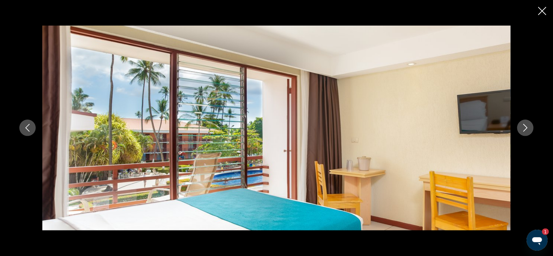
click at [524, 123] on button "Next image" at bounding box center [526, 128] width 16 height 16
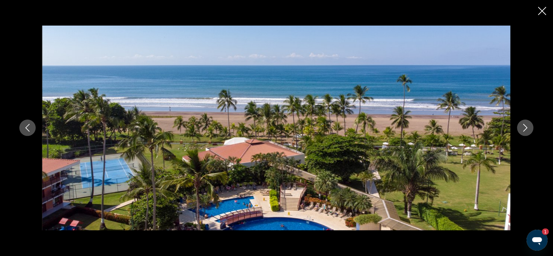
click at [524, 123] on button "Next image" at bounding box center [526, 128] width 16 height 16
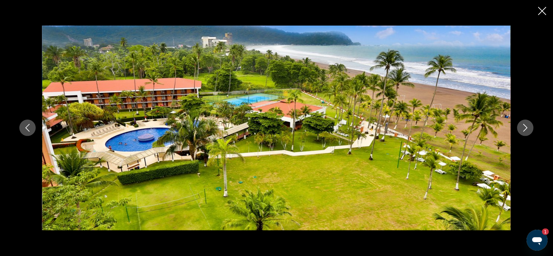
click at [524, 123] on button "Next image" at bounding box center [526, 128] width 16 height 16
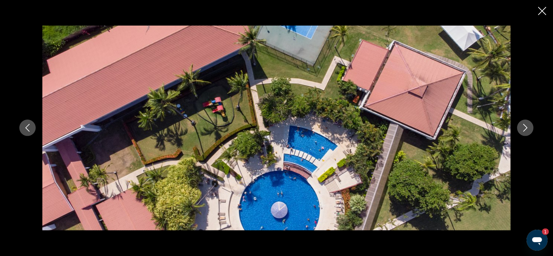
click at [524, 123] on button "Next image" at bounding box center [526, 128] width 16 height 16
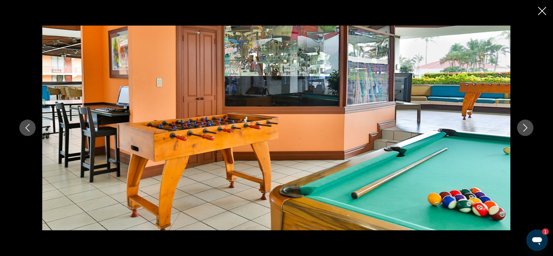
click at [524, 123] on button "Next image" at bounding box center [526, 128] width 16 height 16
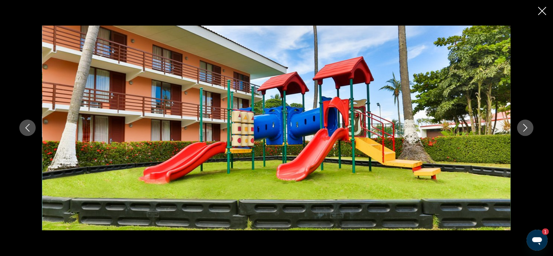
click at [524, 123] on button "Next image" at bounding box center [526, 128] width 16 height 16
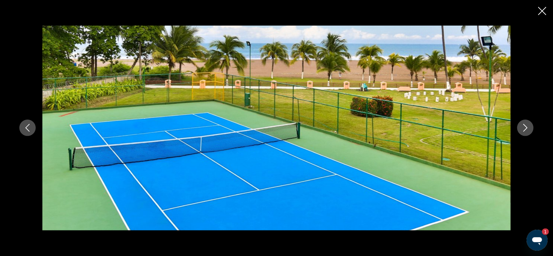
click at [524, 123] on button "Next image" at bounding box center [526, 128] width 16 height 16
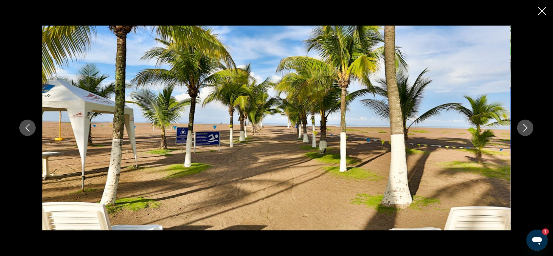
click at [543, 12] on icon "Close slideshow" at bounding box center [543, 11] width 8 height 8
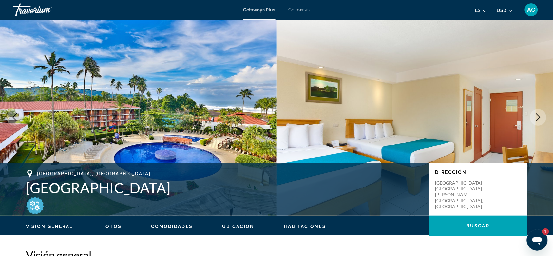
scroll to position [0, 0]
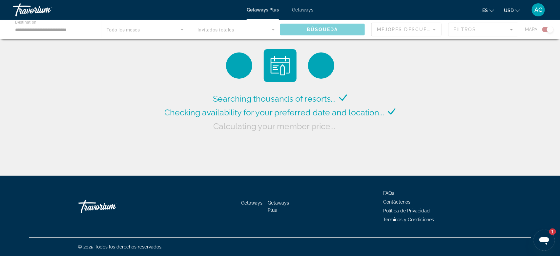
click at [301, 8] on span "Getaways" at bounding box center [302, 9] width 21 height 5
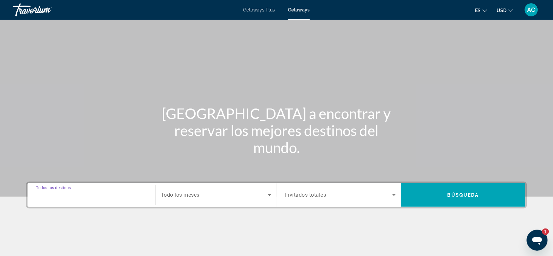
click at [110, 198] on input "Destination Todos los destinos" at bounding box center [91, 195] width 111 height 8
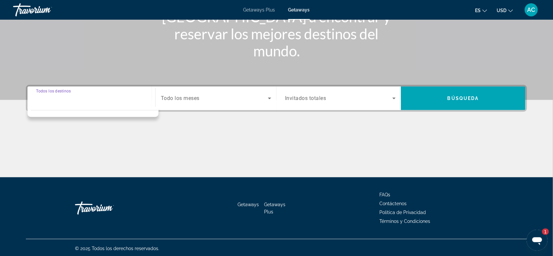
scroll to position [98, 0]
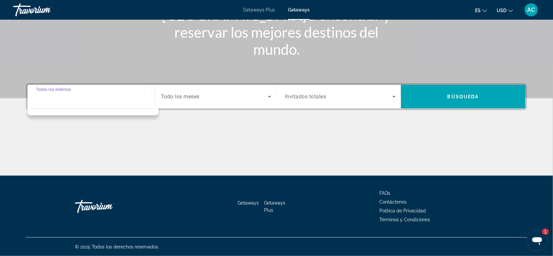
click at [237, 96] on span "Search widget" at bounding box center [214, 97] width 107 height 8
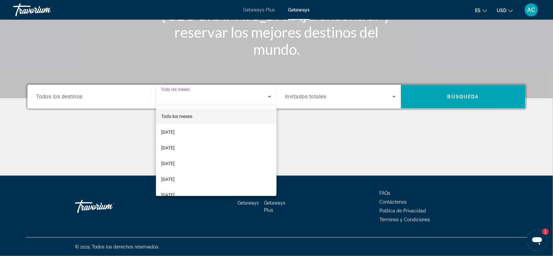
click at [431, 104] on div at bounding box center [276, 128] width 553 height 256
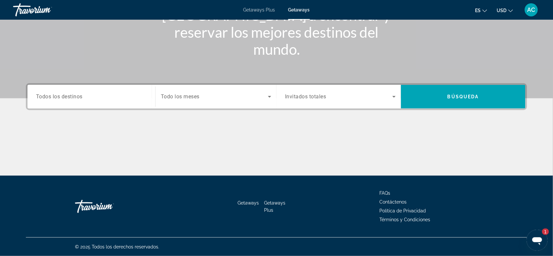
click at [456, 110] on div "Destination Todos los destinos Start Month Todo los meses Occupancy Invitados t…" at bounding box center [277, 96] width 502 height 27
click at [455, 103] on span "Search" at bounding box center [463, 97] width 125 height 16
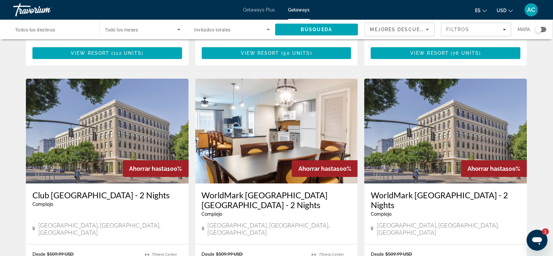
scroll to position [825, 0]
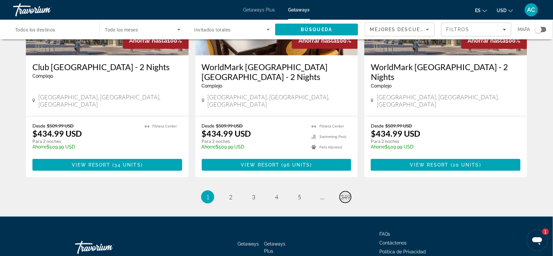
click at [341, 193] on span "349" at bounding box center [346, 196] width 10 height 7
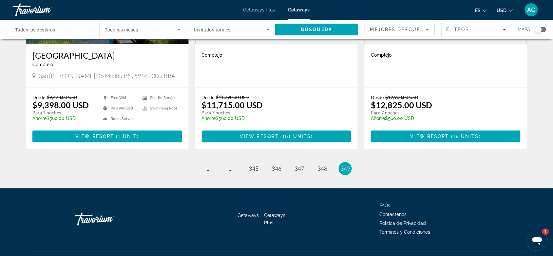
scroll to position [369, 0]
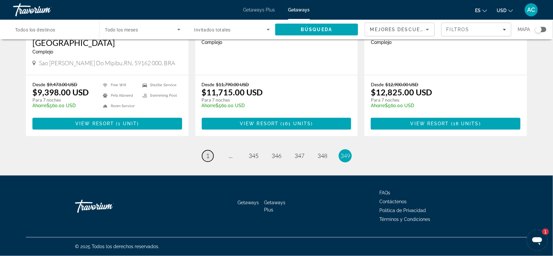
click at [208, 155] on span "1" at bounding box center [207, 155] width 3 height 7
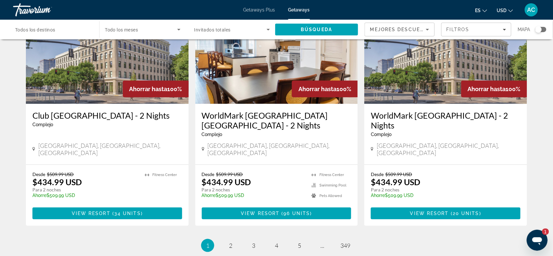
scroll to position [825, 0]
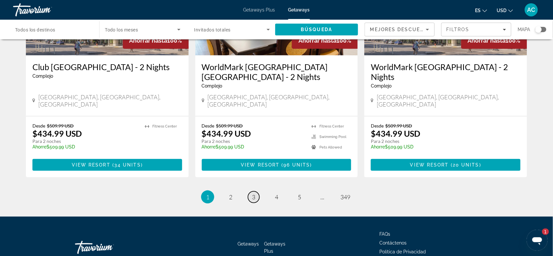
click at [251, 191] on link "page 3" at bounding box center [253, 196] width 11 height 11
